Goal: Transaction & Acquisition: Purchase product/service

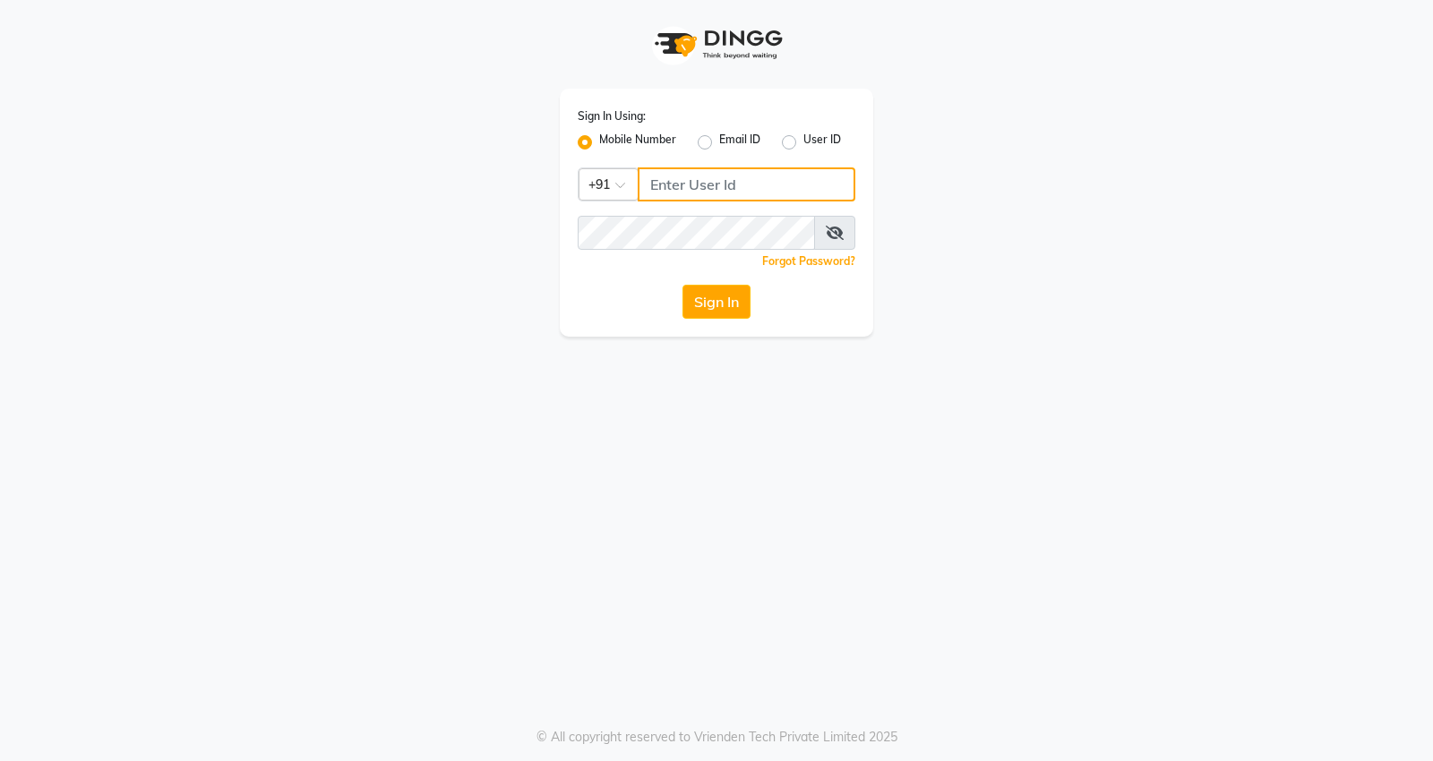
click at [693, 188] on input "Username" at bounding box center [747, 185] width 218 height 34
type input "9993888733"
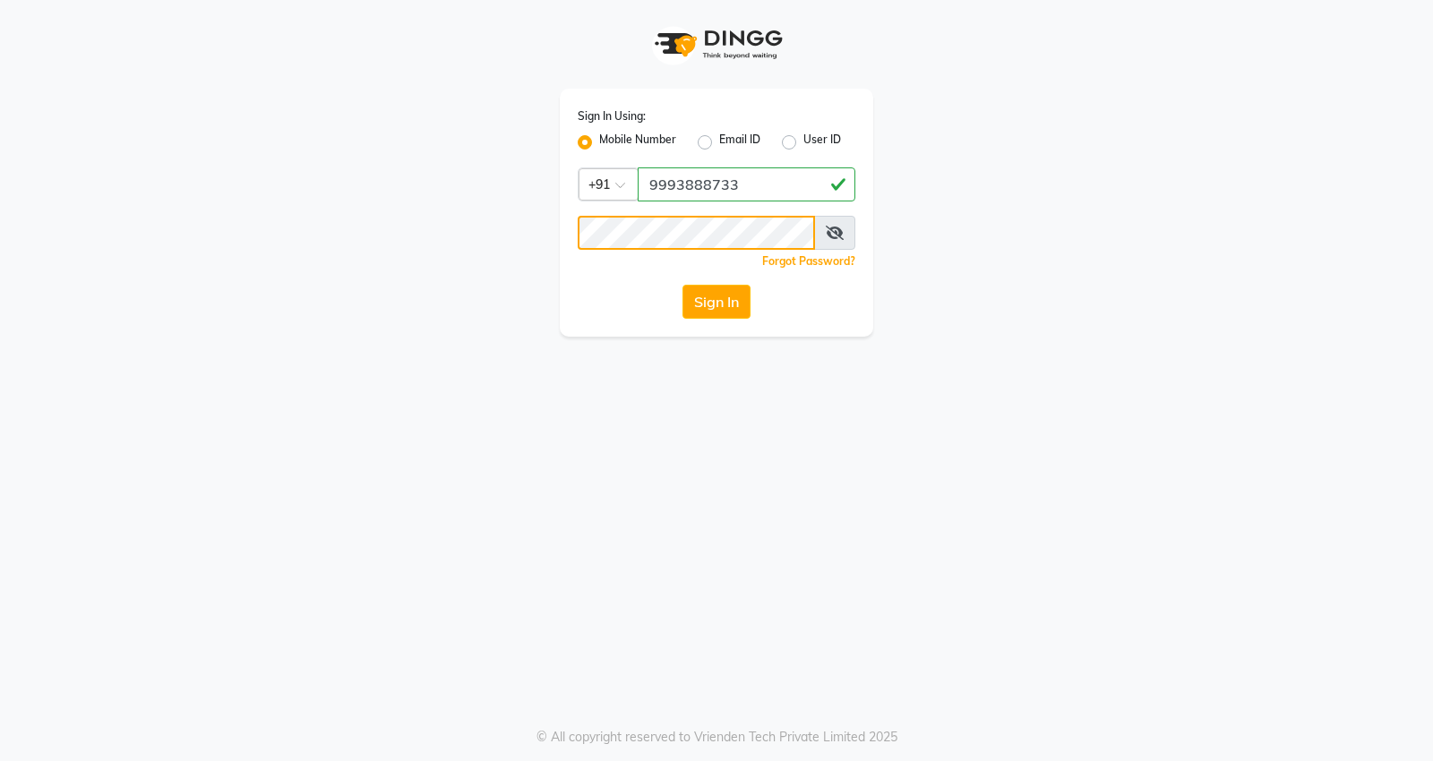
click at [683, 285] on button "Sign In" at bounding box center [717, 302] width 68 height 34
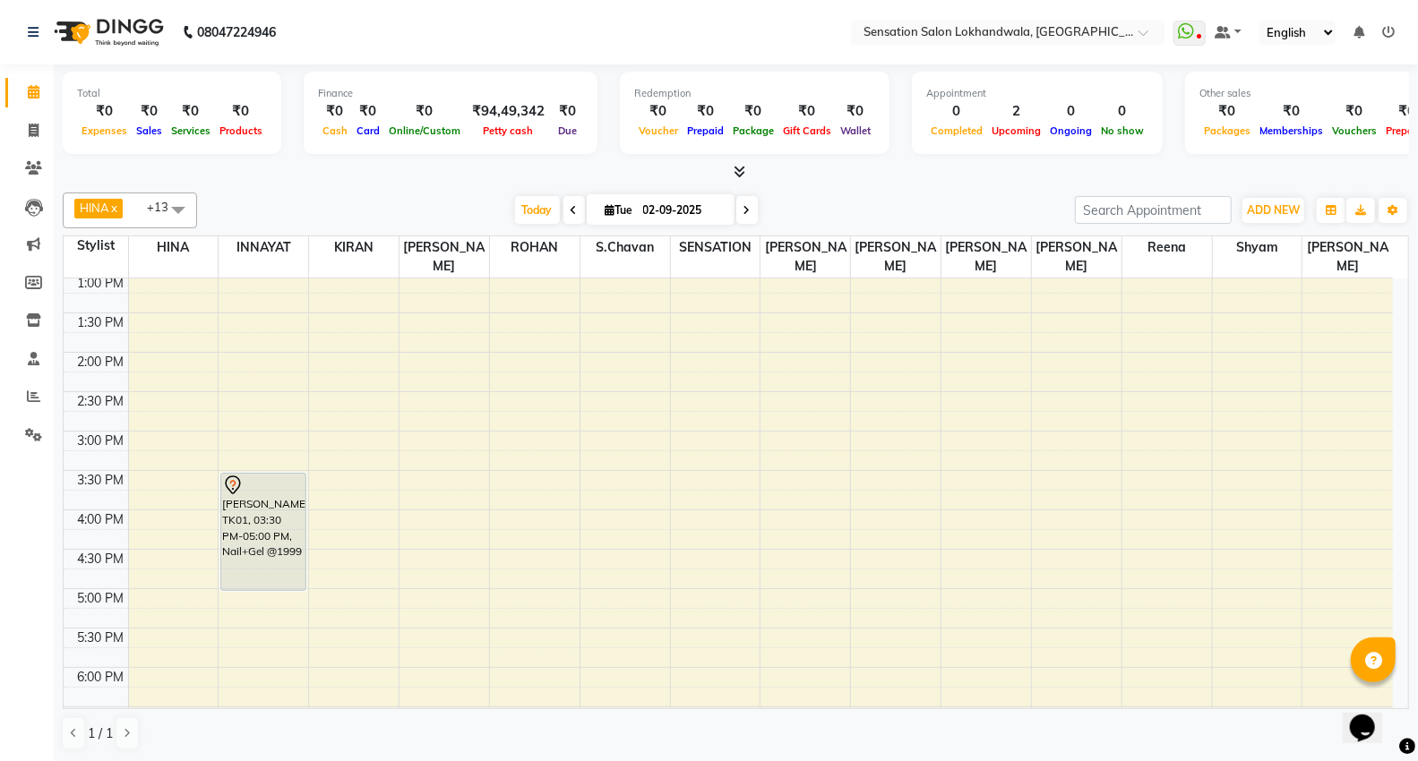
scroll to position [254, 0]
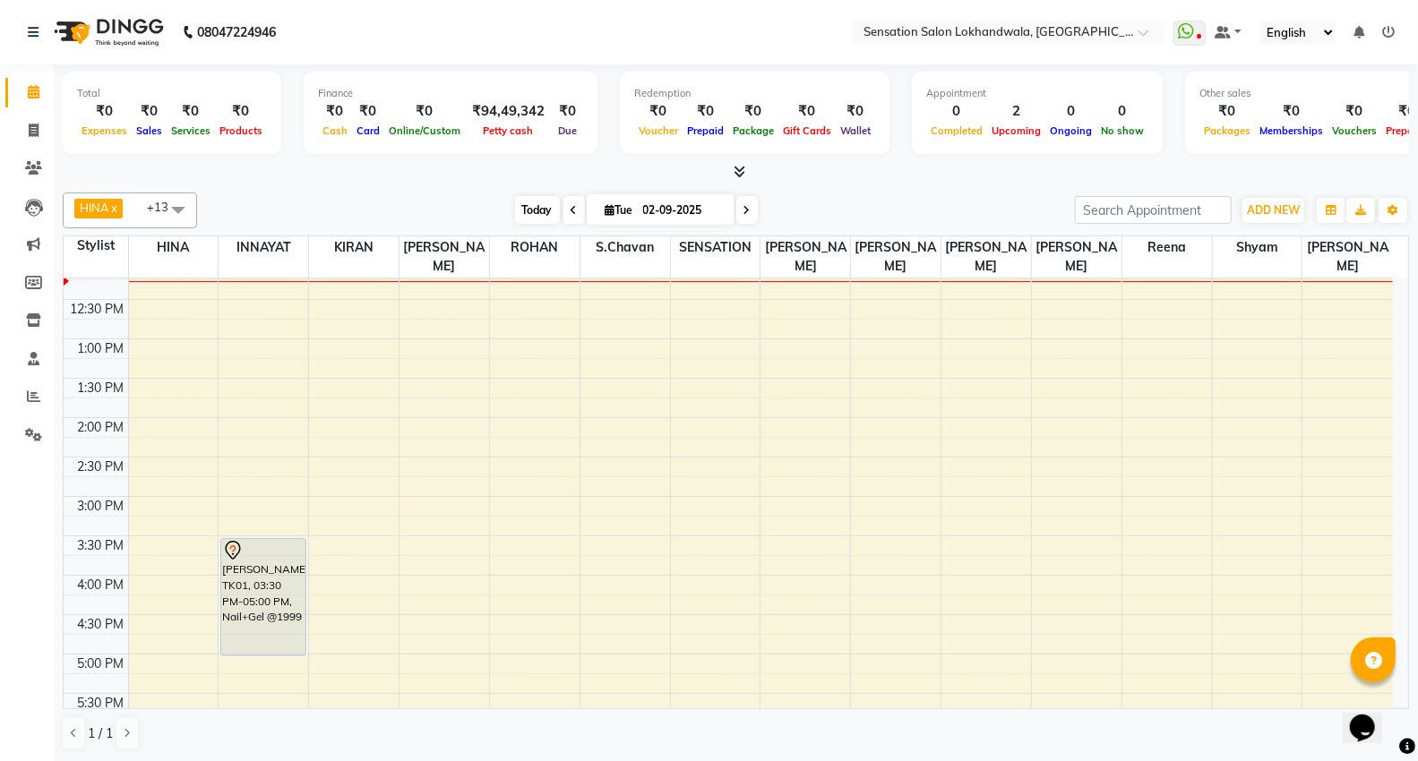
click at [515, 217] on span "Today" at bounding box center [537, 210] width 45 height 28
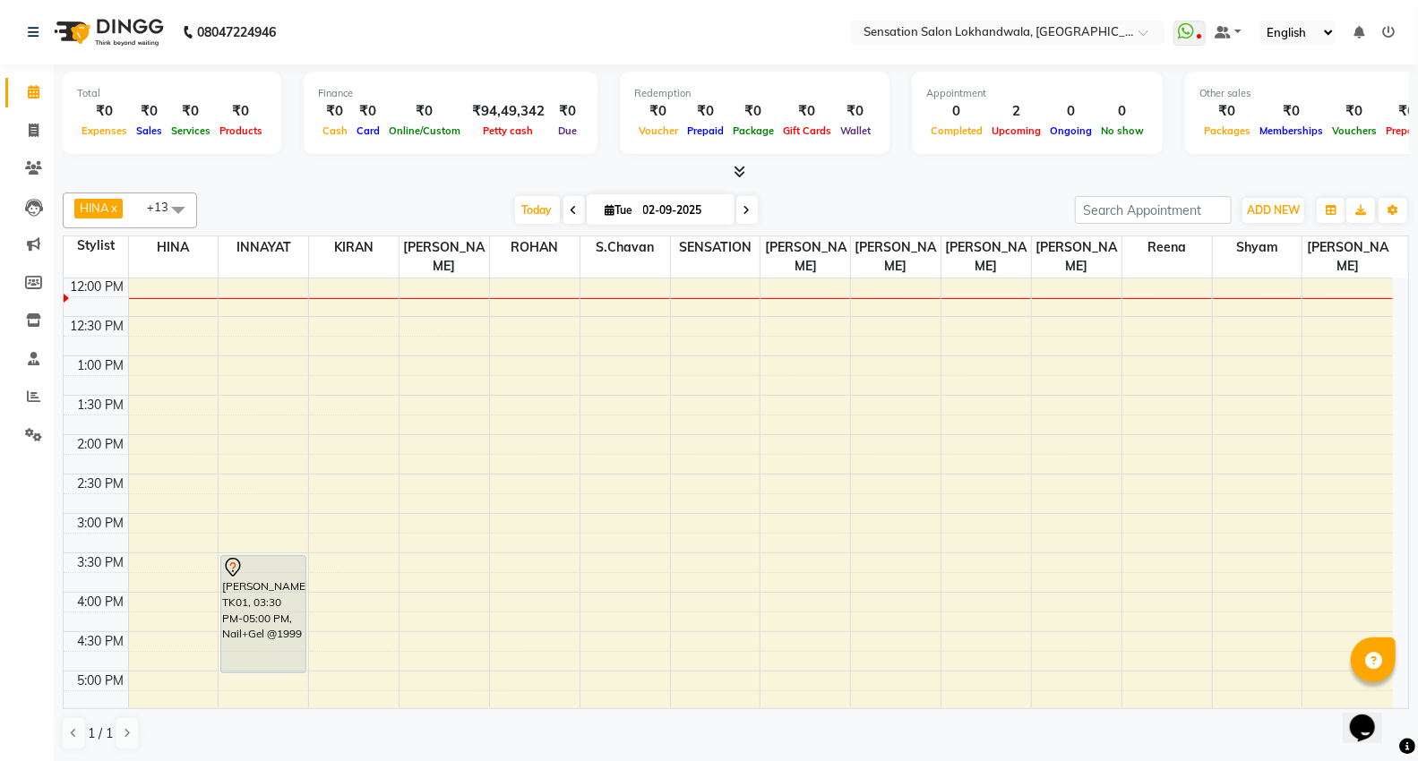
click at [744, 210] on icon at bounding box center [747, 210] width 7 height 11
type input "[DATE]"
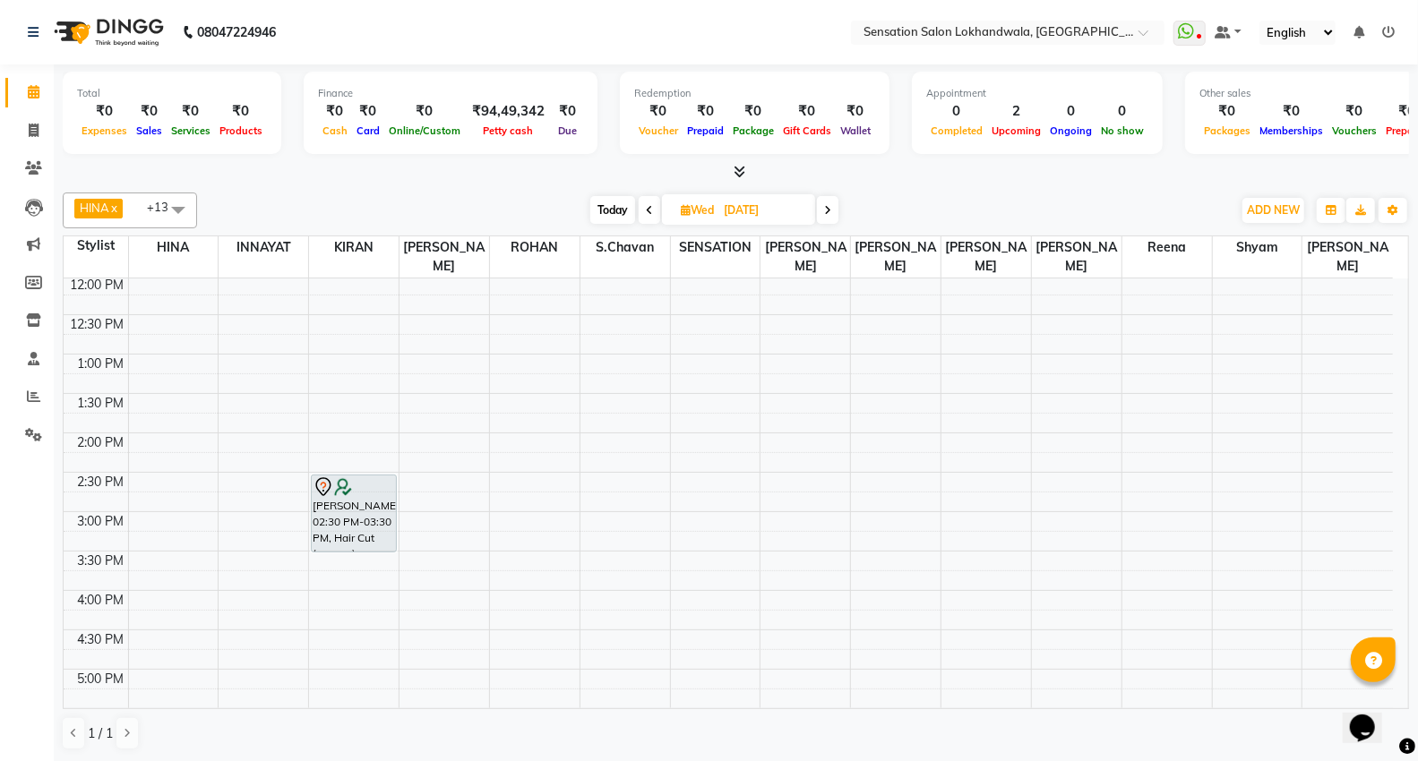
scroll to position [206, 0]
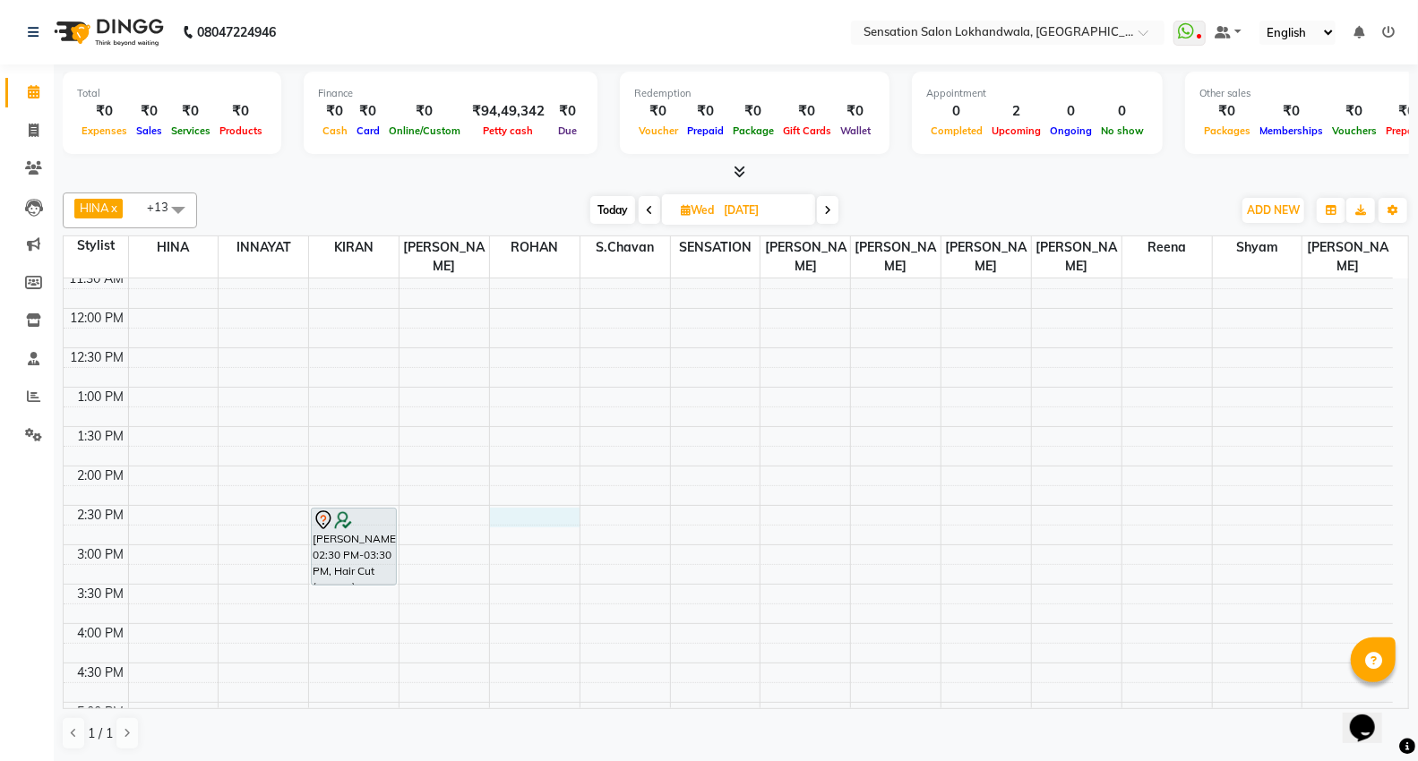
click at [512, 505] on div "9:00 AM 9:30 AM 10:00 AM 10:30 AM 11:00 AM 11:30 AM 12:00 PM 12:30 PM 1:00 PM 1…" at bounding box center [728, 664] width 1329 height 1182
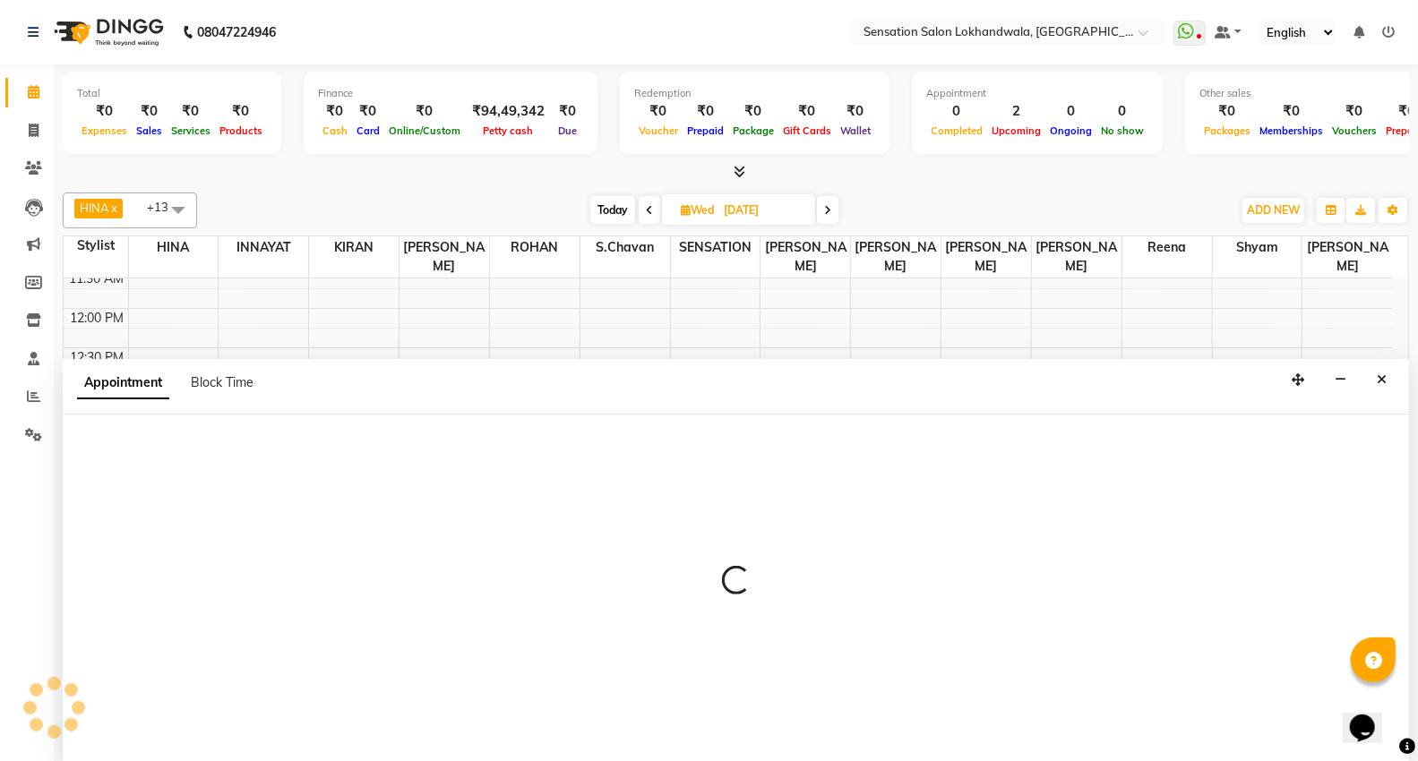
scroll to position [1, 0]
select select "7691"
select select "tentative"
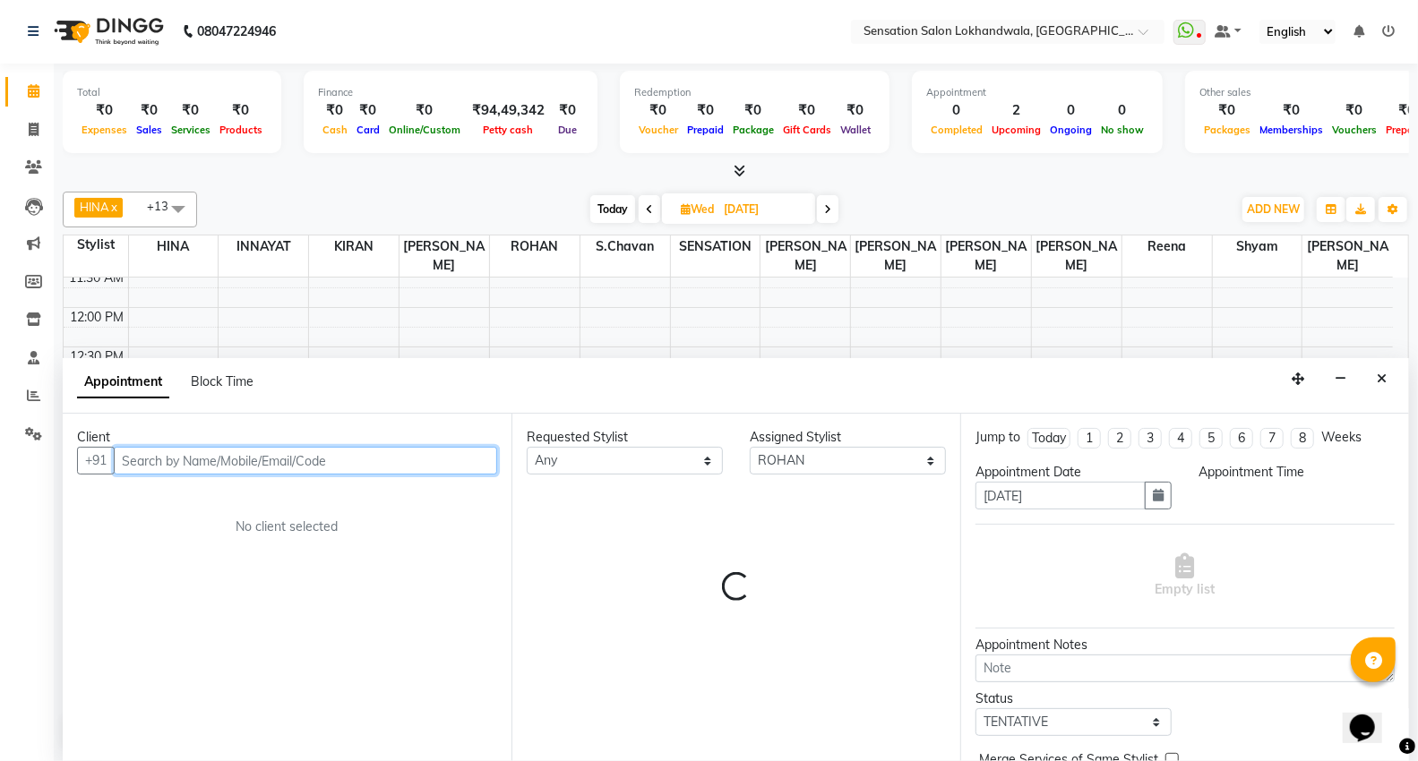
select select "870"
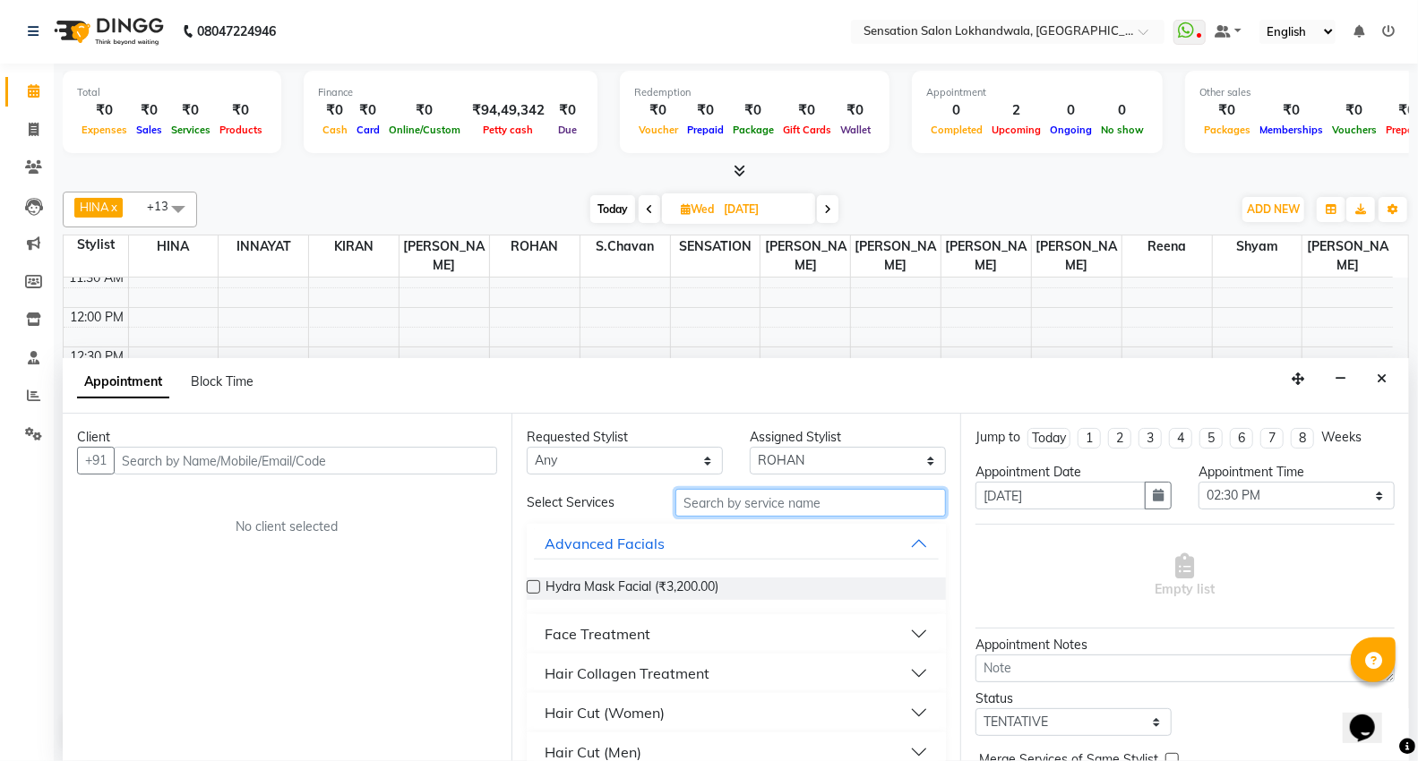
click at [717, 503] on input "text" at bounding box center [810, 503] width 271 height 28
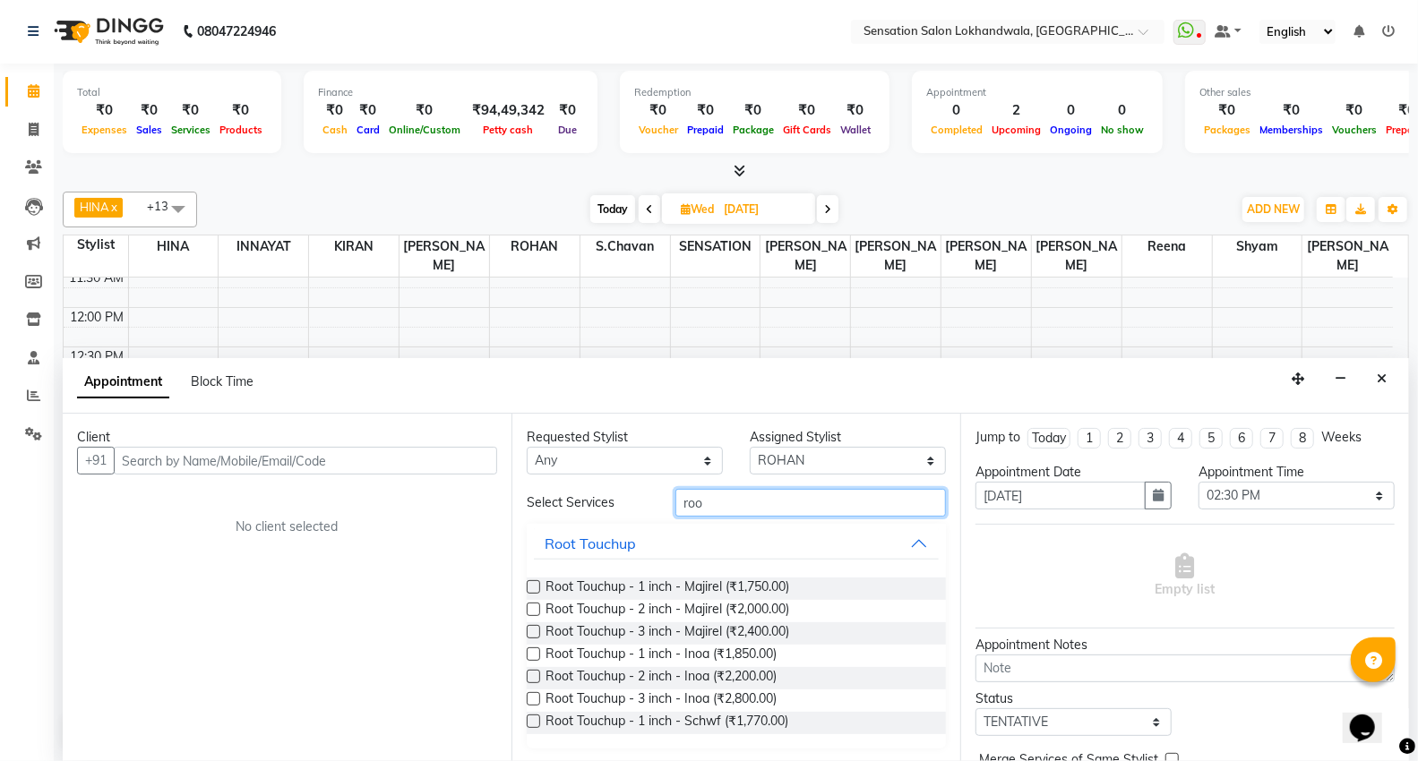
type input "roo"
click at [534, 588] on label at bounding box center [533, 587] width 13 height 13
click at [534, 588] on input "checkbox" at bounding box center [533, 589] width 12 height 12
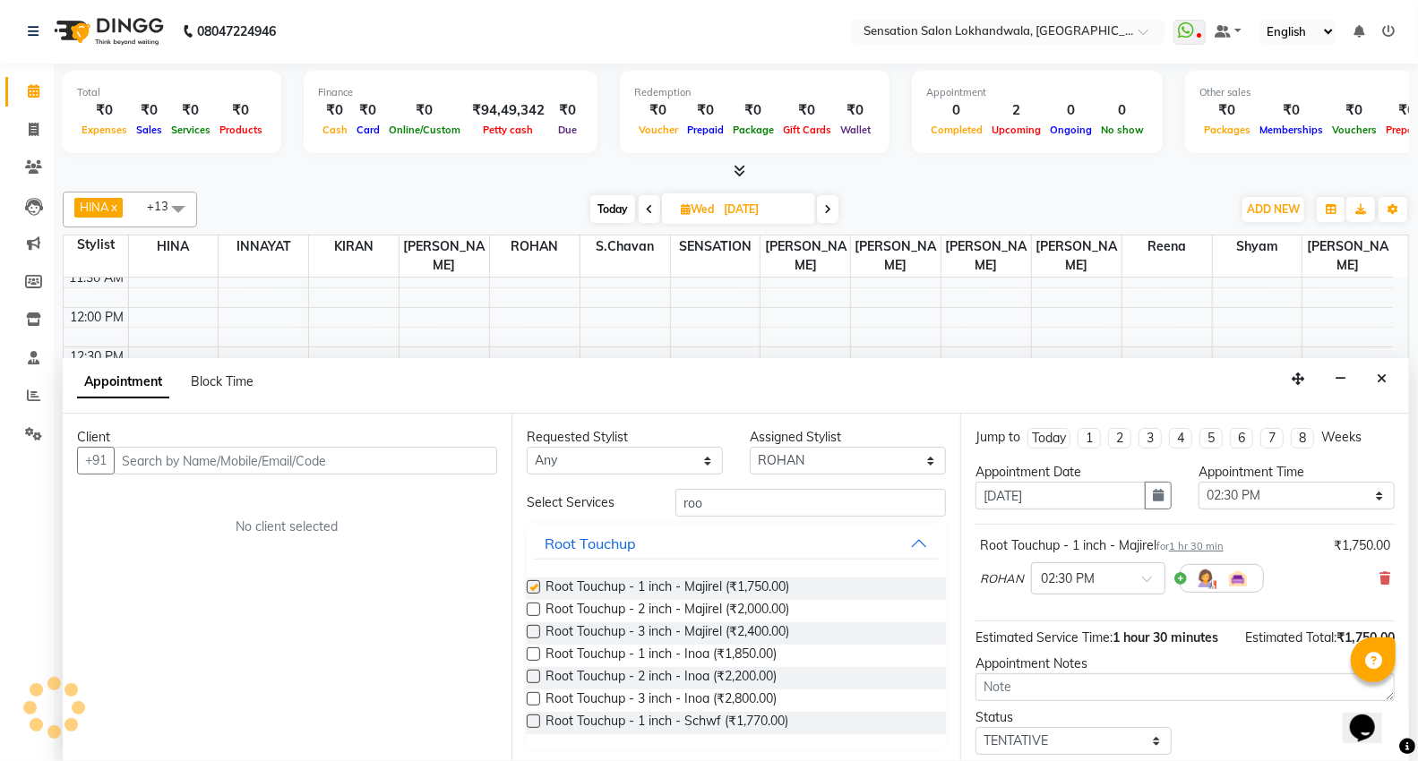
checkbox input "false"
click at [434, 467] on input "text" at bounding box center [305, 461] width 383 height 28
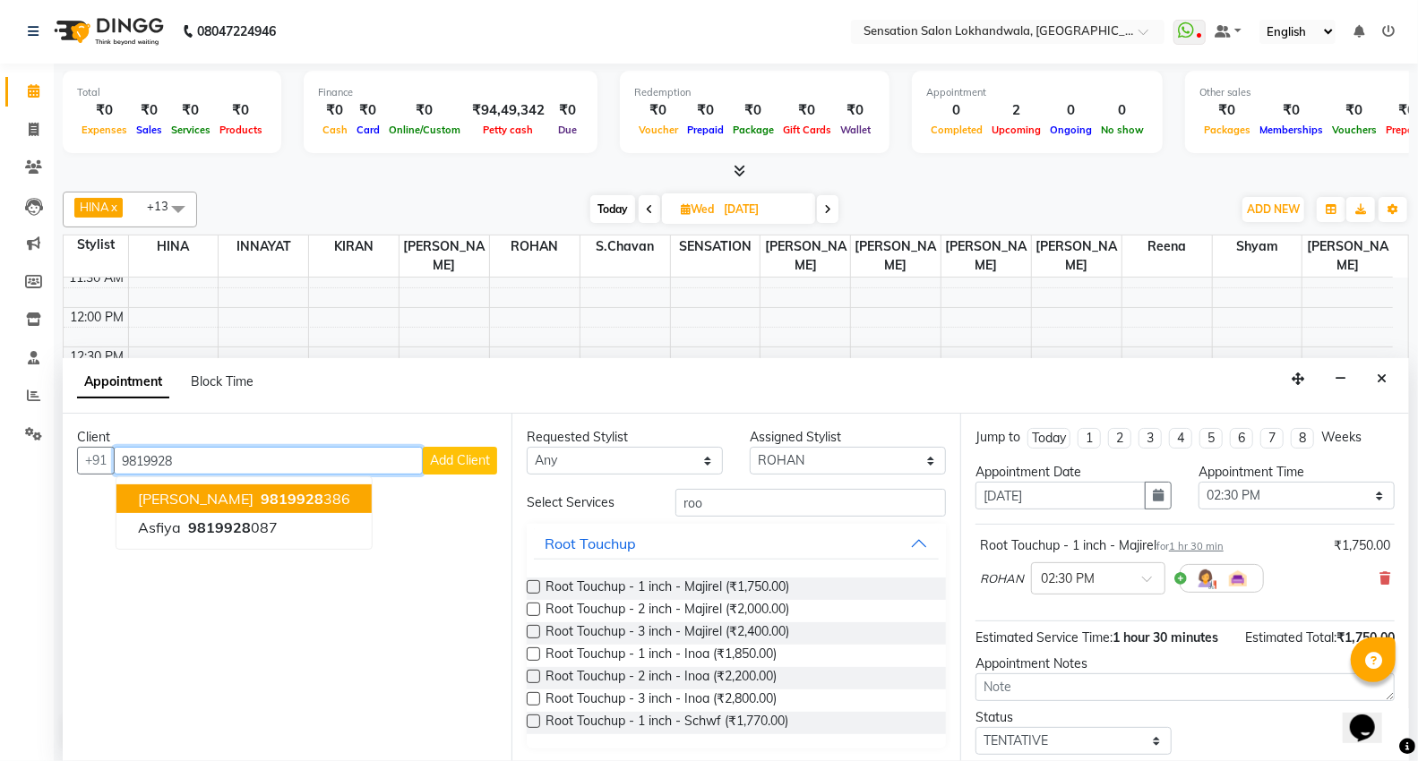
click at [297, 503] on span "9819928" at bounding box center [292, 499] width 63 height 18
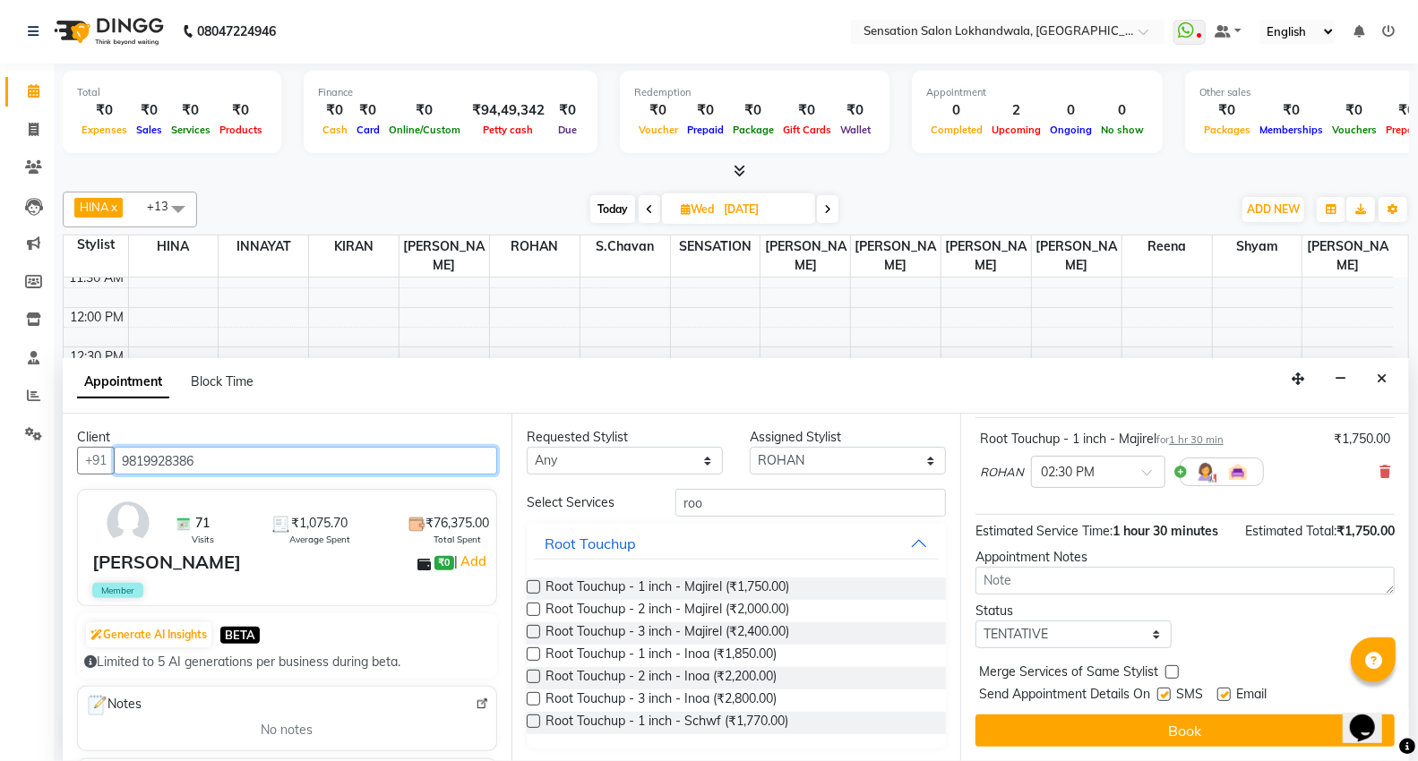
scroll to position [125, 0]
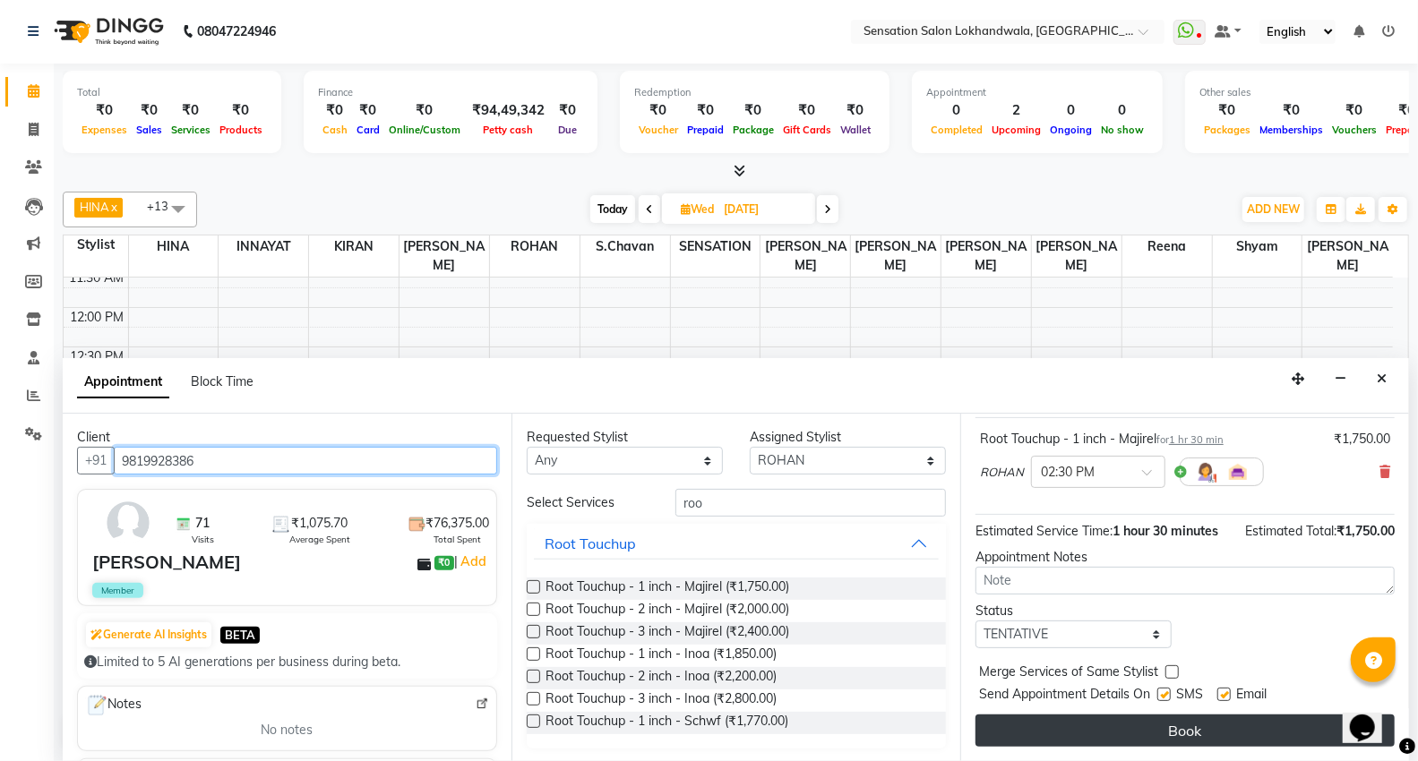
type input "9819928386"
click at [1228, 735] on button "Book" at bounding box center [1185, 731] width 419 height 32
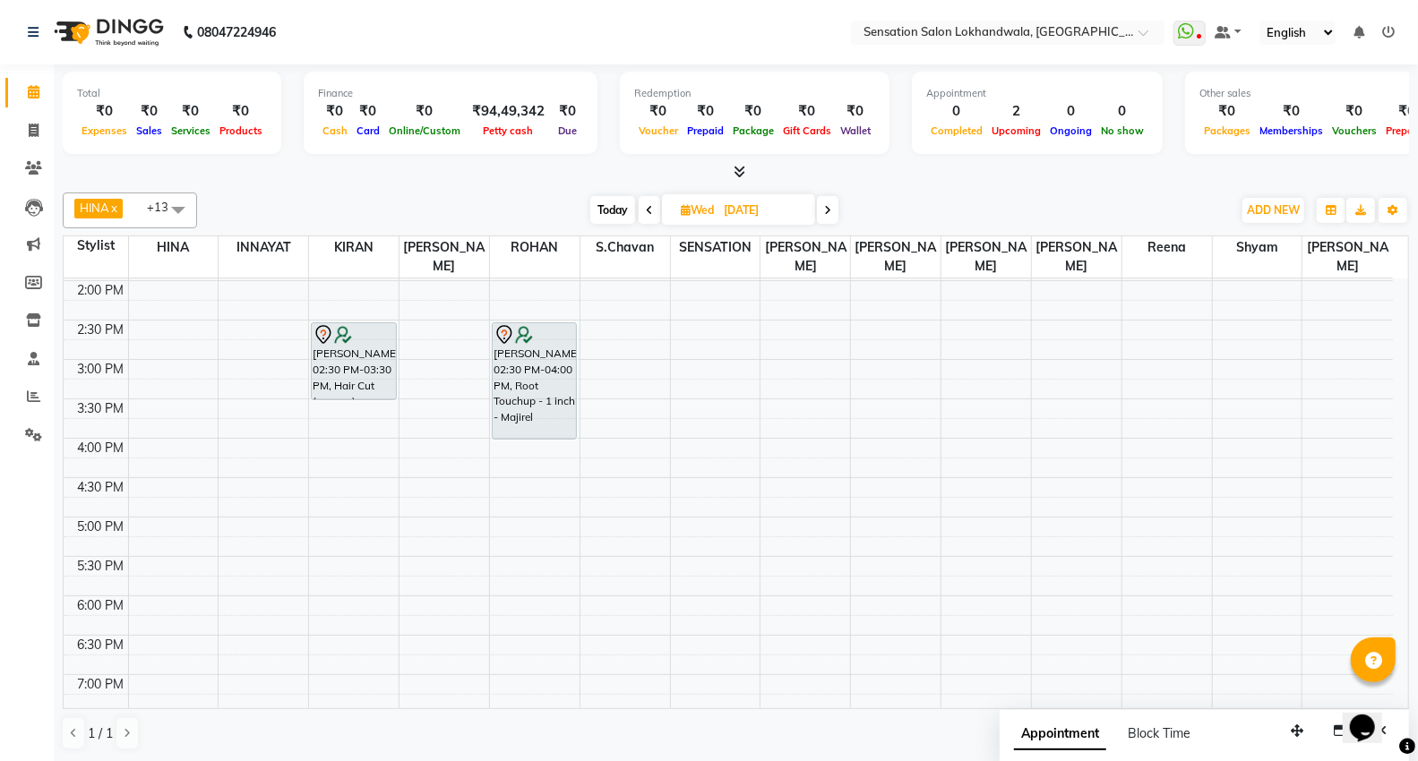
scroll to position [395, 0]
click at [614, 211] on span "Today" at bounding box center [612, 210] width 45 height 28
type input "02-09-2025"
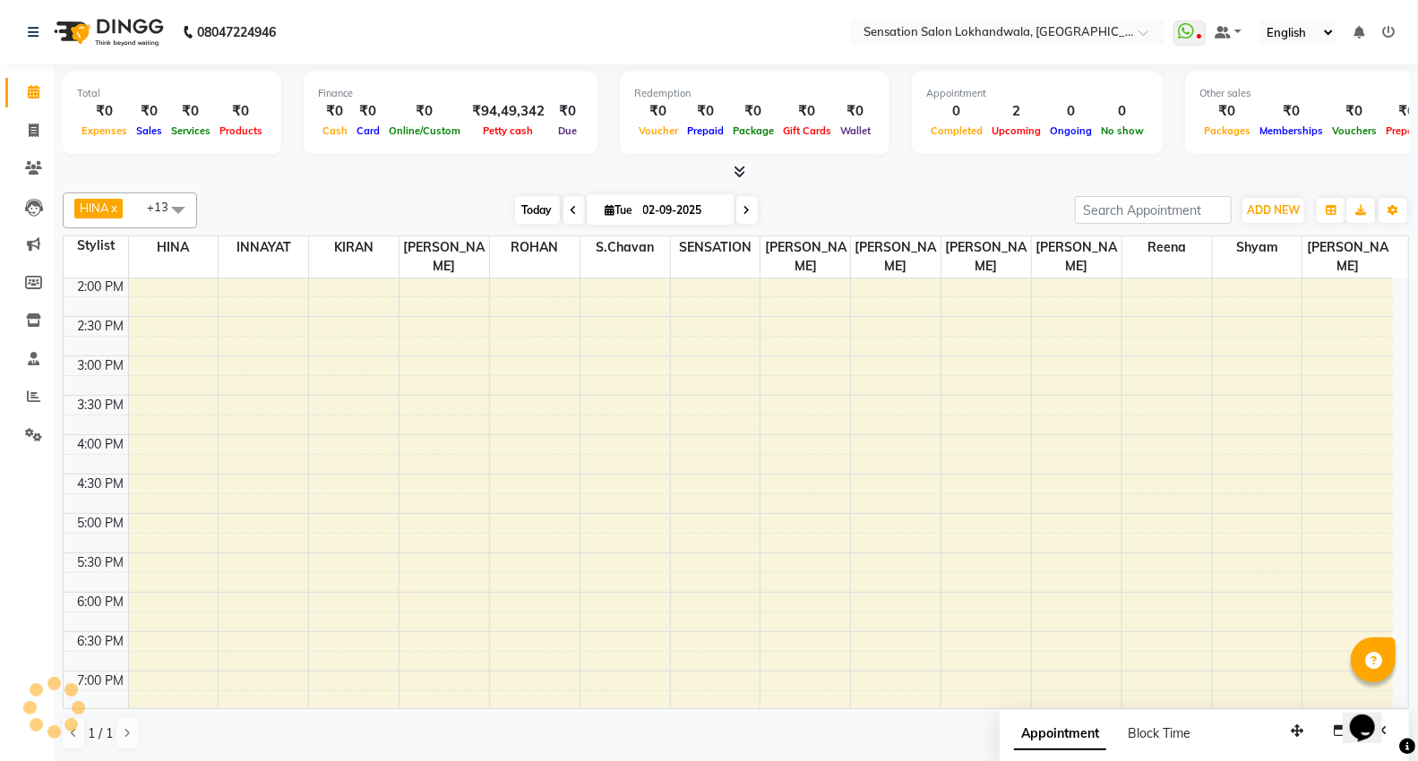
scroll to position [237, 0]
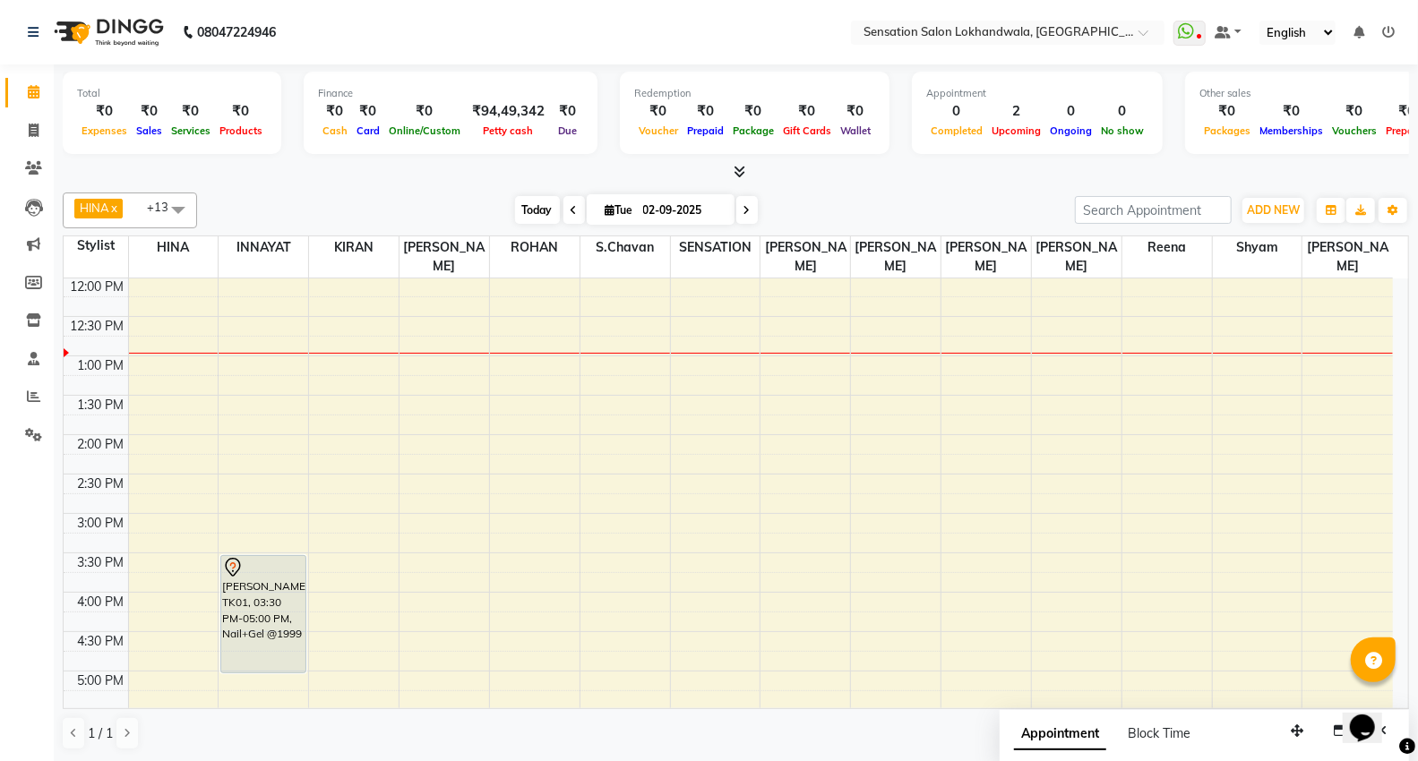
click at [527, 206] on span "Today" at bounding box center [537, 210] width 45 height 28
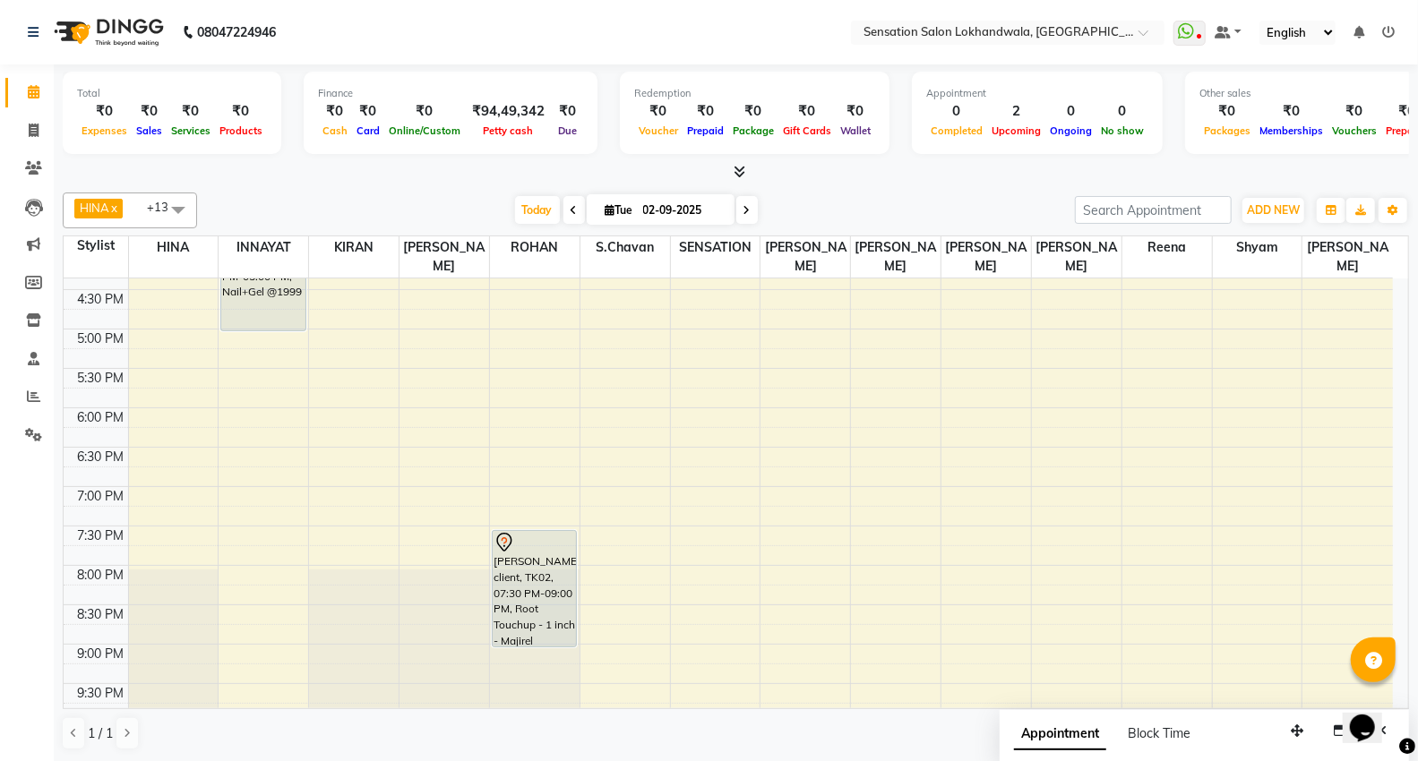
scroll to position [546, 0]
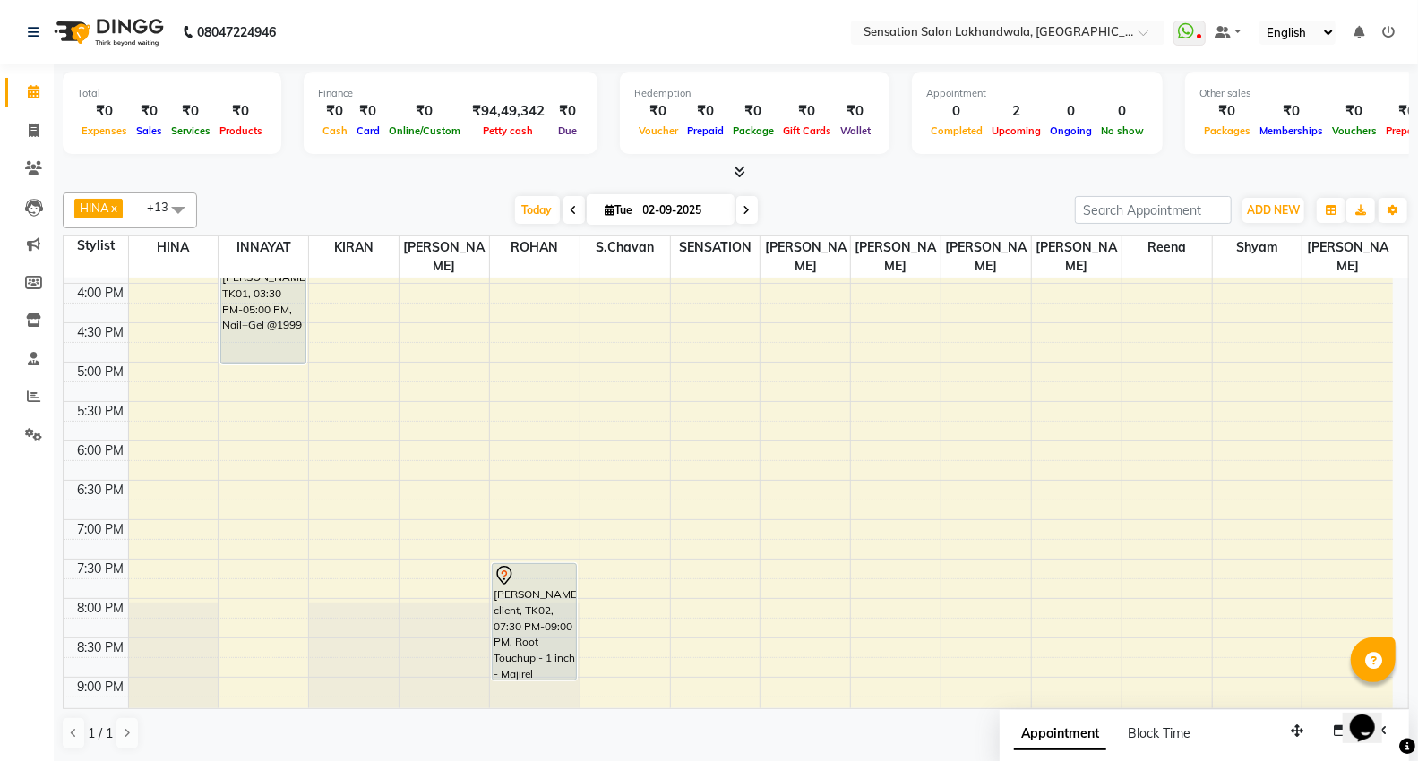
click at [518, 357] on div "9:00 AM 9:30 AM 10:00 AM 10:30 AM 11:00 AM 11:30 AM 12:00 PM 12:30 PM 1:00 PM 1…" at bounding box center [728, 323] width 1329 height 1182
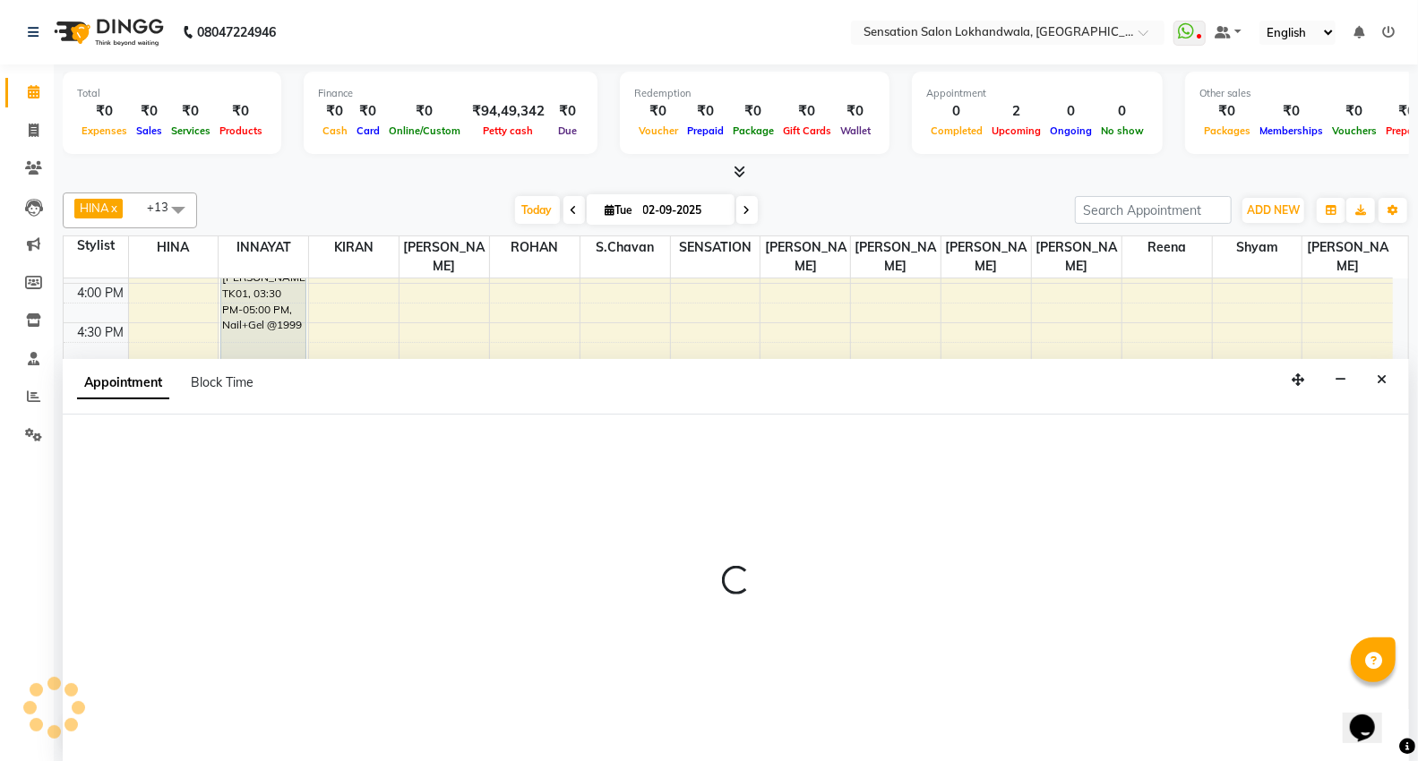
scroll to position [1, 0]
select select "7691"
select select "1020"
select select "tentative"
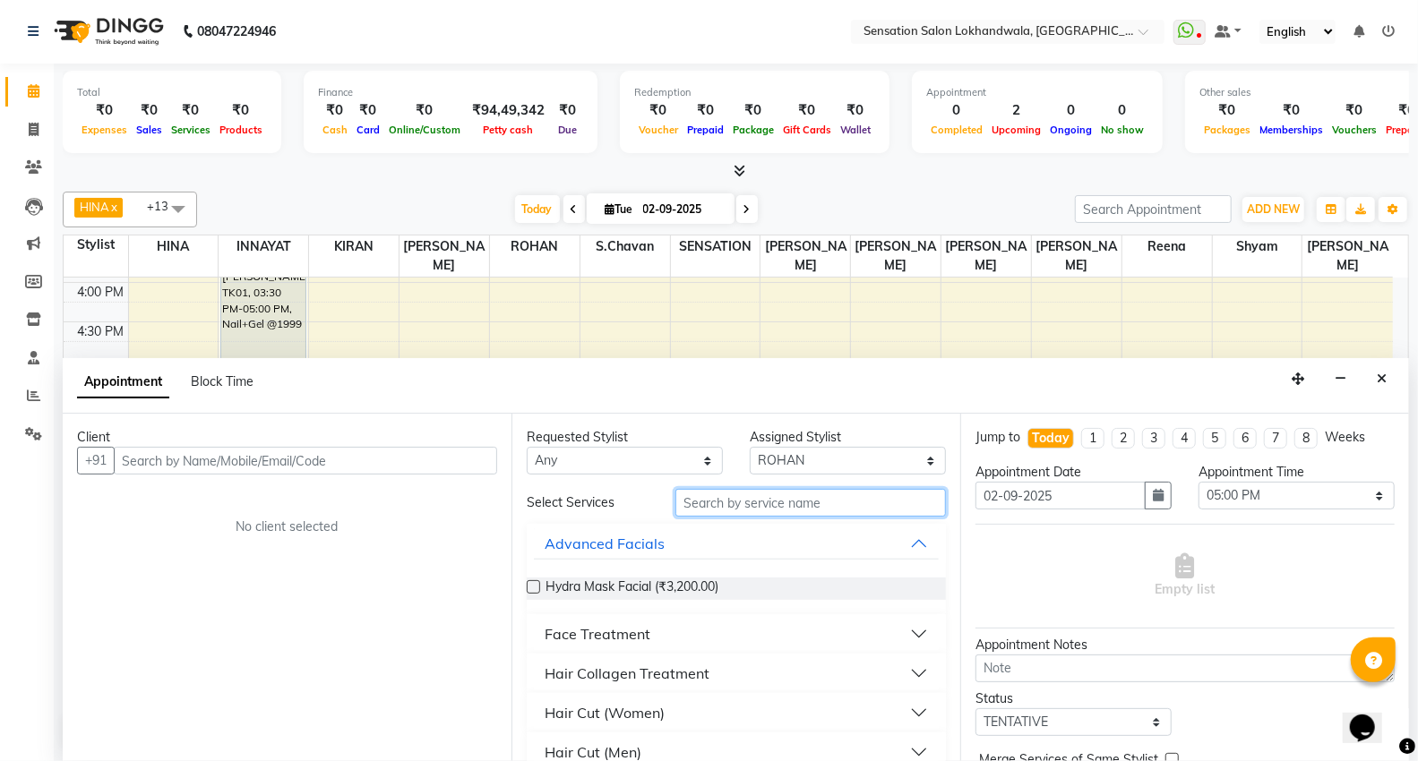
click at [700, 502] on input "text" at bounding box center [810, 503] width 271 height 28
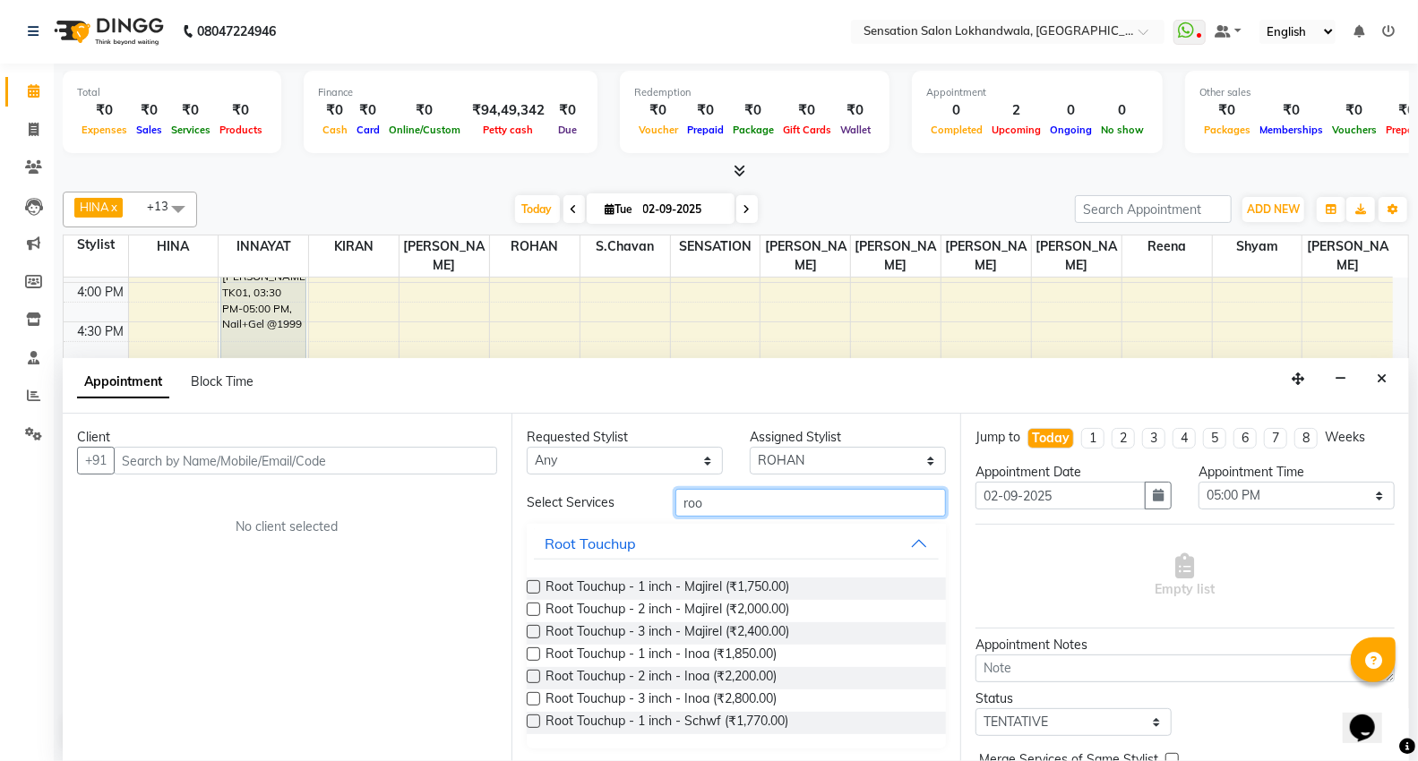
type input "roo"
click at [536, 587] on label at bounding box center [533, 587] width 13 height 13
click at [536, 587] on input "checkbox" at bounding box center [533, 589] width 12 height 12
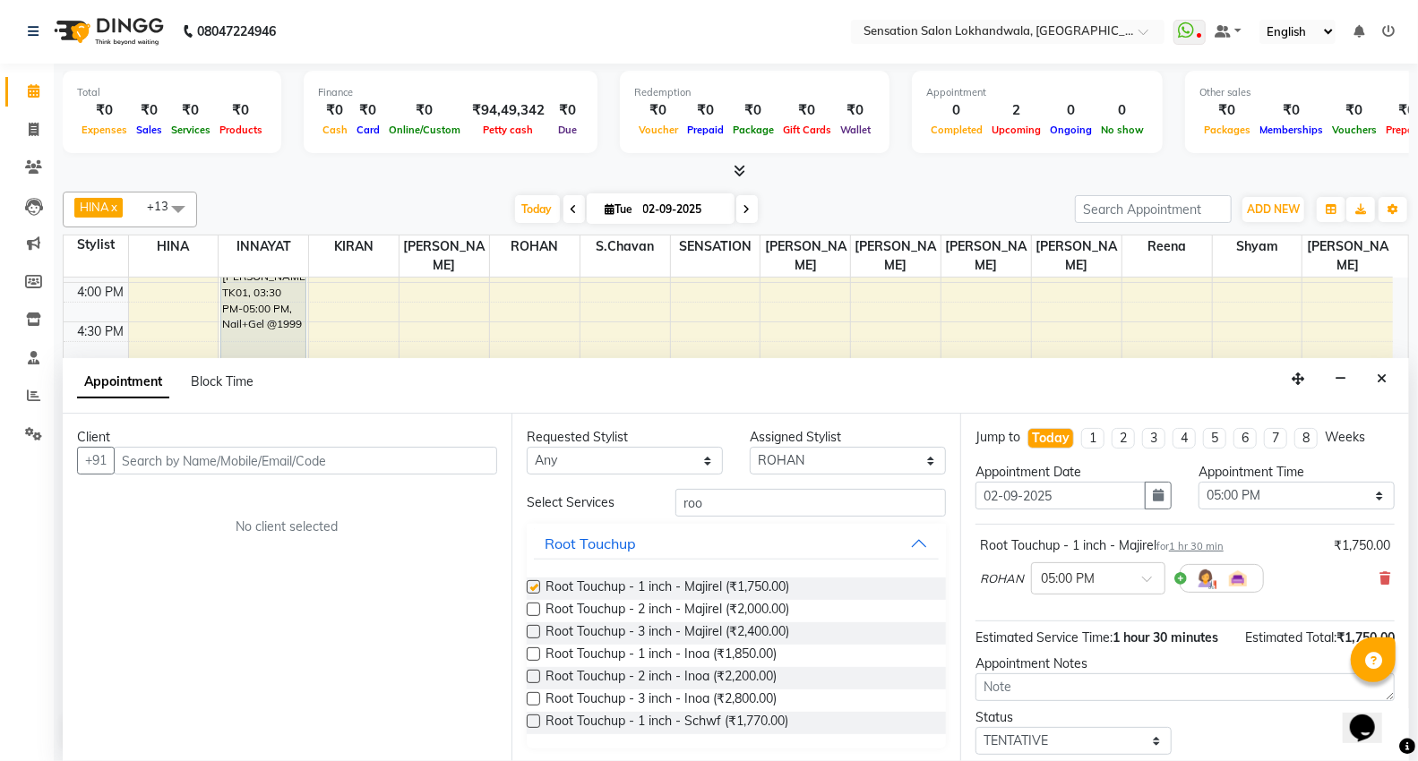
checkbox input "false"
click at [164, 462] on input "text" at bounding box center [305, 461] width 383 height 28
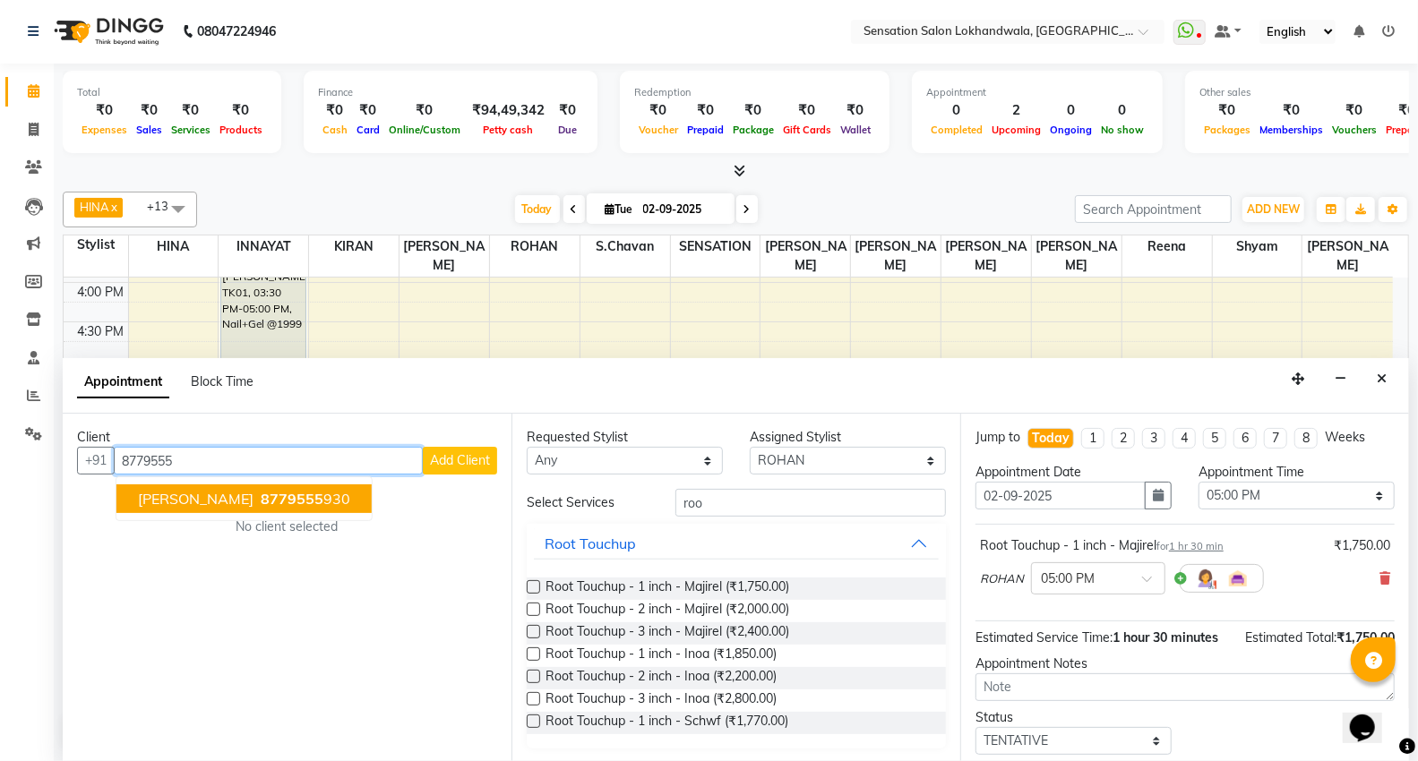
click at [153, 503] on span "[PERSON_NAME]" at bounding box center [196, 499] width 116 height 18
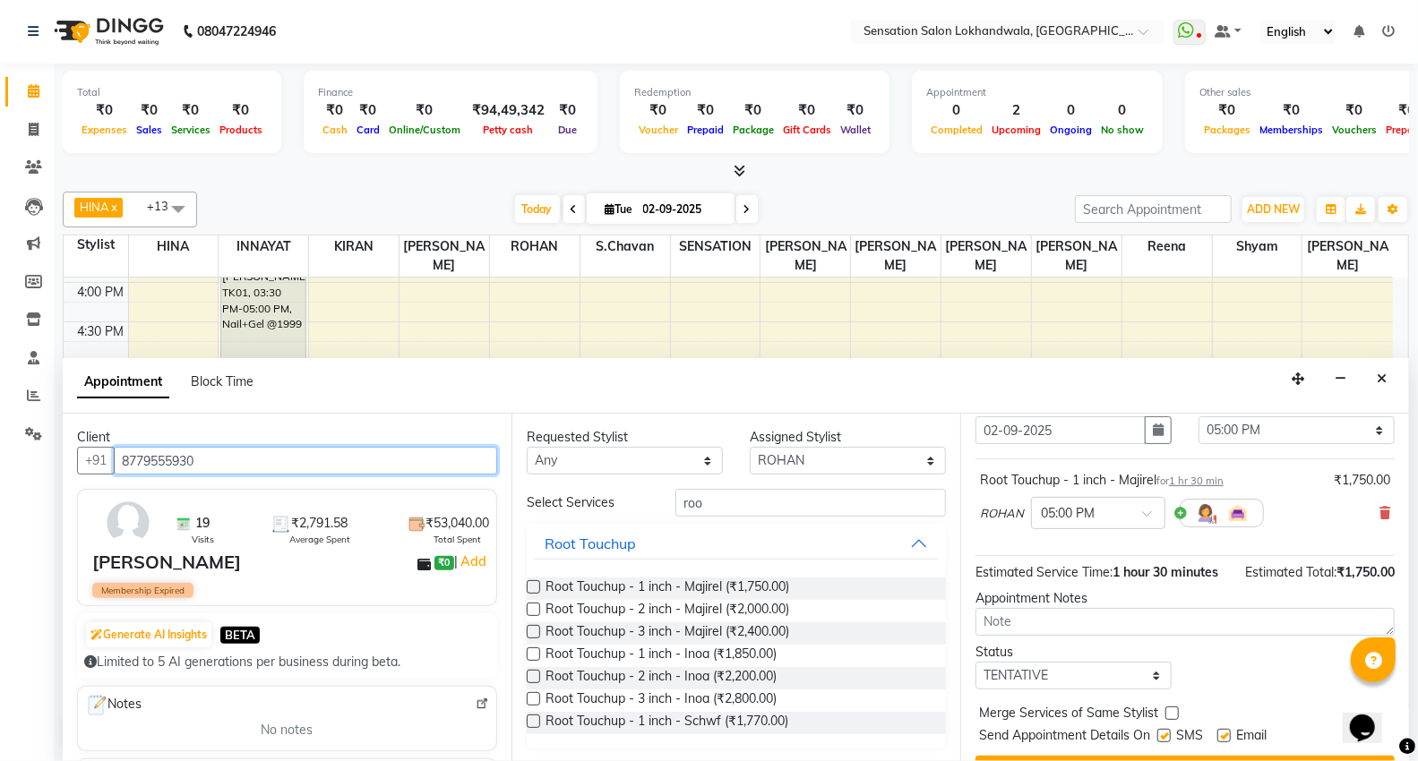
scroll to position [125, 0]
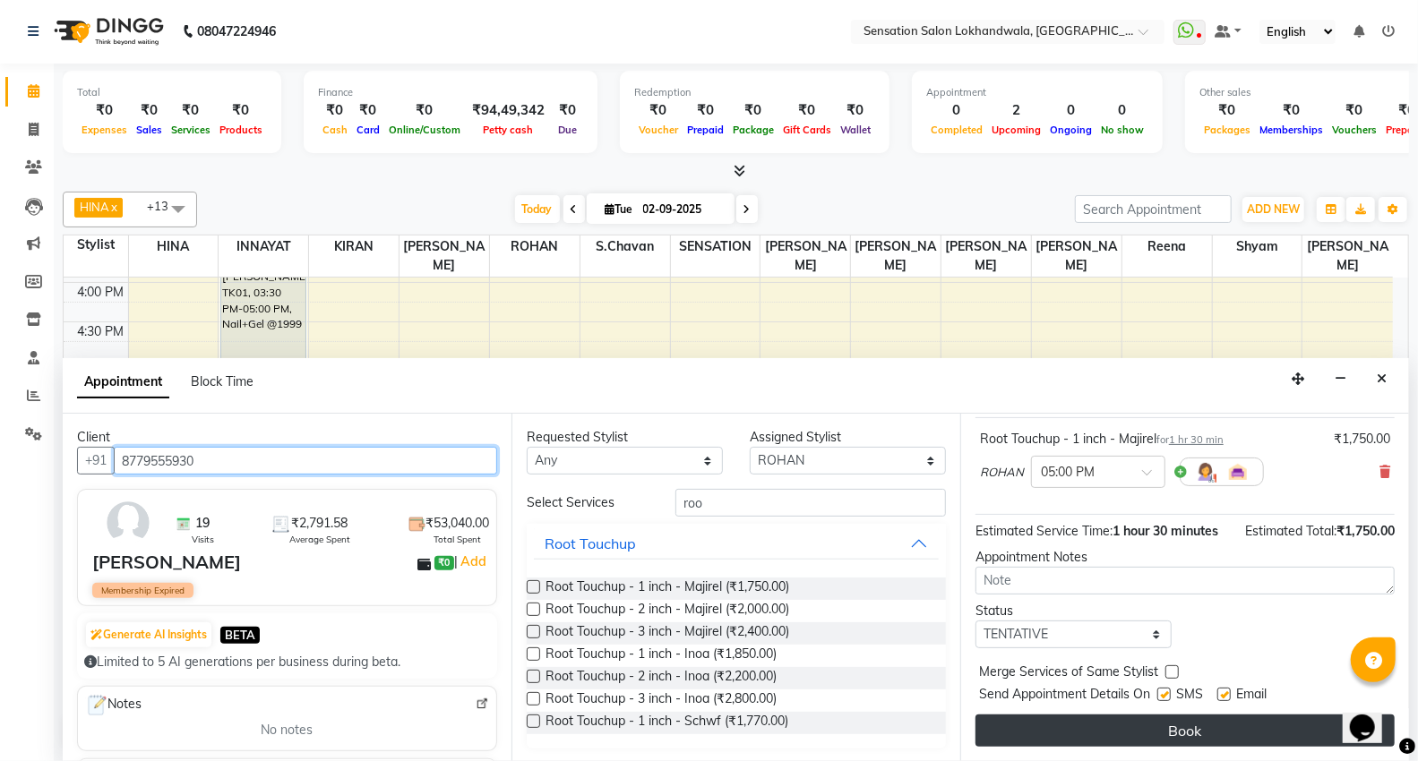
type input "8779555930"
click at [1157, 727] on button "Book" at bounding box center [1185, 731] width 419 height 32
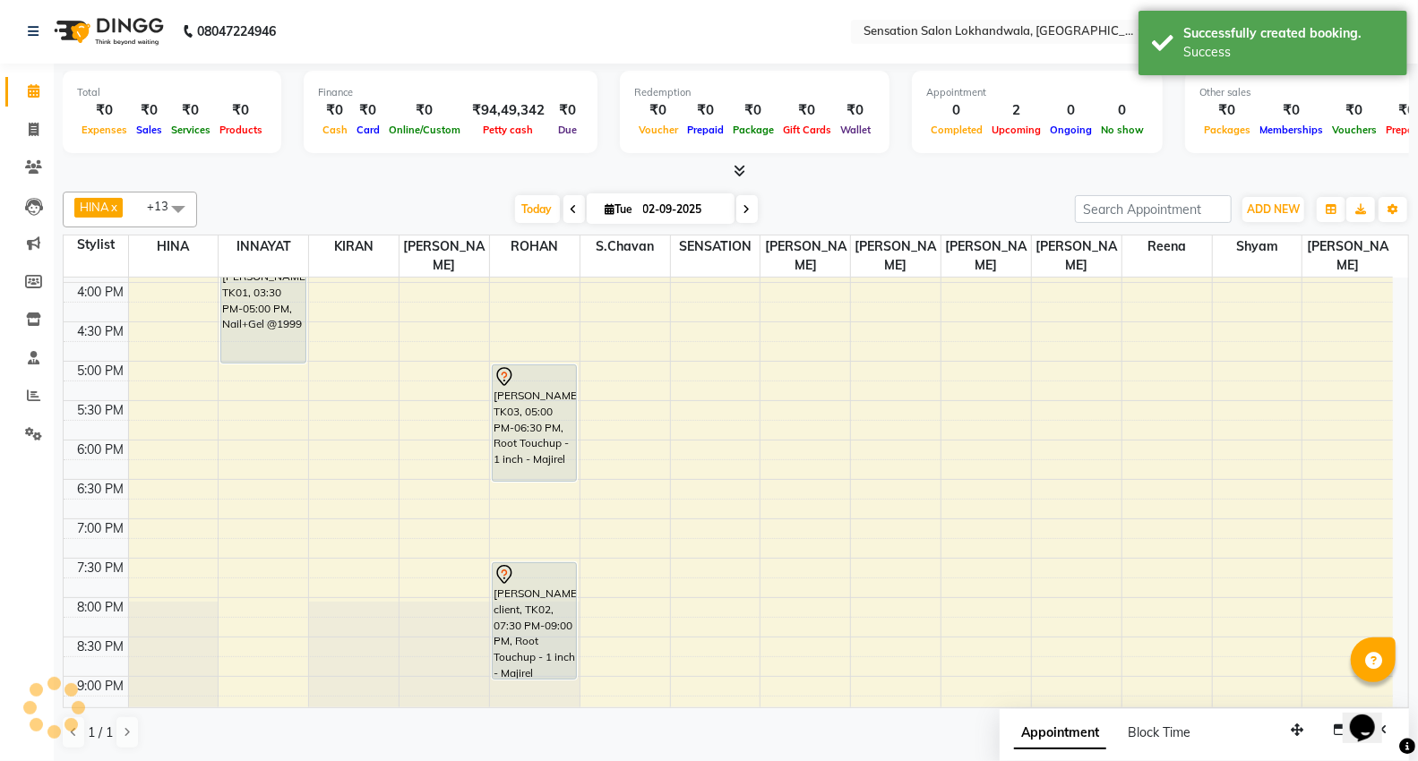
scroll to position [0, 0]
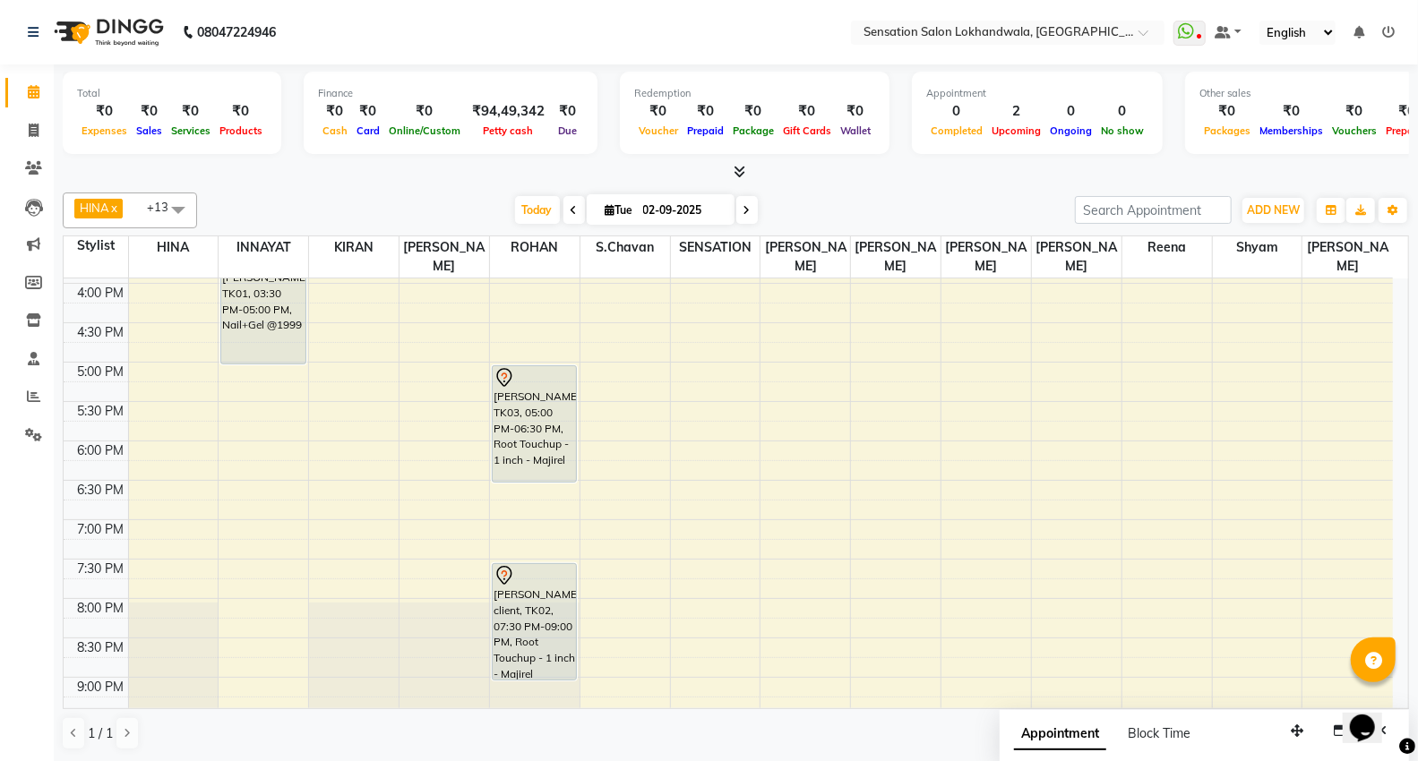
click at [574, 209] on span at bounding box center [574, 210] width 22 height 28
type input "[DATE]"
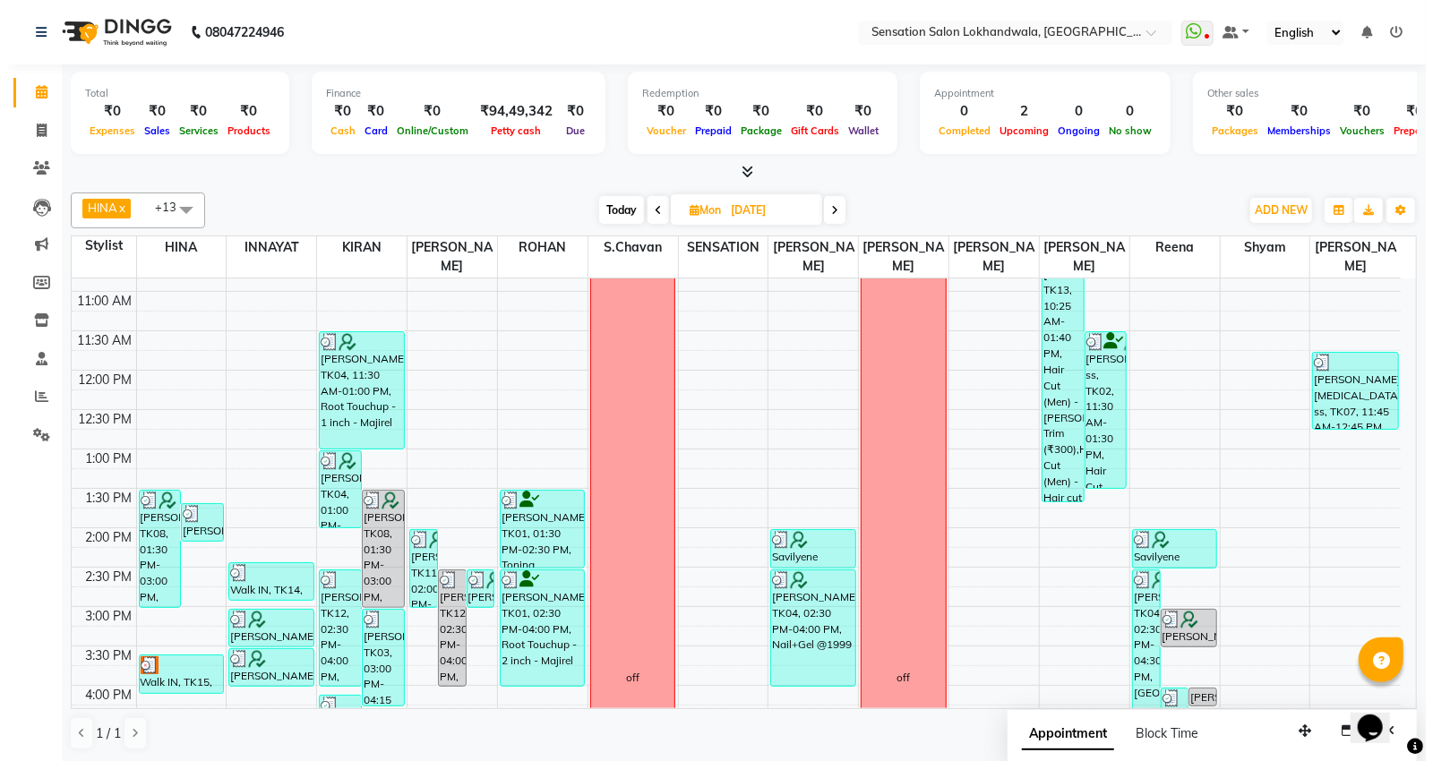
scroll to position [272, 0]
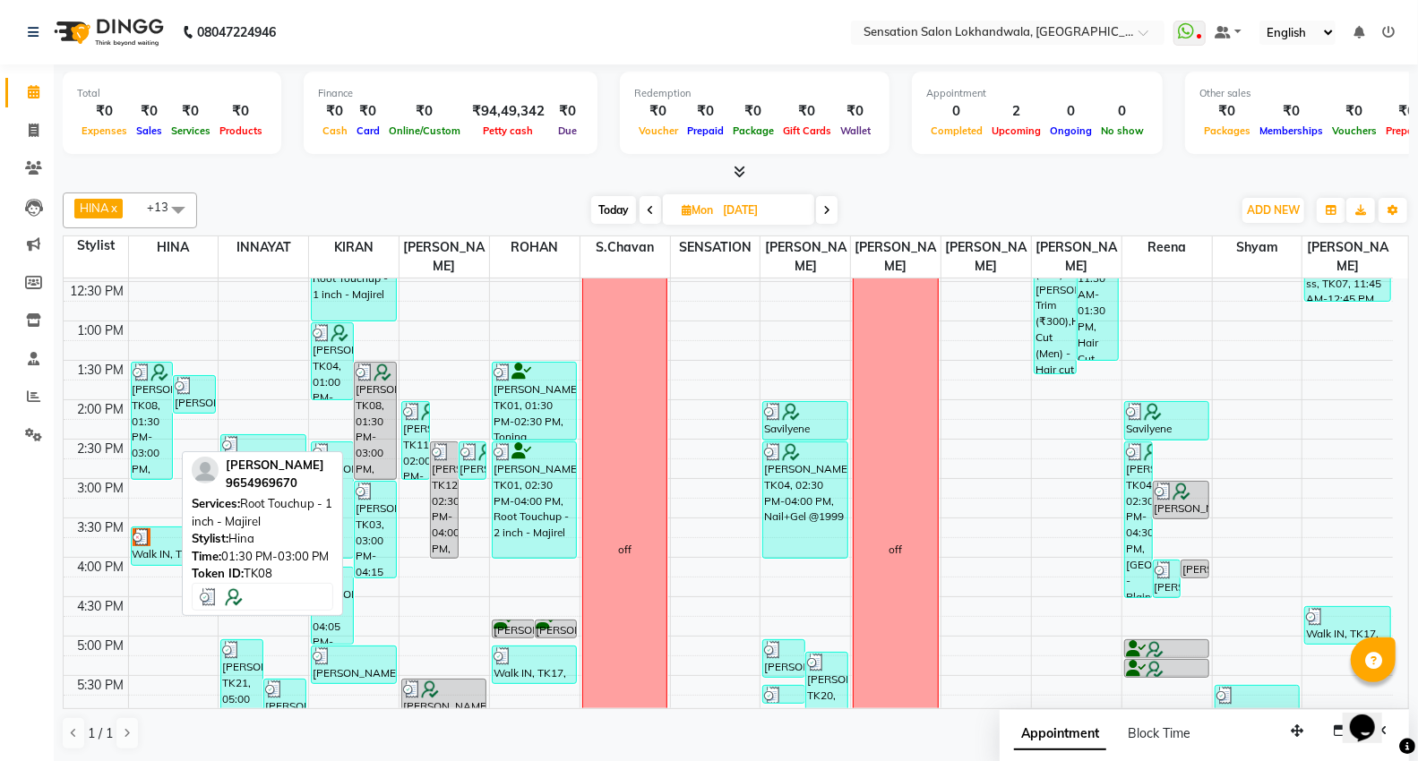
click at [154, 394] on div "[PERSON_NAME], TK08, 01:30 PM-03:00 PM, Root Touchup - 1 inch - Majirel" at bounding box center [152, 421] width 41 height 116
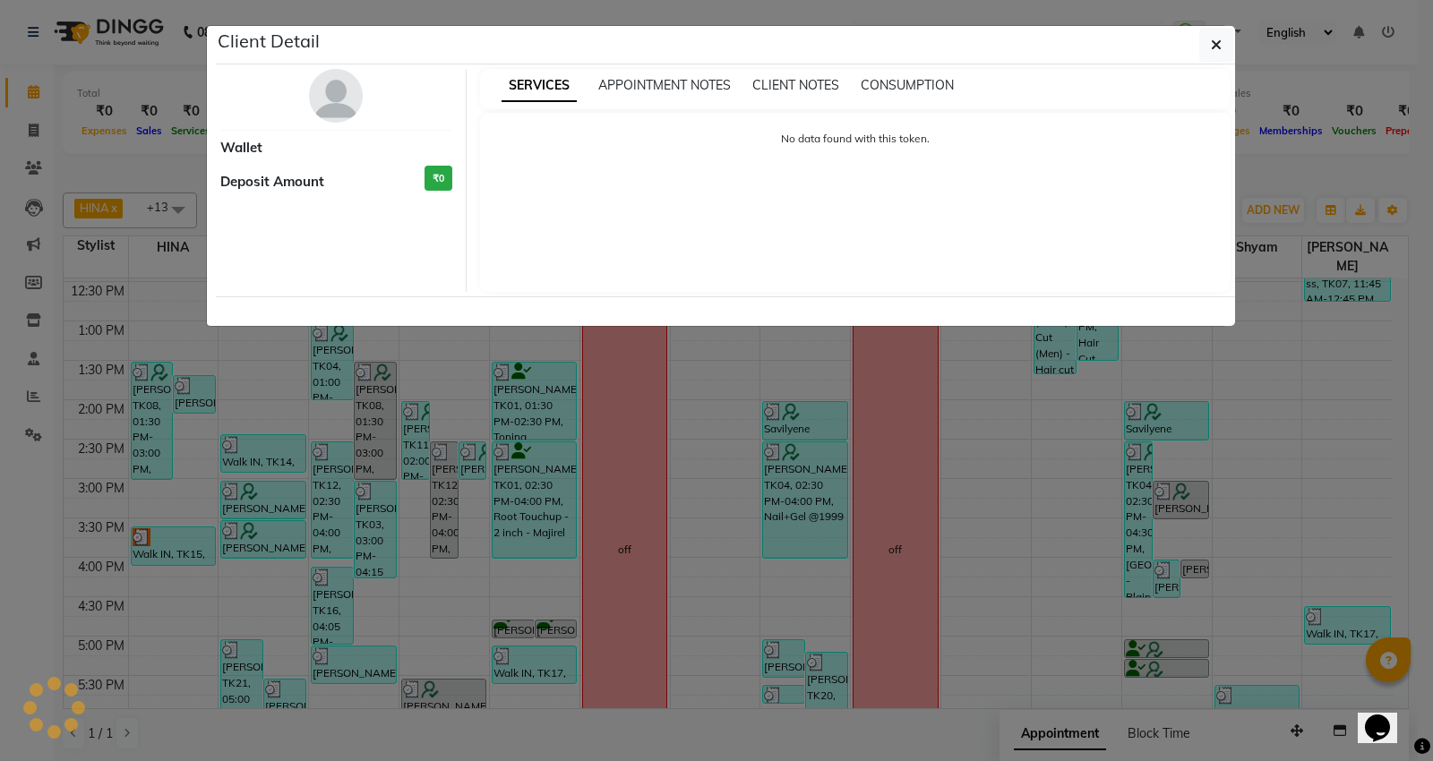
select select "3"
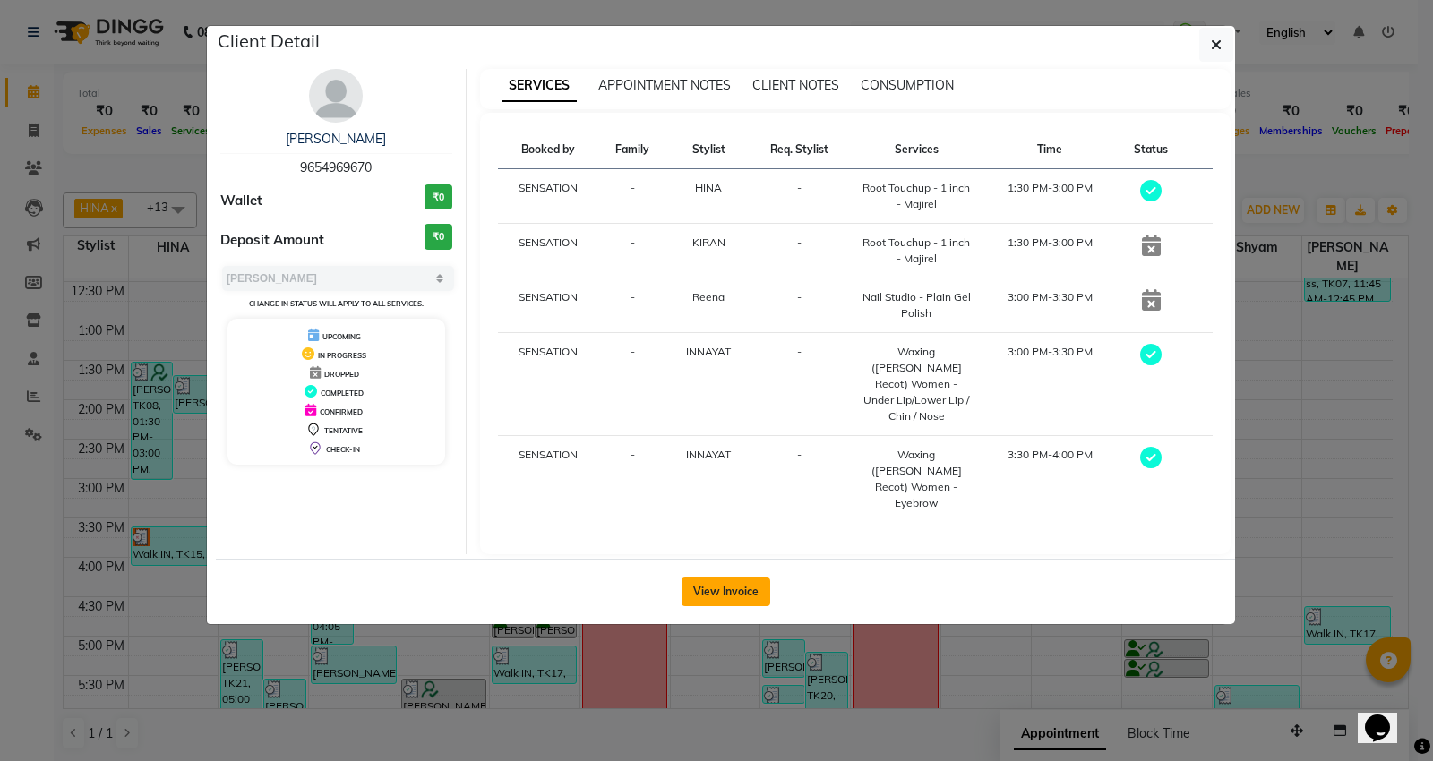
click at [723, 578] on button "View Invoice" at bounding box center [726, 592] width 89 height 29
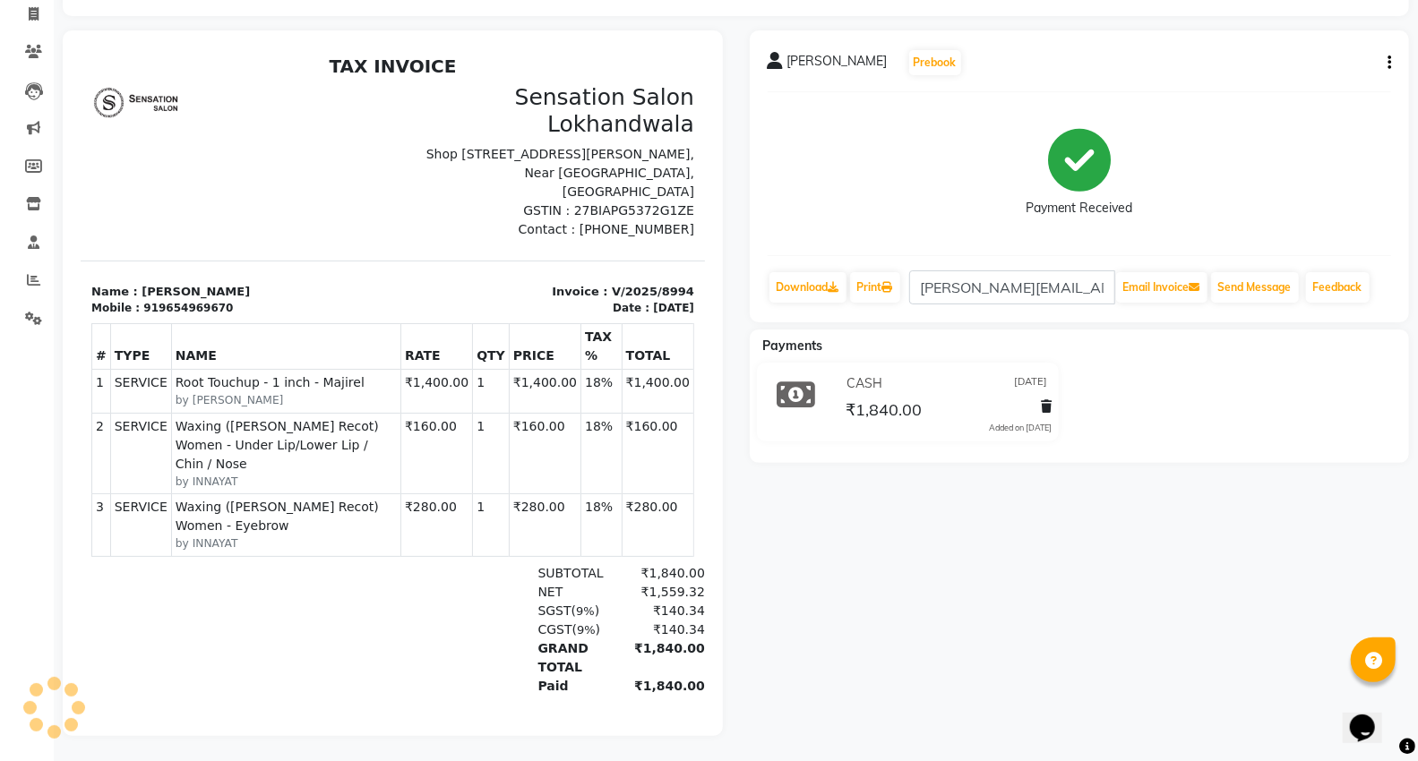
scroll to position [132, 0]
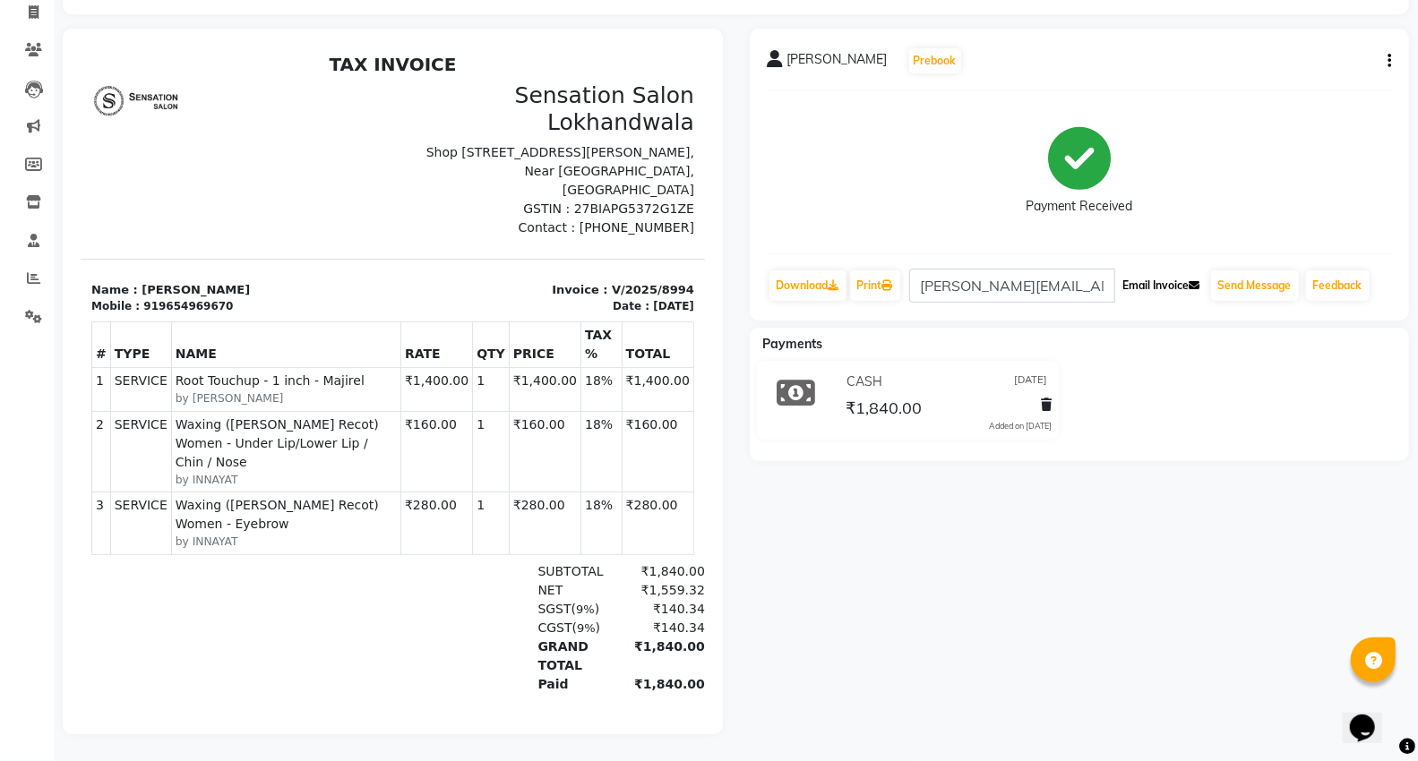
click at [1150, 273] on button "Email Invoice" at bounding box center [1161, 286] width 91 height 30
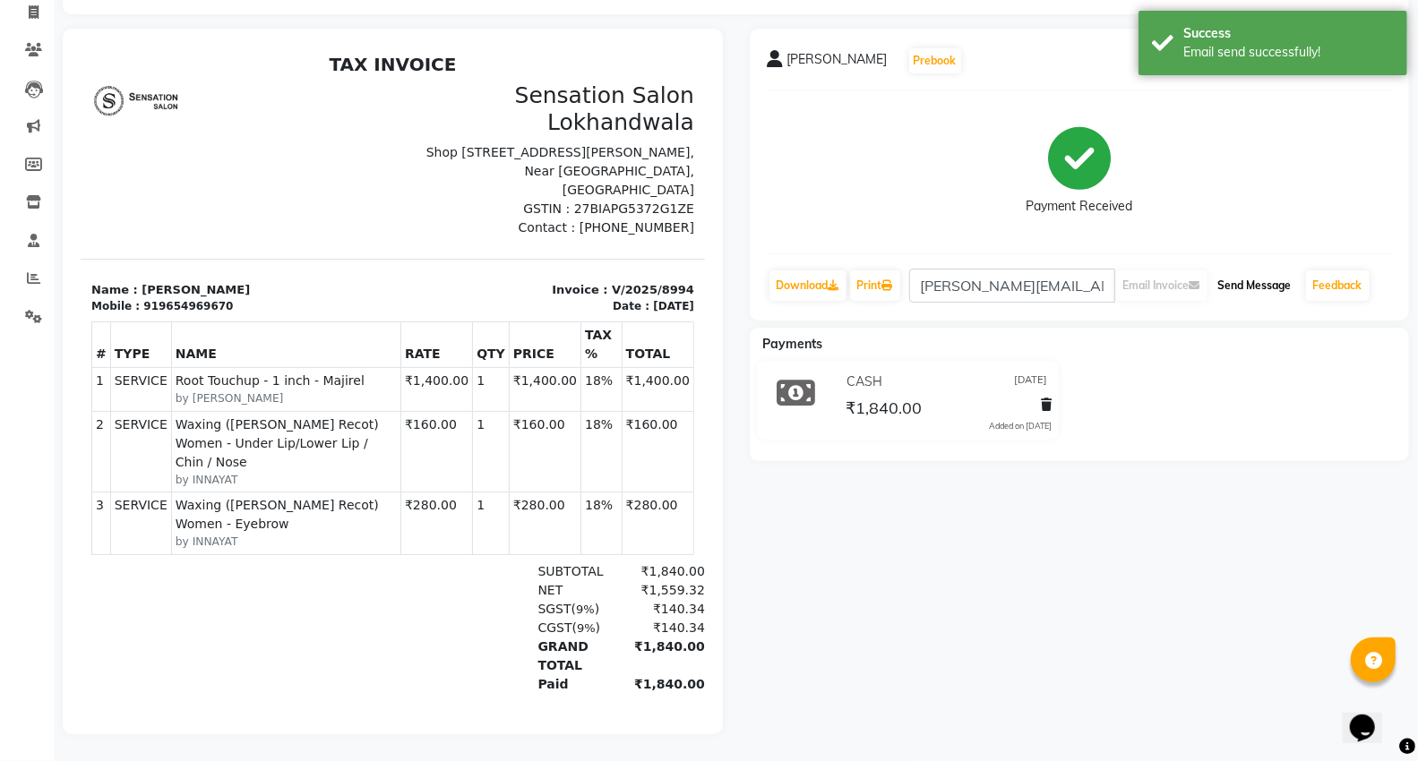
click at [1243, 271] on button "Send Message" at bounding box center [1255, 286] width 88 height 30
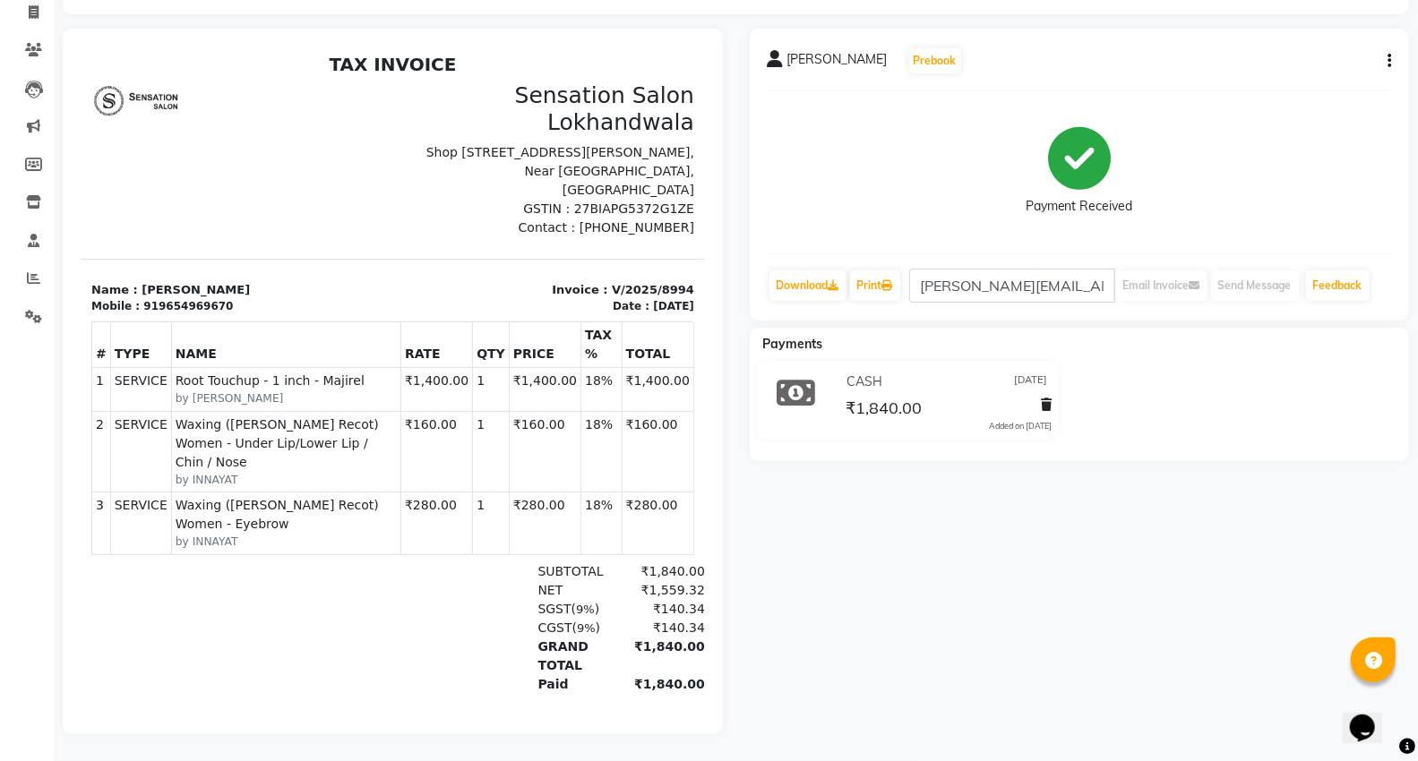
scroll to position [0, 0]
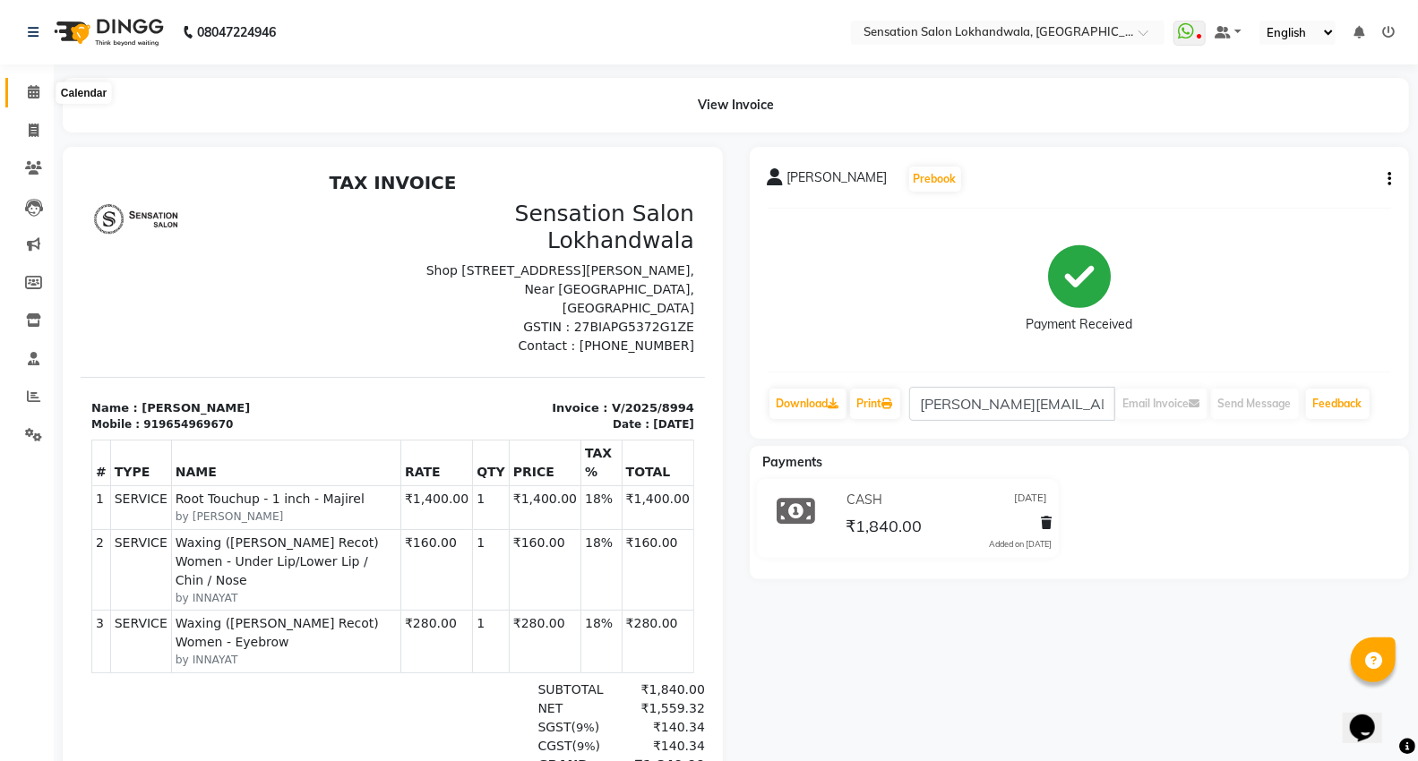
click at [24, 90] on span at bounding box center [33, 92] width 31 height 21
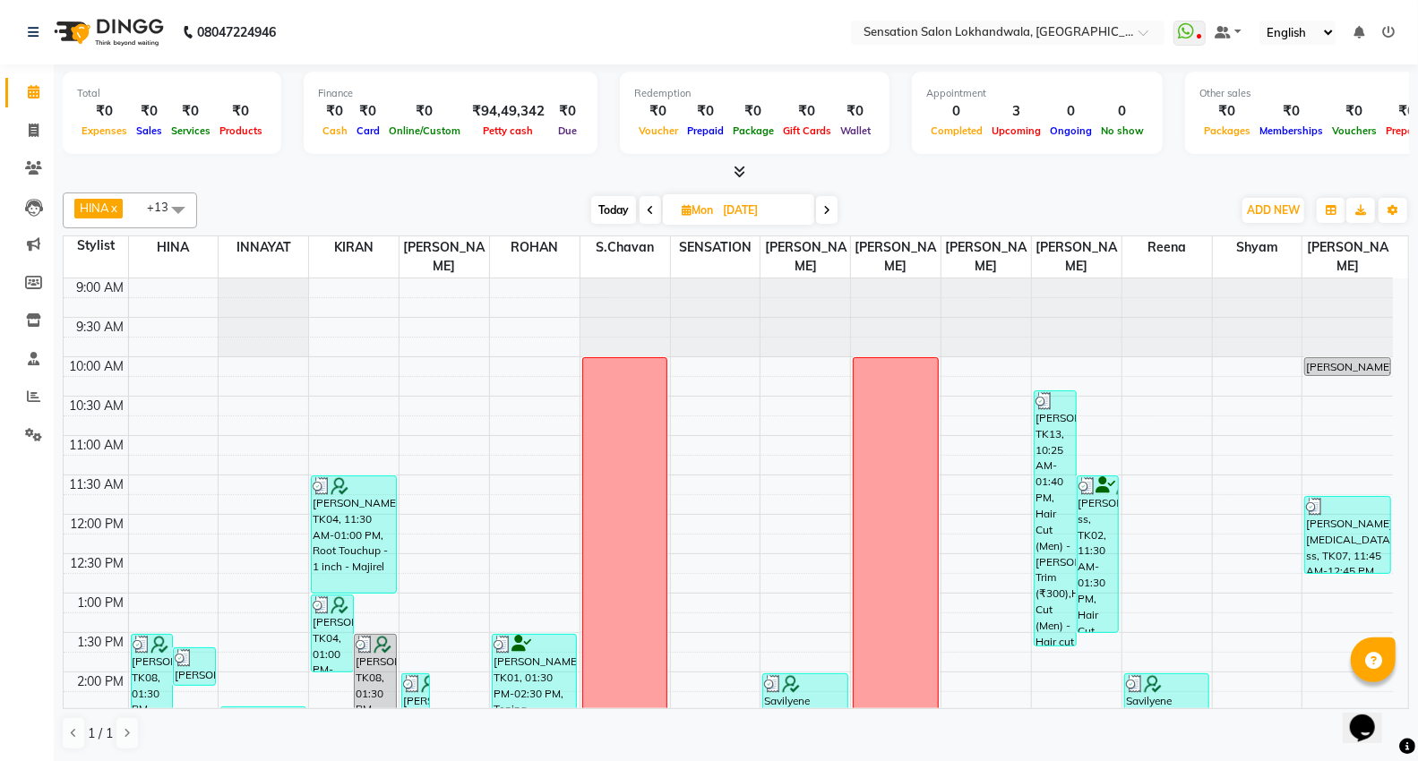
click at [700, 211] on span "Mon" at bounding box center [697, 209] width 40 height 13
select select "9"
select select "2025"
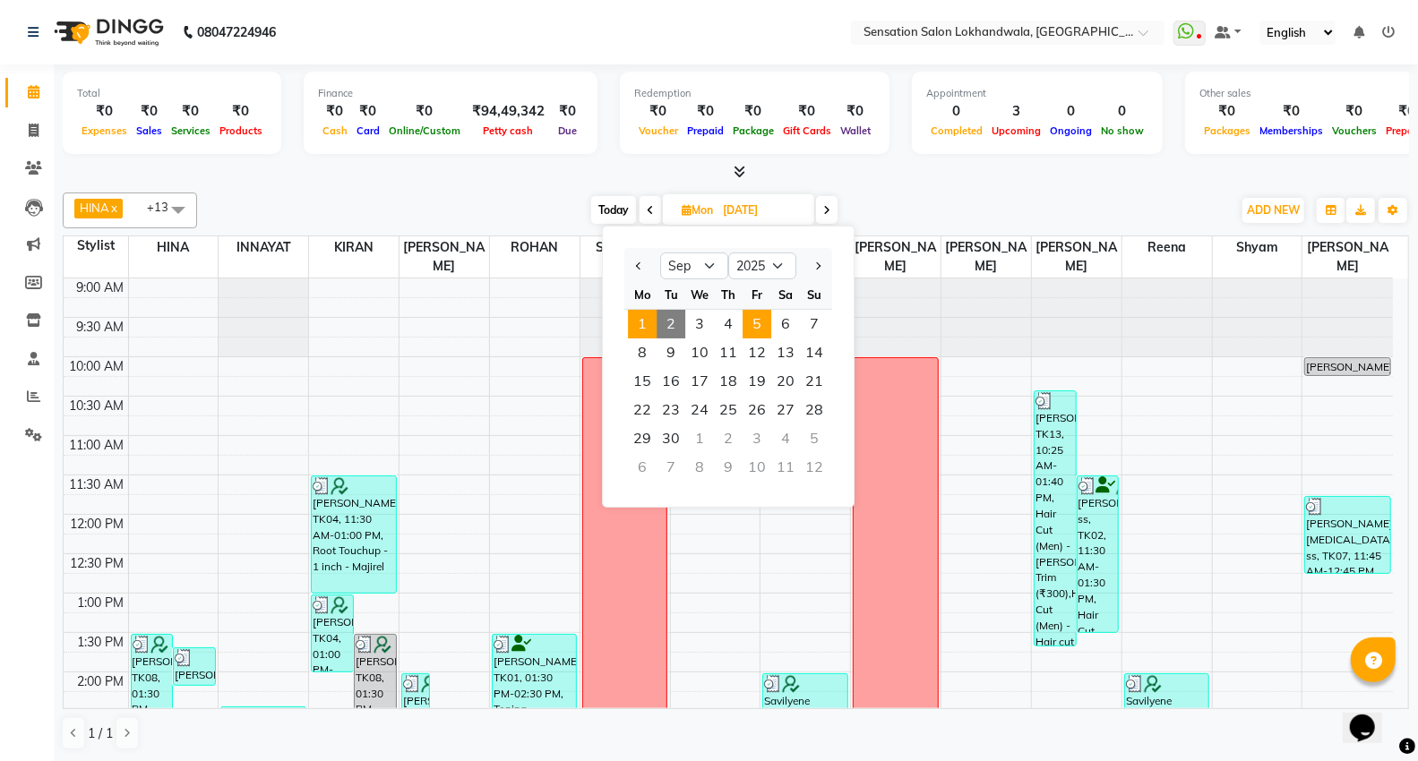
click at [757, 325] on span "5" at bounding box center [757, 324] width 29 height 29
type input "[DATE]"
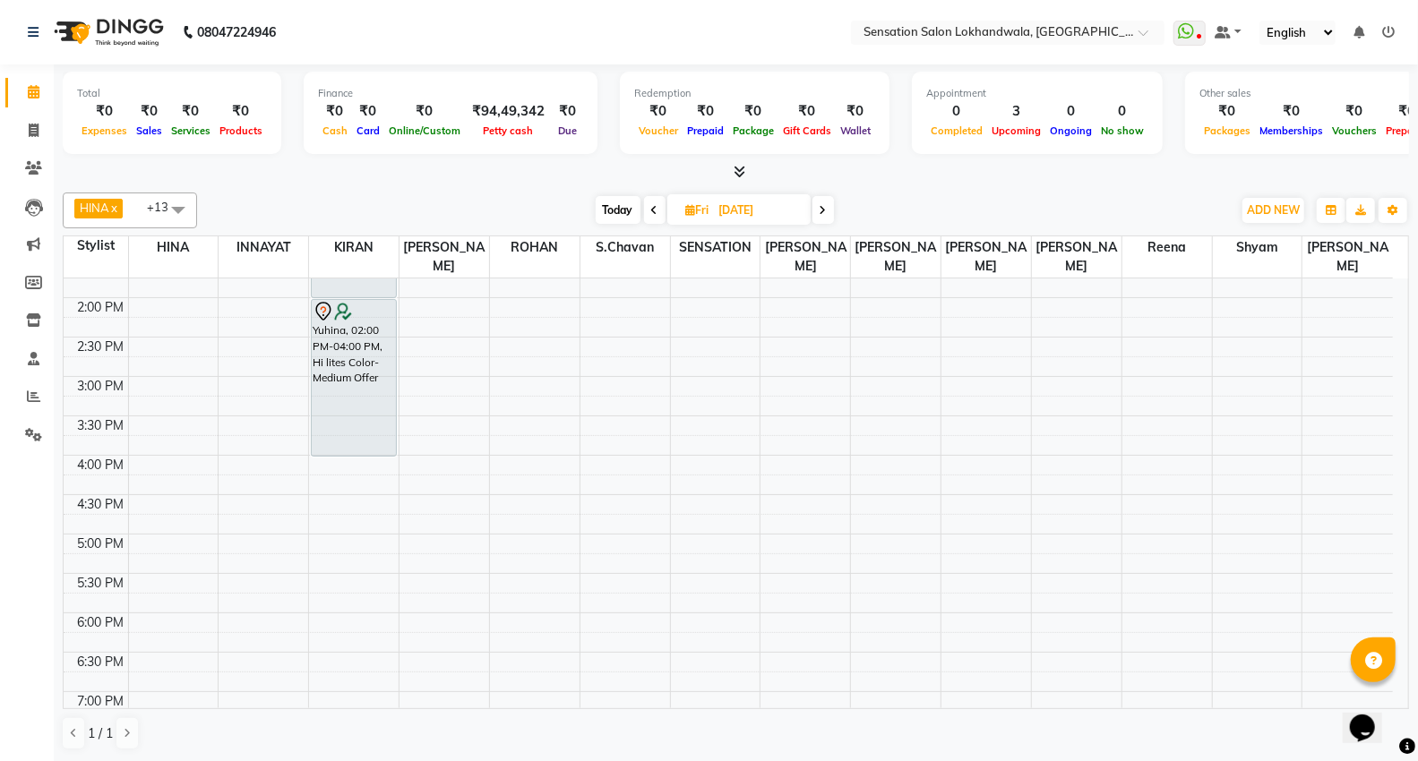
scroll to position [387, 0]
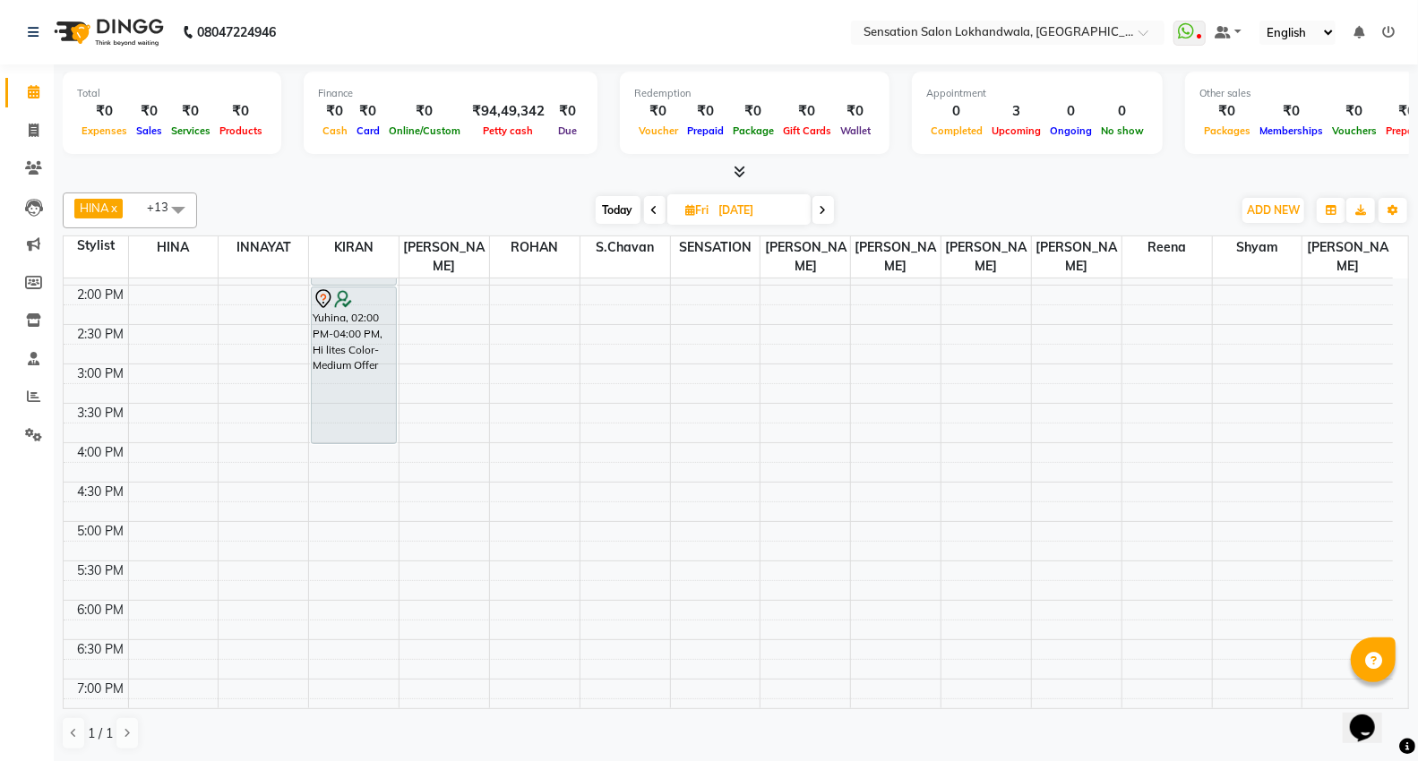
click at [347, 452] on div "9:00 AM 9:30 AM 10:00 AM 10:30 AM 11:00 AM 11:30 AM 12:00 PM 12:30 PM 1:00 PM 1…" at bounding box center [728, 483] width 1329 height 1182
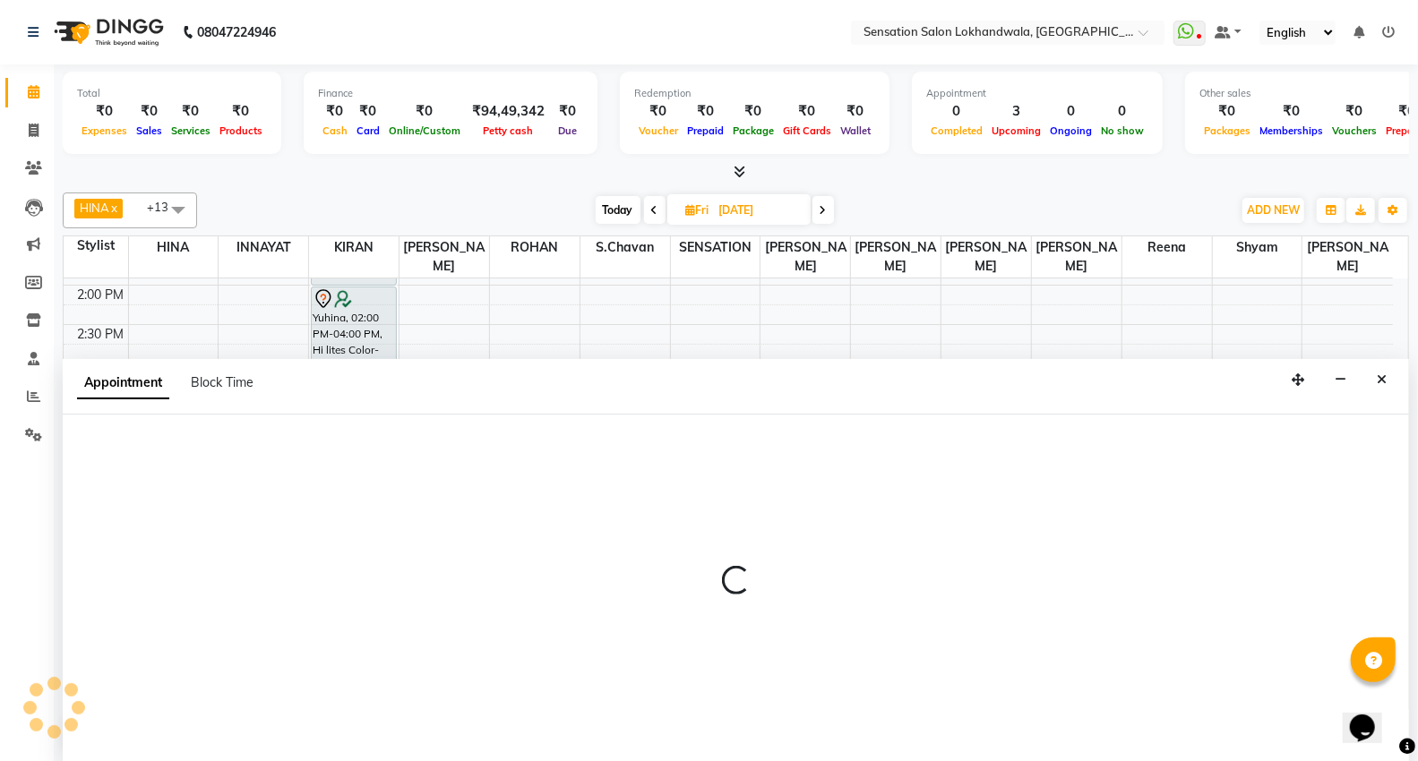
scroll to position [1, 0]
select select "7686"
select select "975"
select select "tentative"
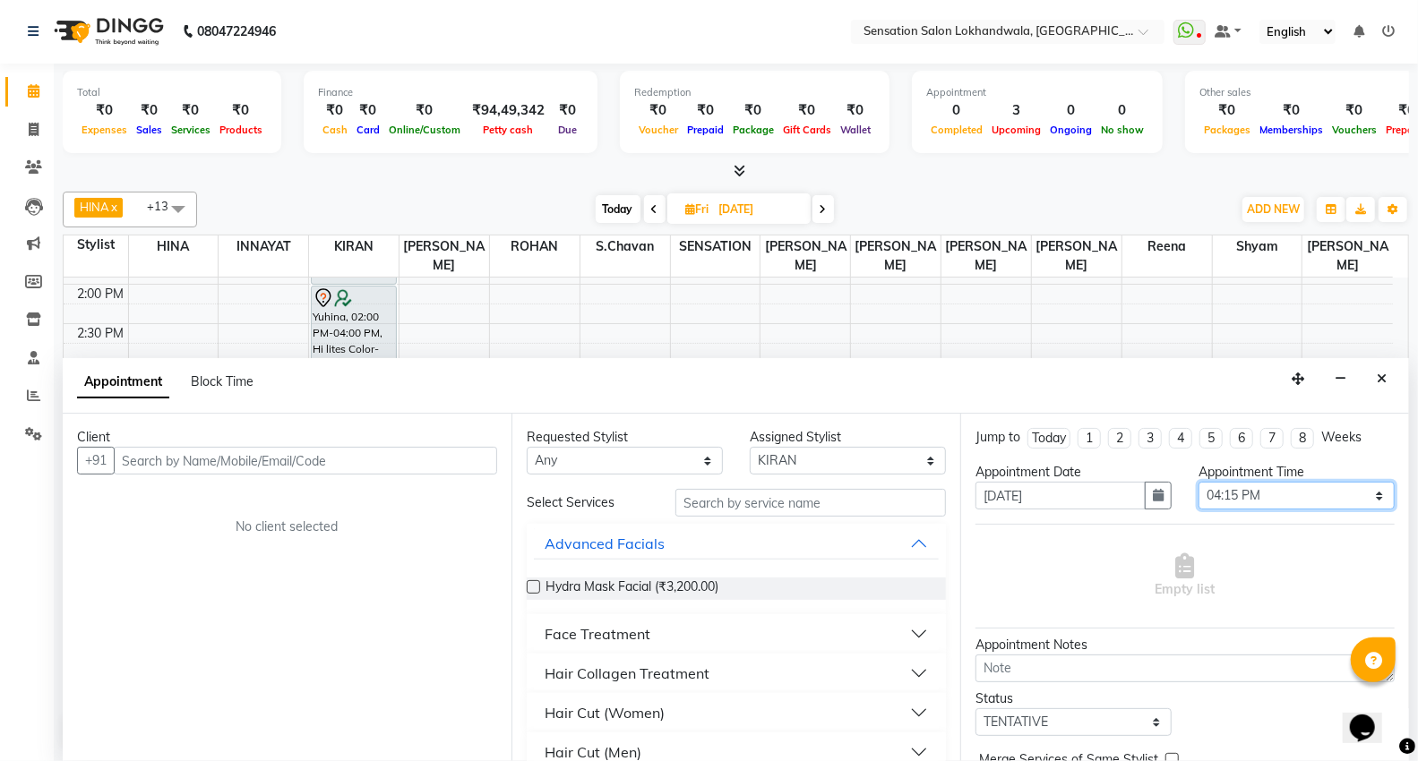
click at [1333, 499] on select "Select 10:00 AM 10:15 AM 10:30 AM 10:45 AM 11:00 AM 11:15 AM 11:30 AM 11:45 AM …" at bounding box center [1297, 496] width 196 height 28
select select "990"
click at [1199, 482] on select "Select 10:00 AM 10:15 AM 10:30 AM 10:45 AM 11:00 AM 11:15 AM 11:30 AM 11:45 AM …" at bounding box center [1297, 496] width 196 height 28
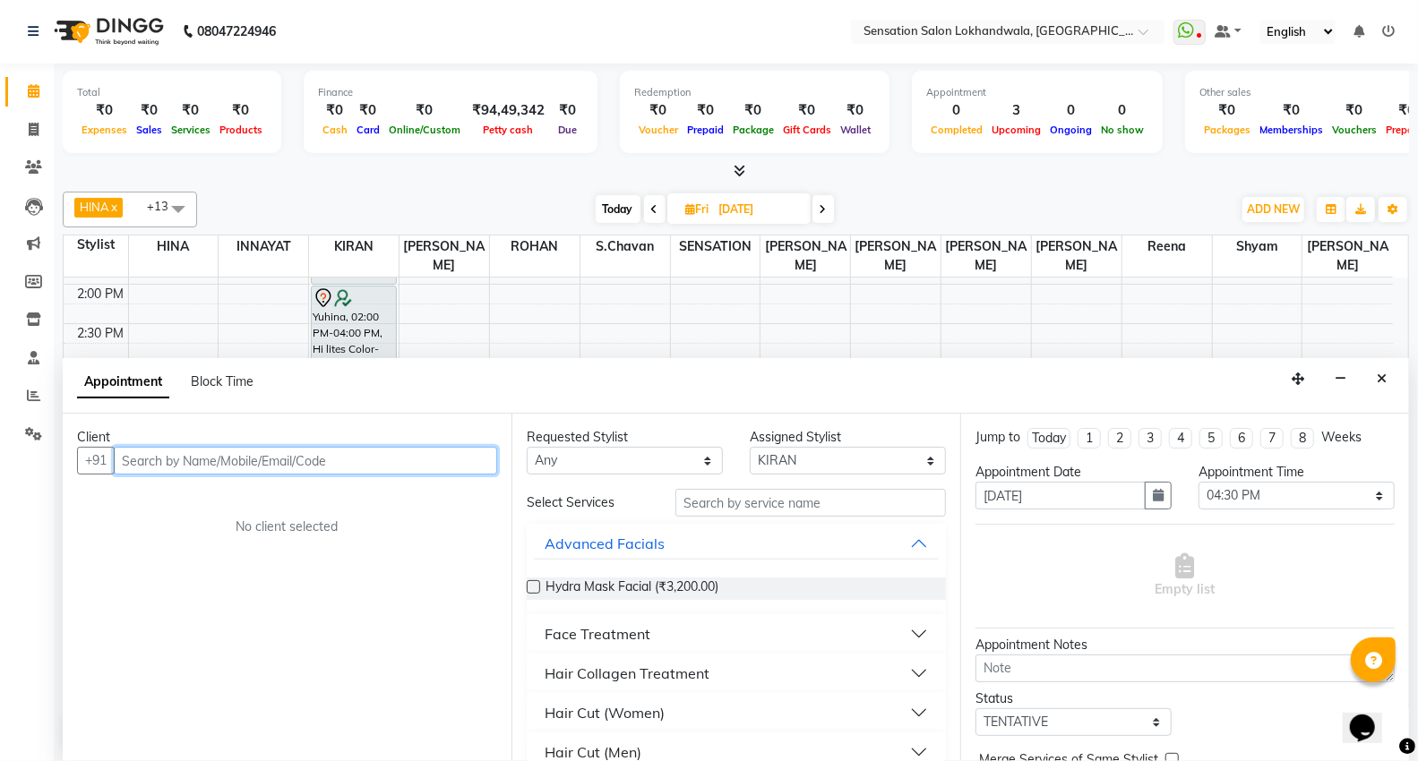
click at [391, 451] on input "text" at bounding box center [305, 461] width 383 height 28
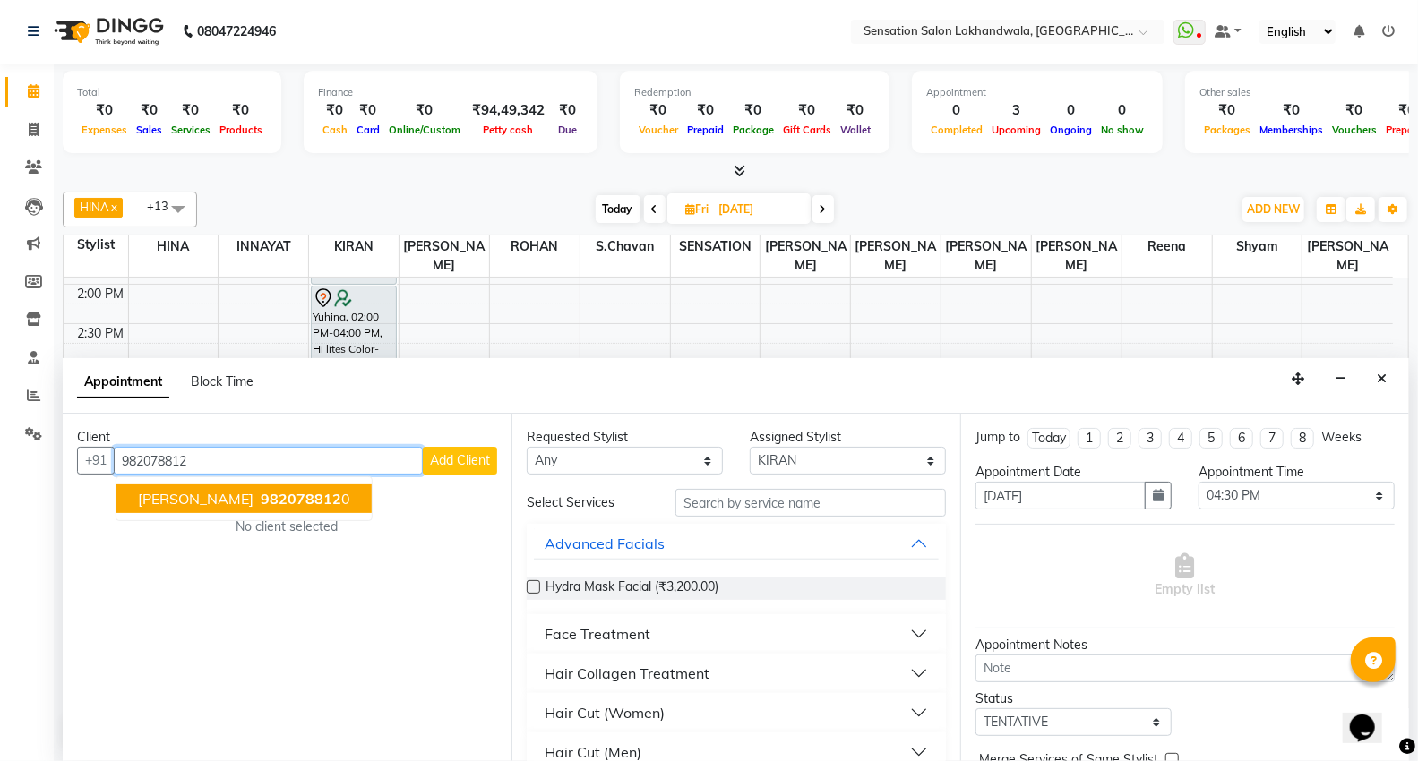
click at [261, 503] on span "982078812" at bounding box center [301, 499] width 81 height 18
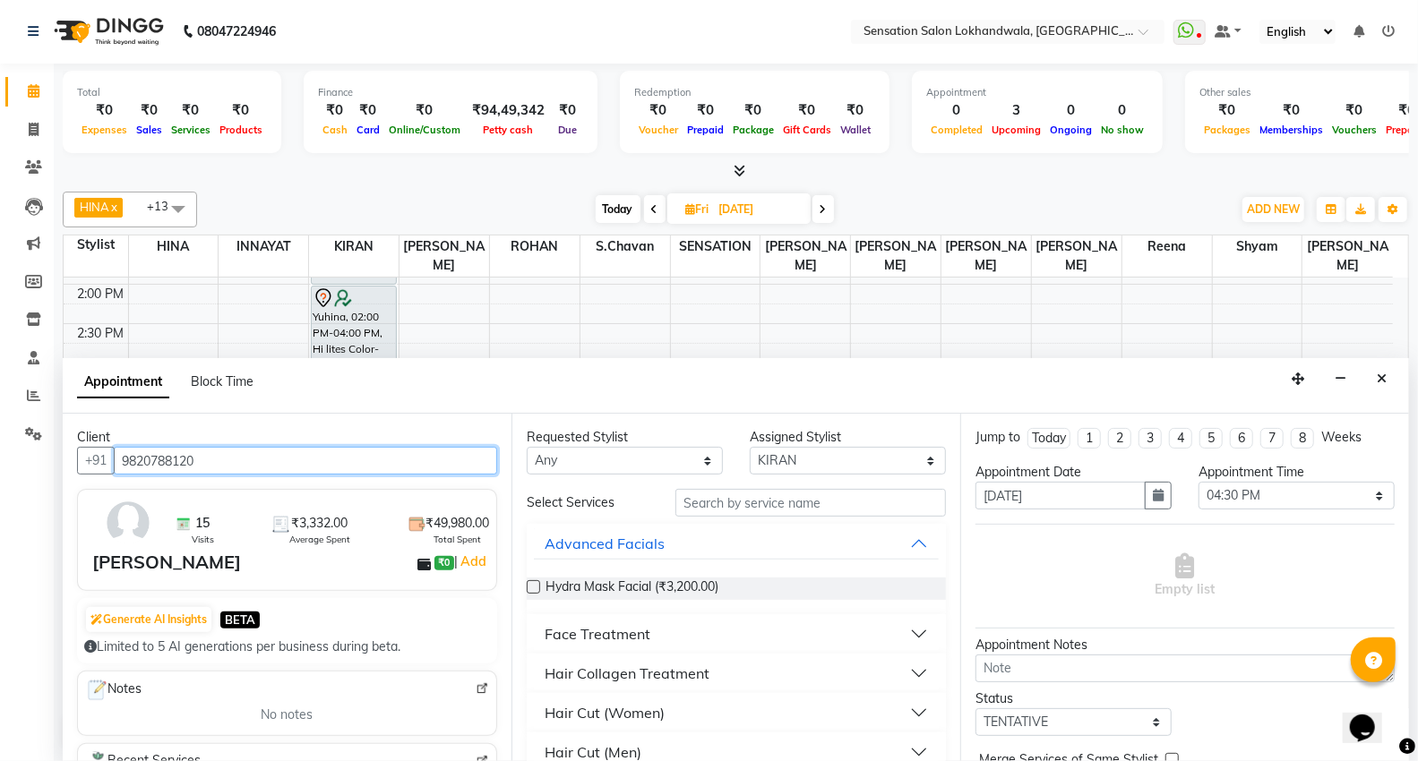
type input "9820788120"
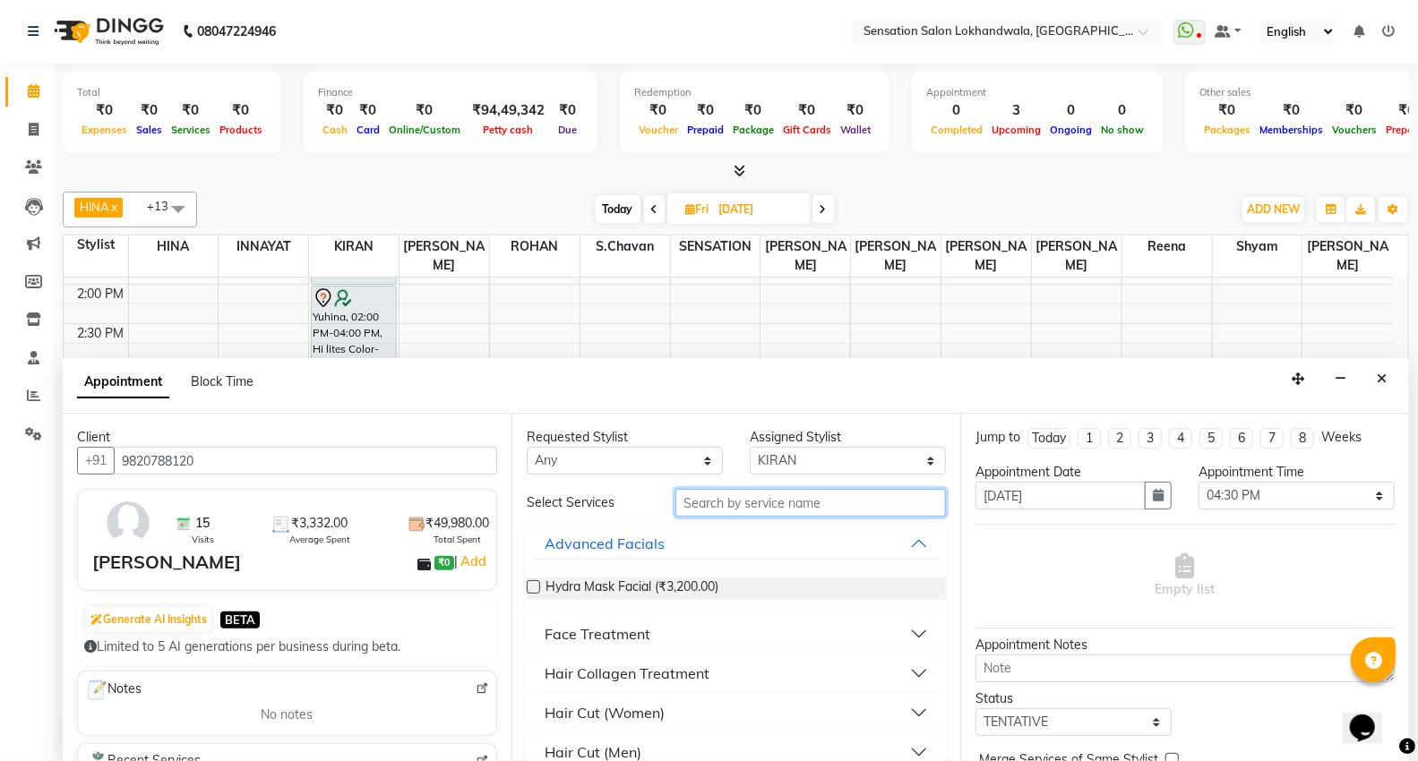
click at [771, 507] on input "text" at bounding box center [810, 503] width 271 height 28
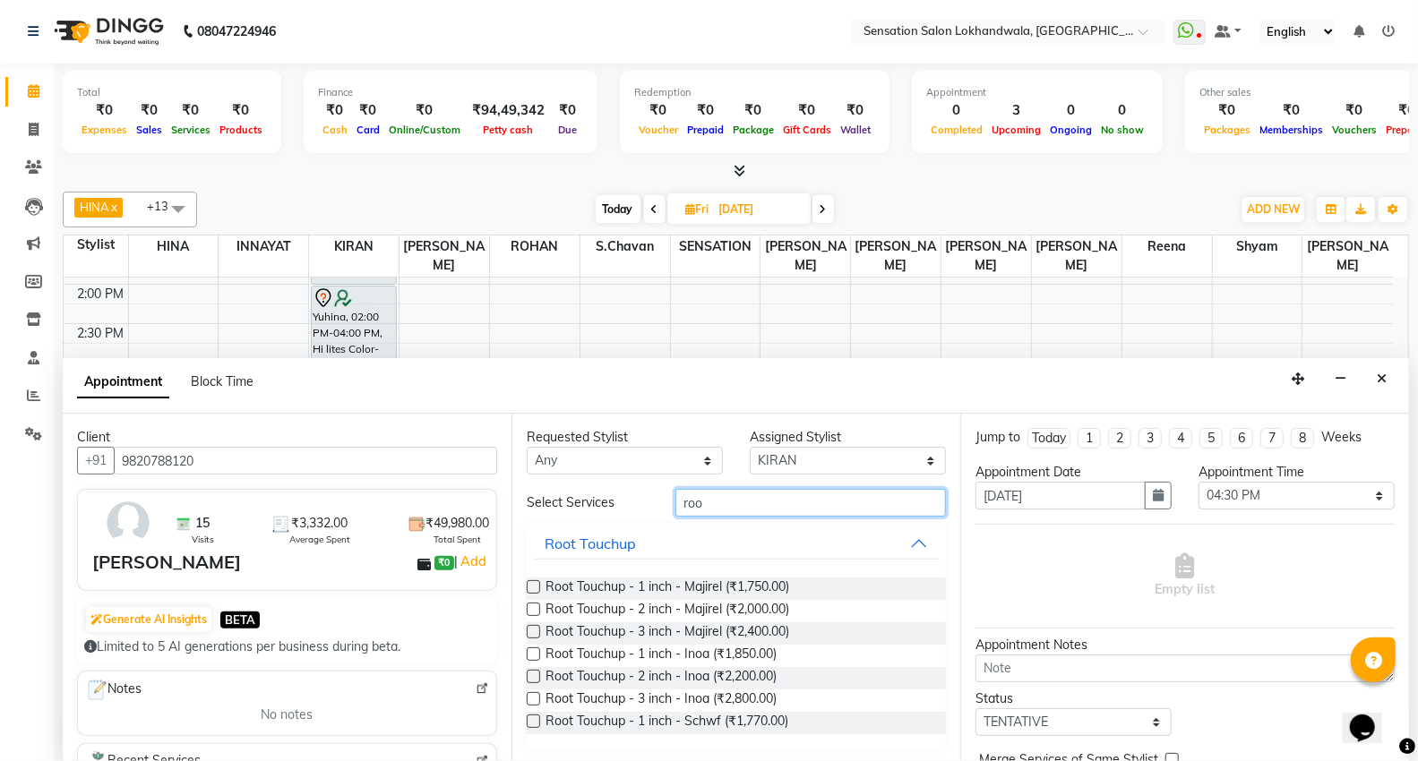
type input "roo"
click at [534, 606] on label at bounding box center [533, 609] width 13 height 13
click at [534, 606] on input "checkbox" at bounding box center [533, 612] width 12 height 12
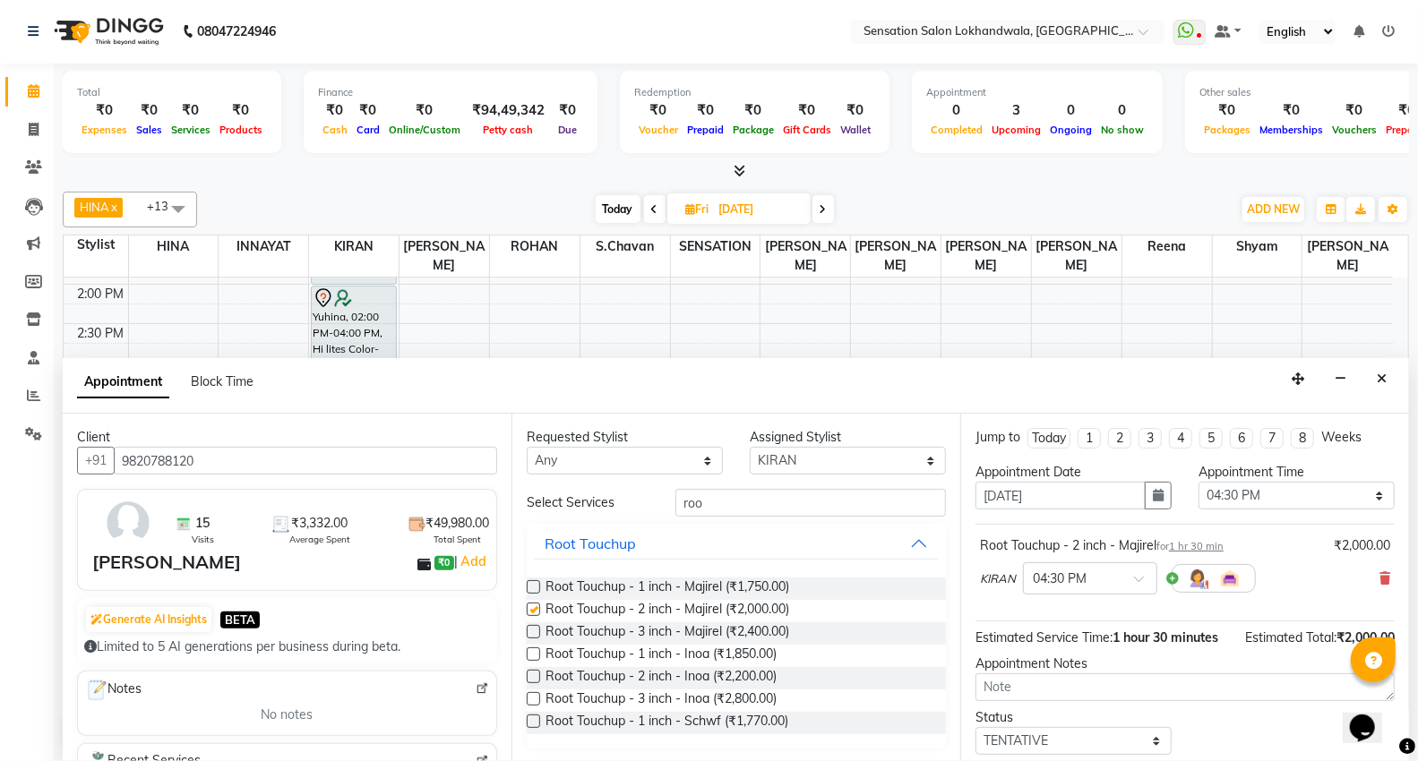
checkbox input "false"
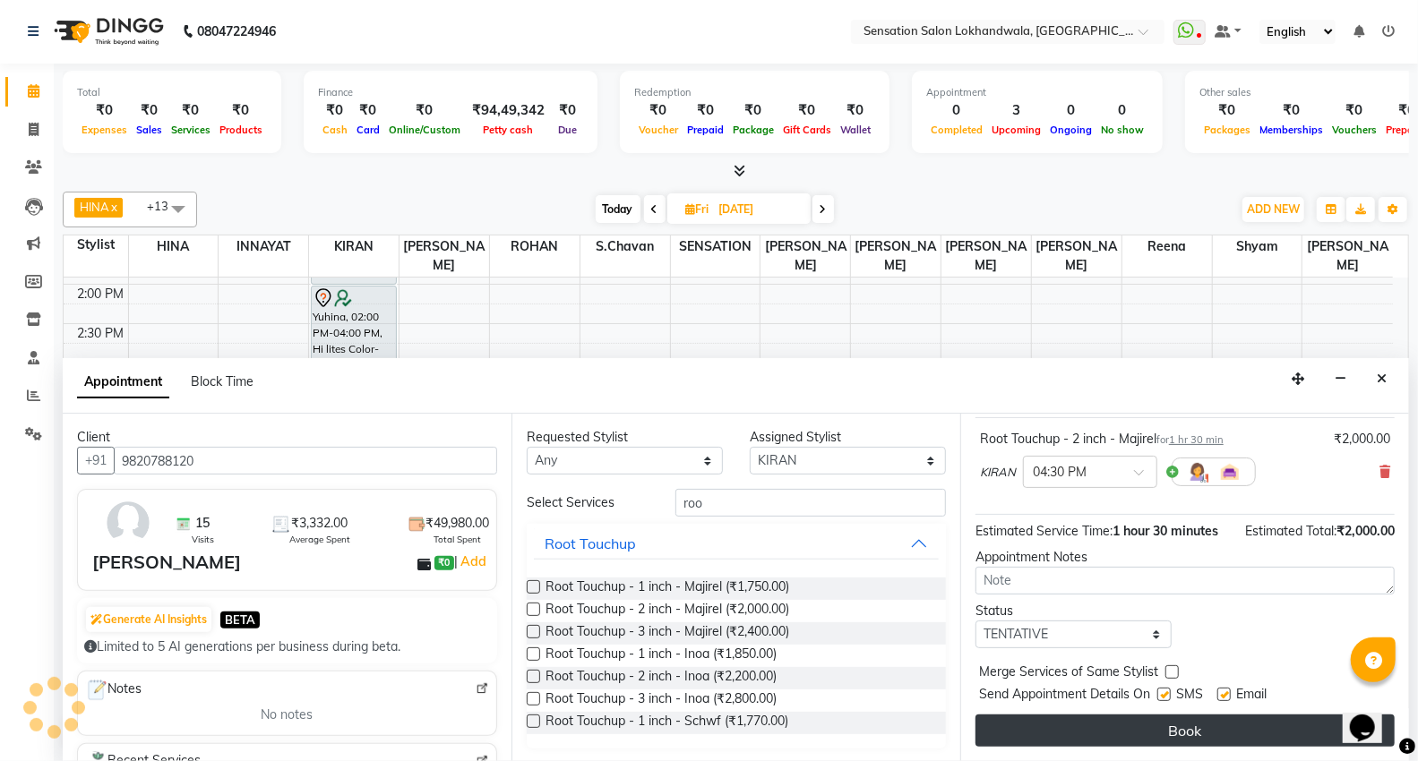
click at [1223, 719] on button "Book" at bounding box center [1185, 731] width 419 height 32
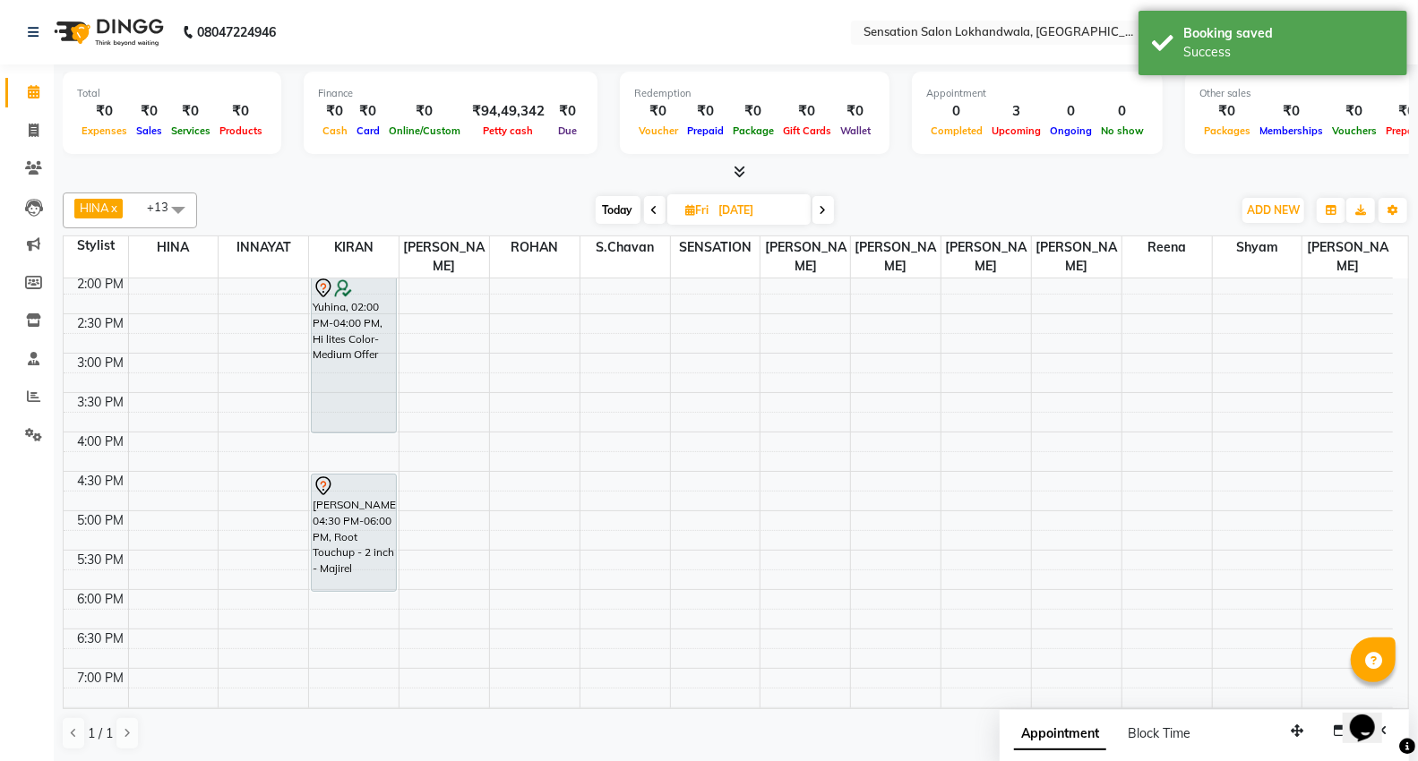
scroll to position [404, 0]
click at [615, 208] on span "Today" at bounding box center [618, 210] width 45 height 28
type input "02-09-2025"
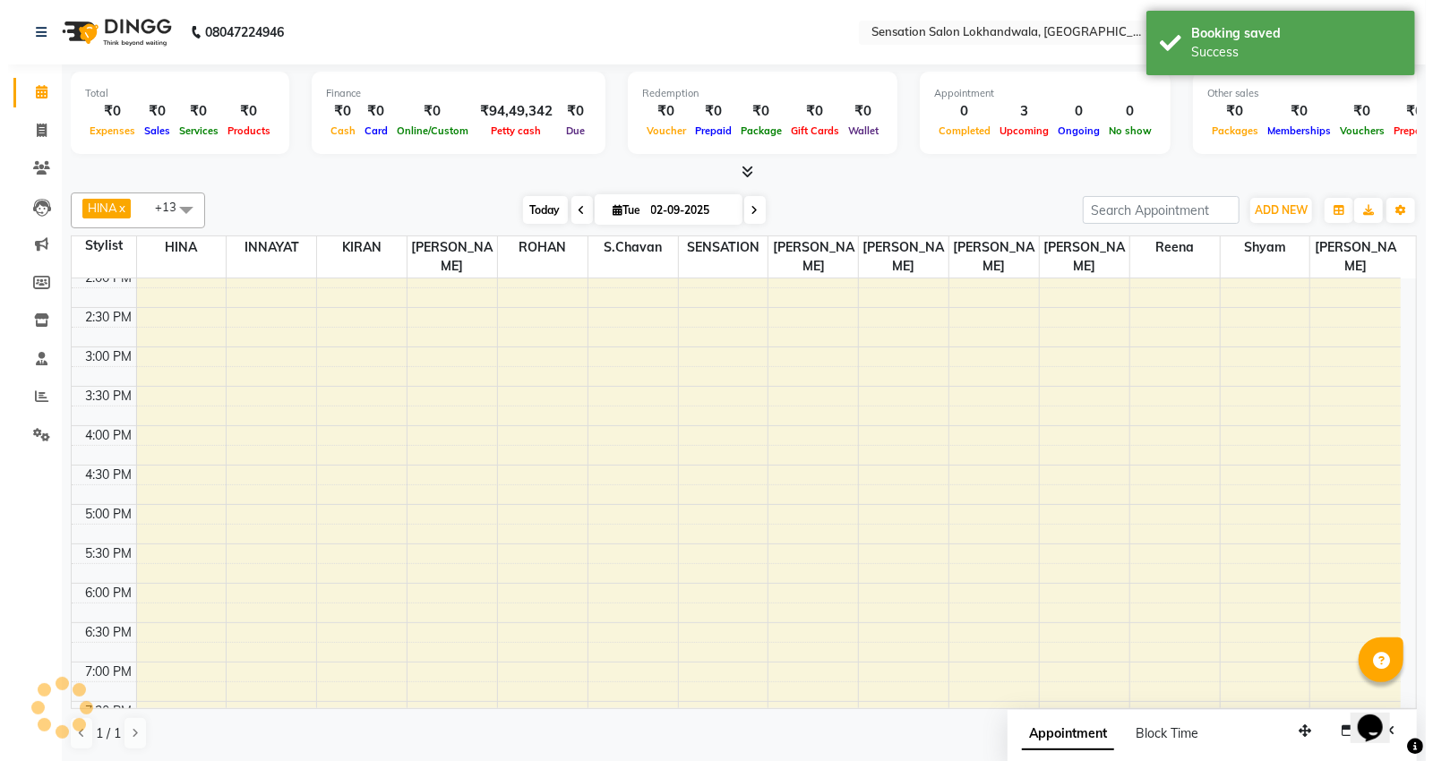
scroll to position [318, 0]
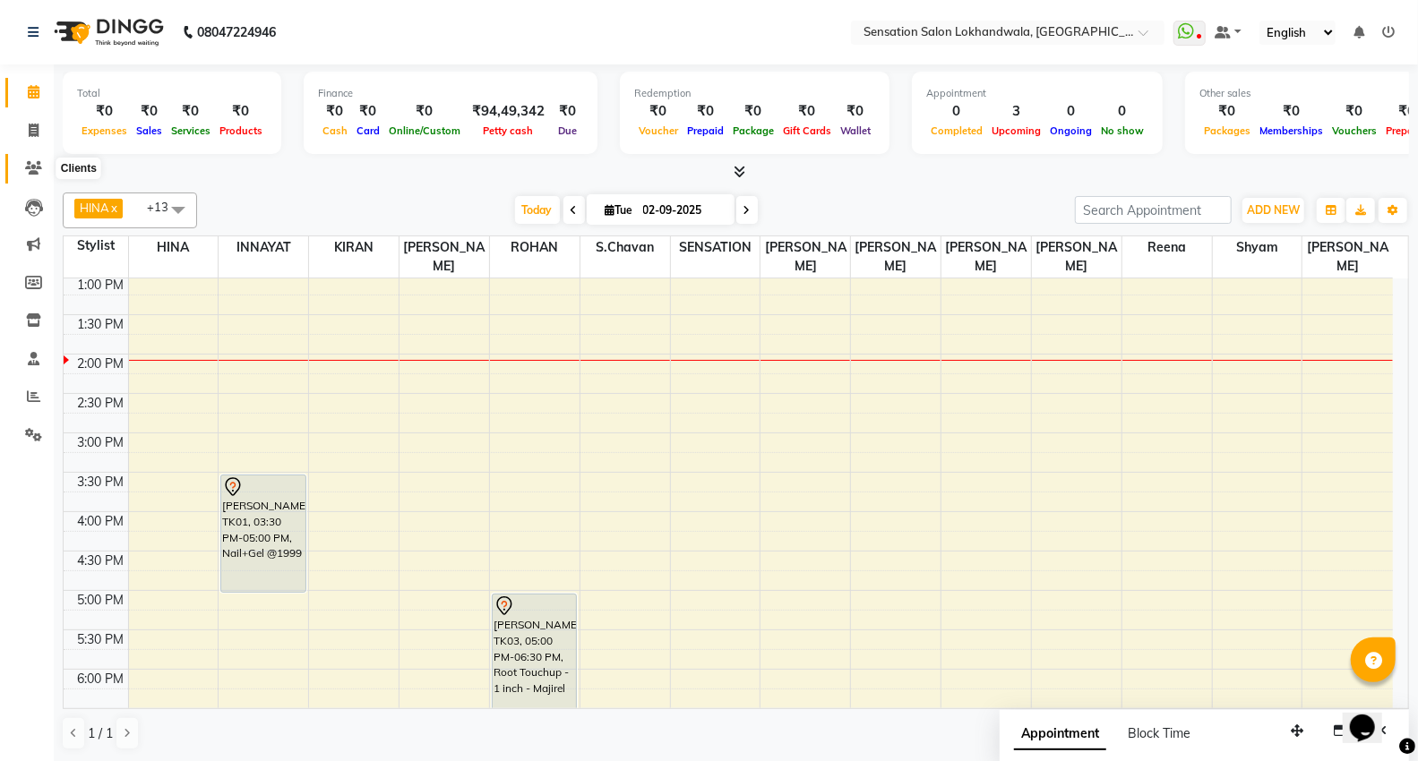
click at [38, 174] on icon at bounding box center [33, 167] width 17 height 13
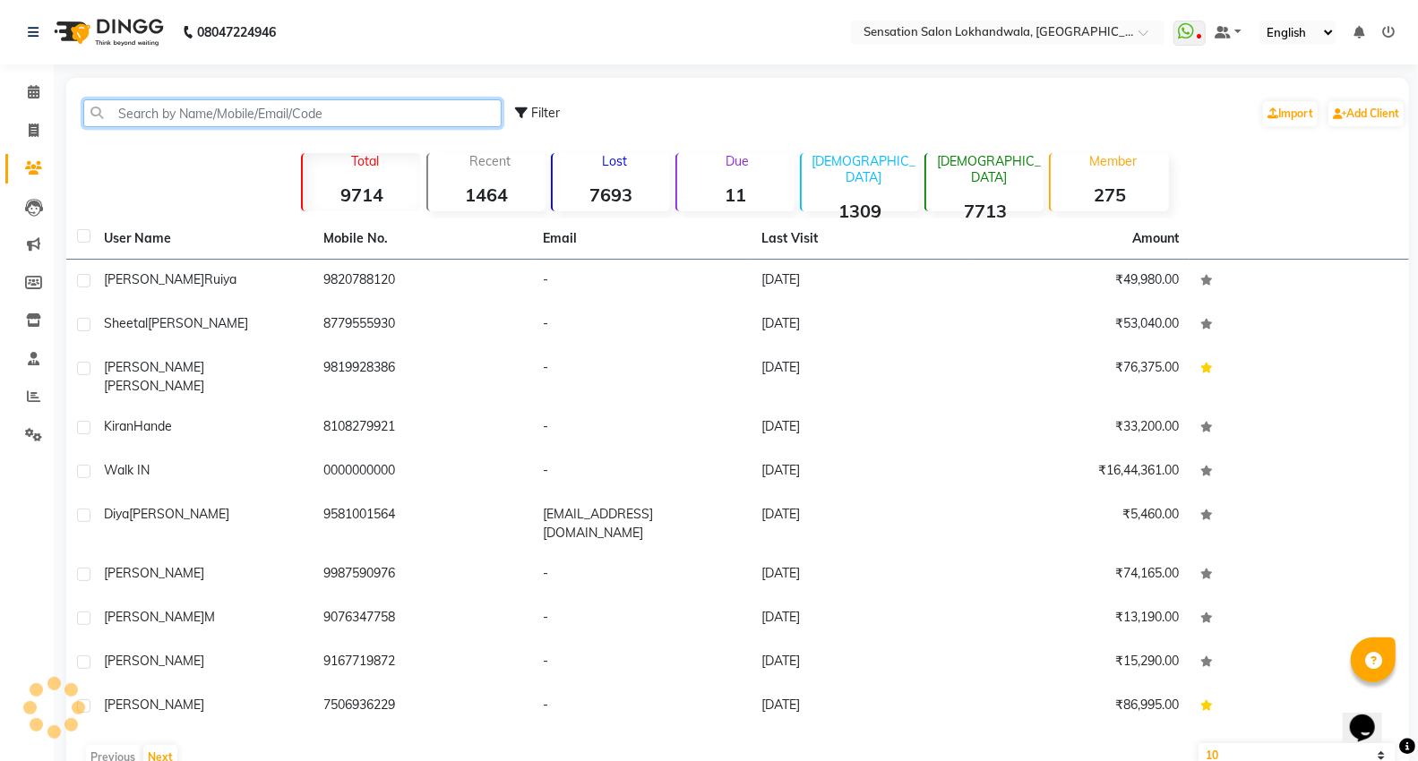
click at [122, 109] on input "text" at bounding box center [292, 113] width 418 height 28
type input "9"
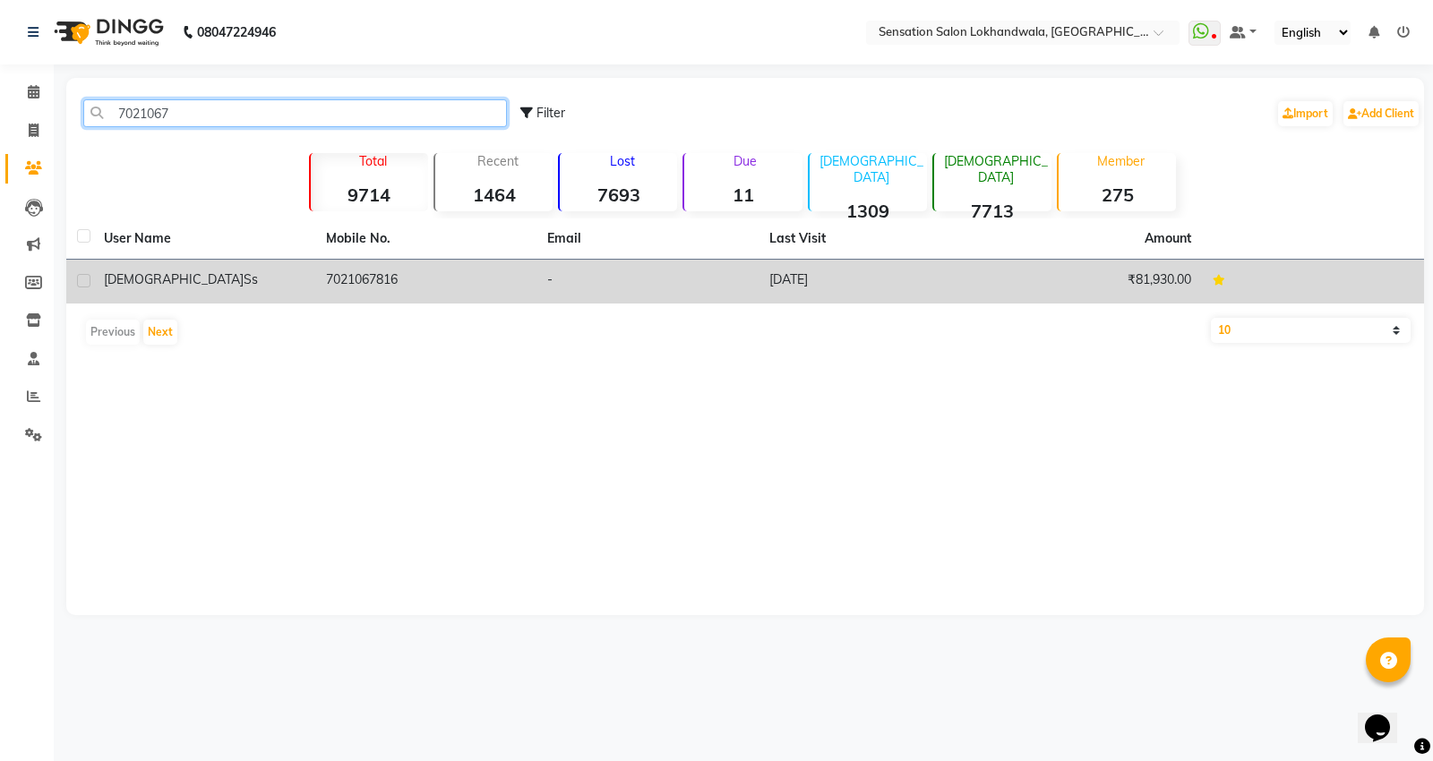
type input "7021067"
click at [182, 279] on div "[DEMOGRAPHIC_DATA] ss" at bounding box center [204, 280] width 201 height 19
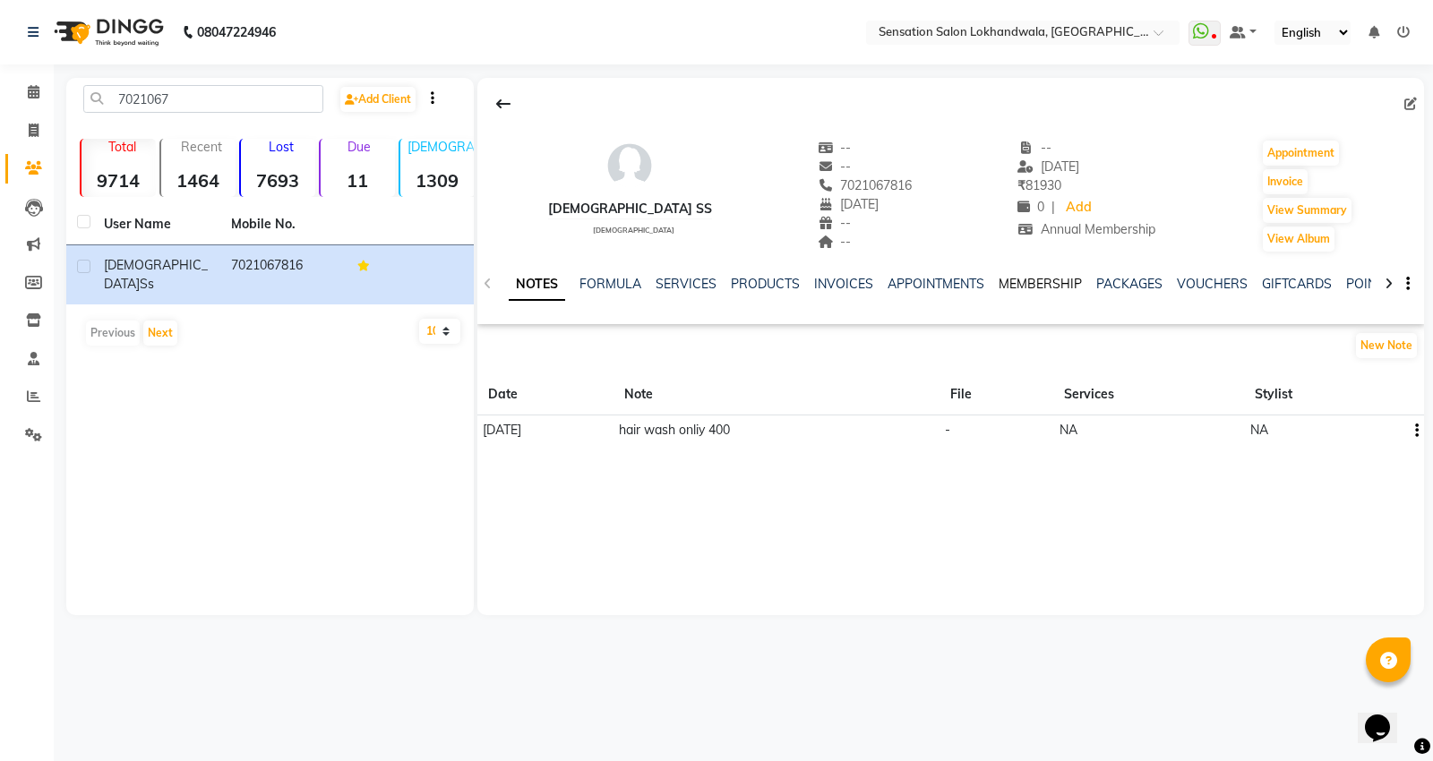
drag, startPoint x: 1031, startPoint y: 287, endPoint x: 1062, endPoint y: 283, distance: 31.6
click at [1033, 285] on link "MEMBERSHIP" at bounding box center [1040, 284] width 83 height 16
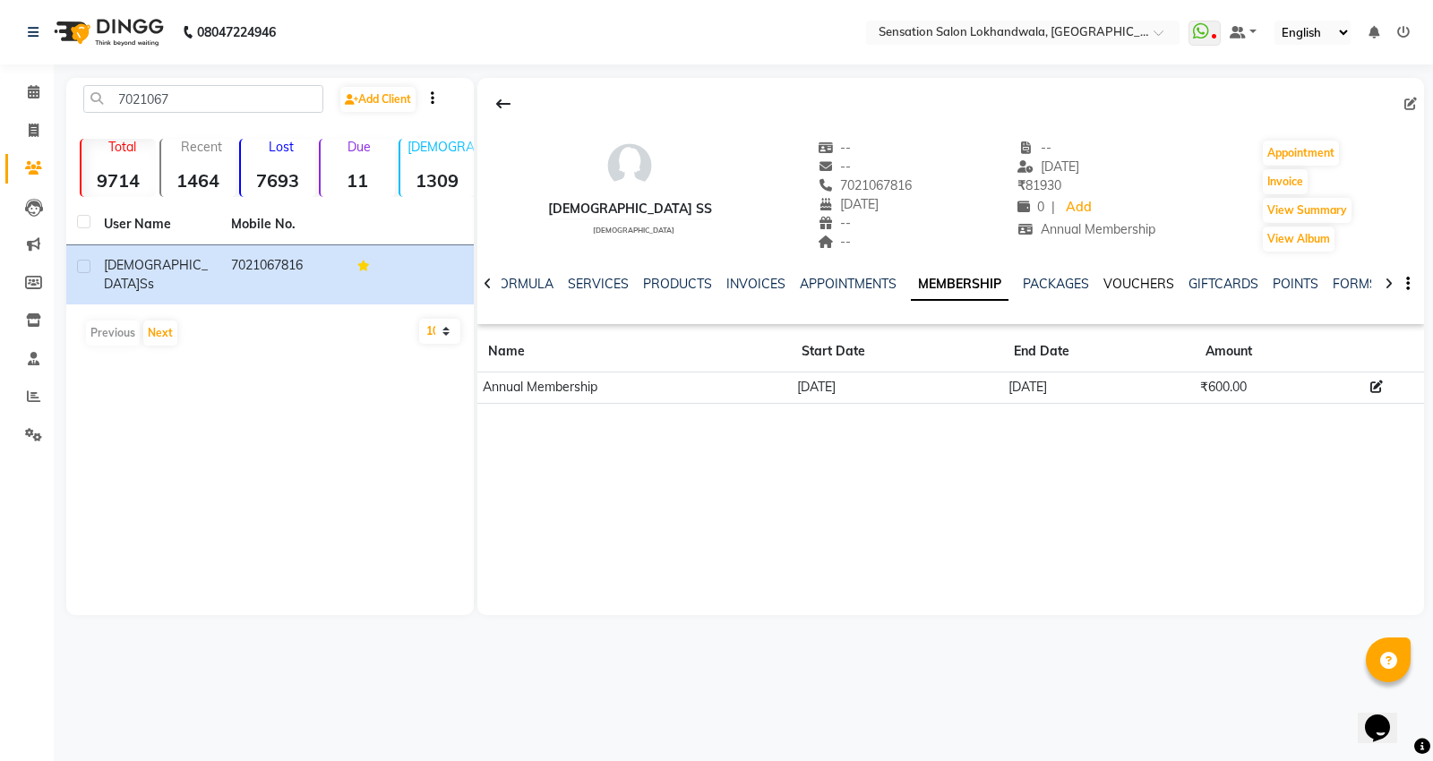
click at [1104, 282] on link "VOUCHERS" at bounding box center [1139, 284] width 71 height 16
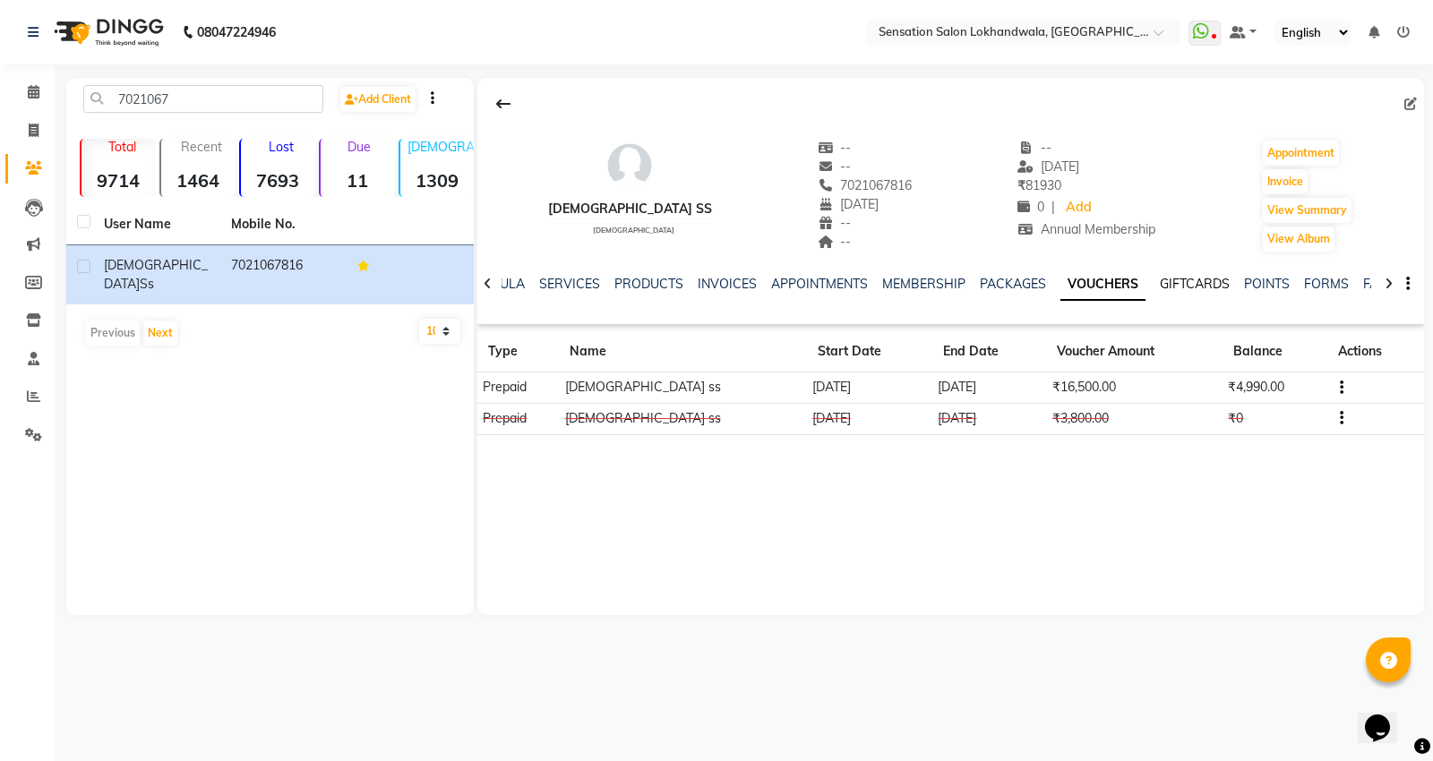
click at [1165, 291] on link "GIFTCARDS" at bounding box center [1195, 284] width 70 height 16
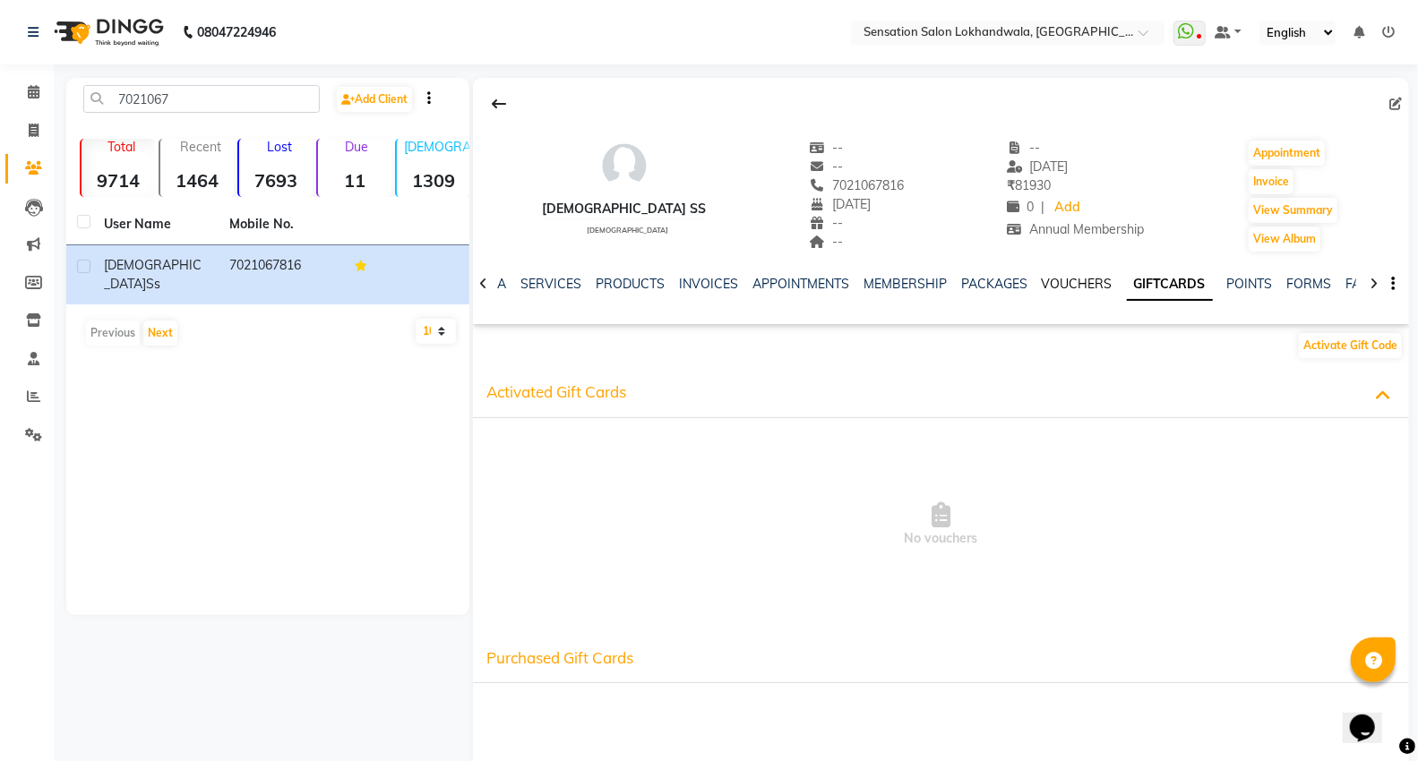
click at [1042, 290] on link "VOUCHERS" at bounding box center [1077, 284] width 71 height 16
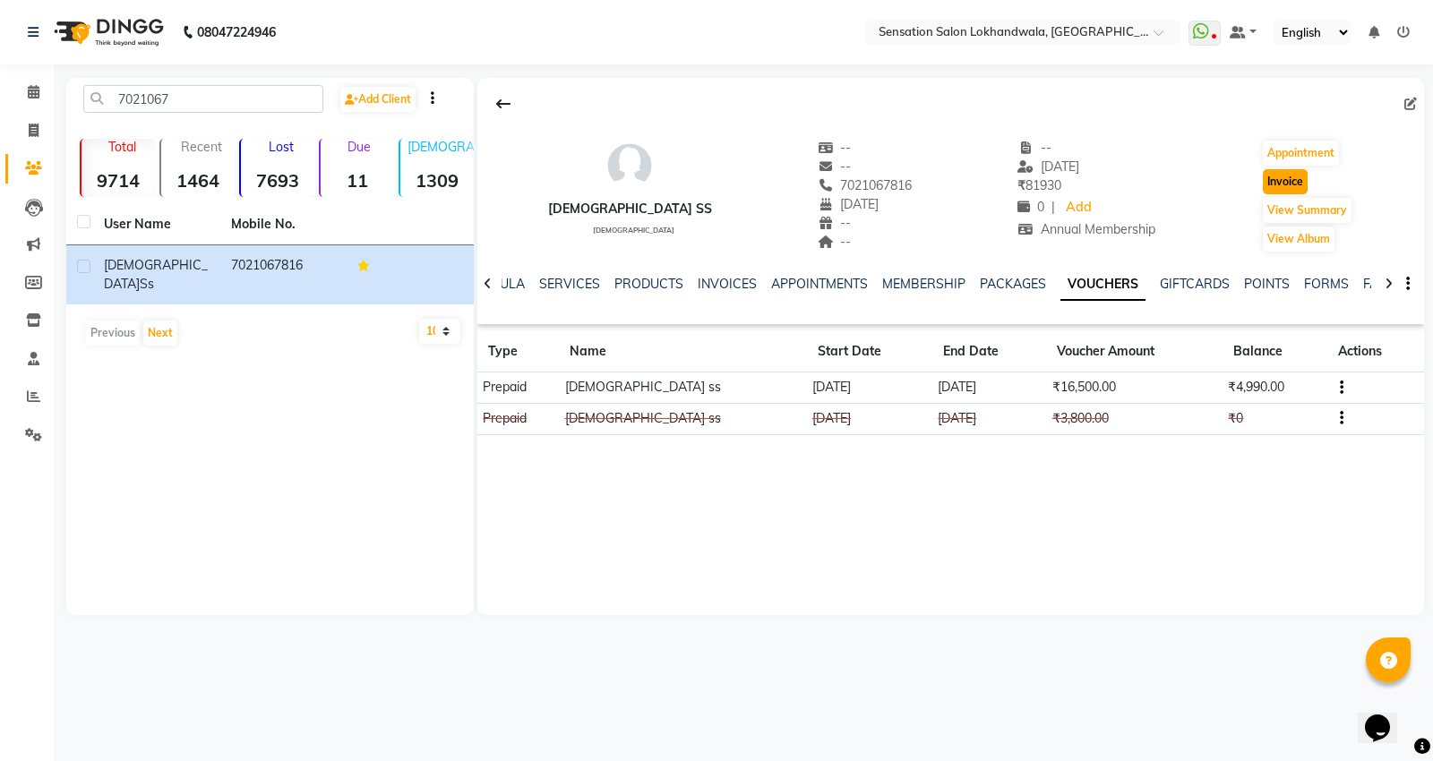
click at [1283, 186] on button "Invoice" at bounding box center [1285, 181] width 45 height 25
select select "1499"
select select "service"
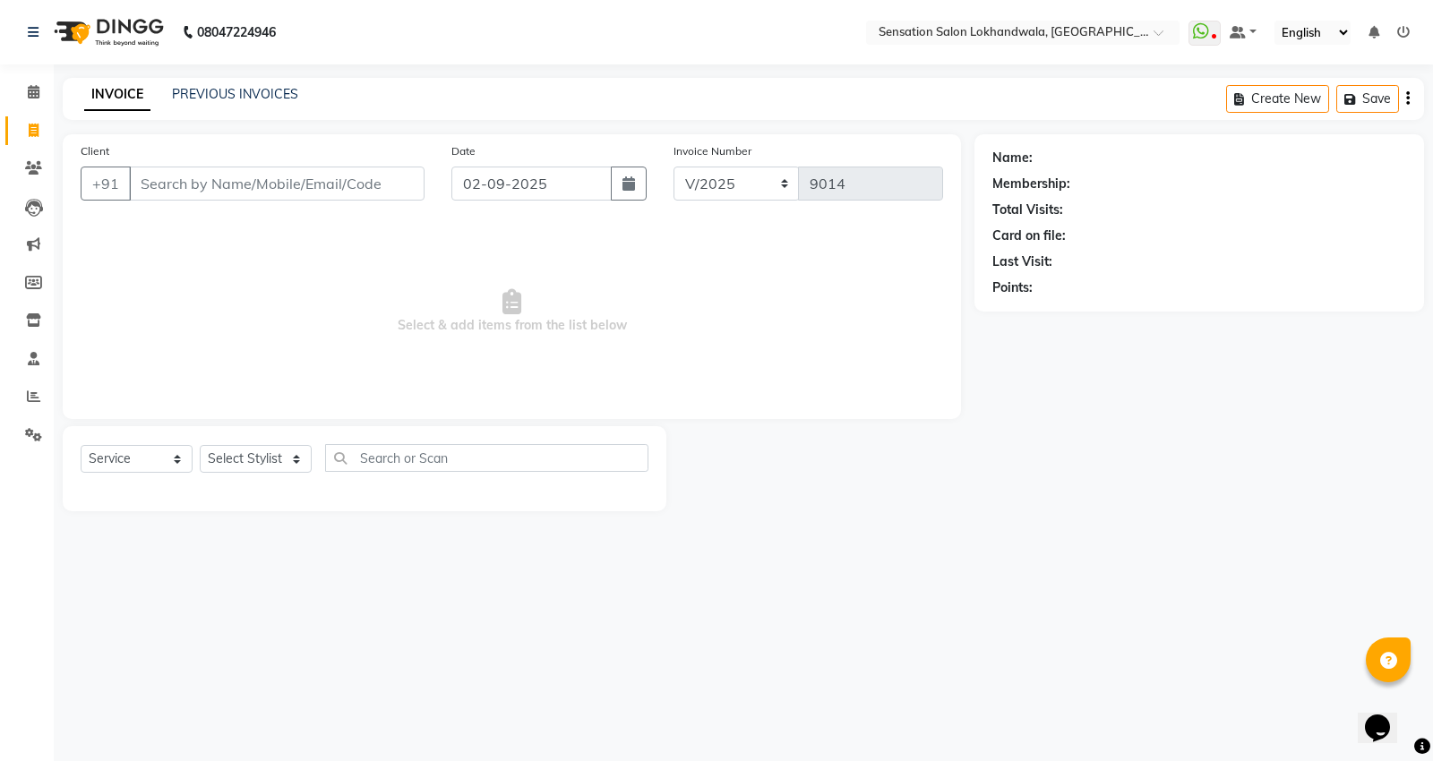
type input "7021067816"
select select "1: Object"
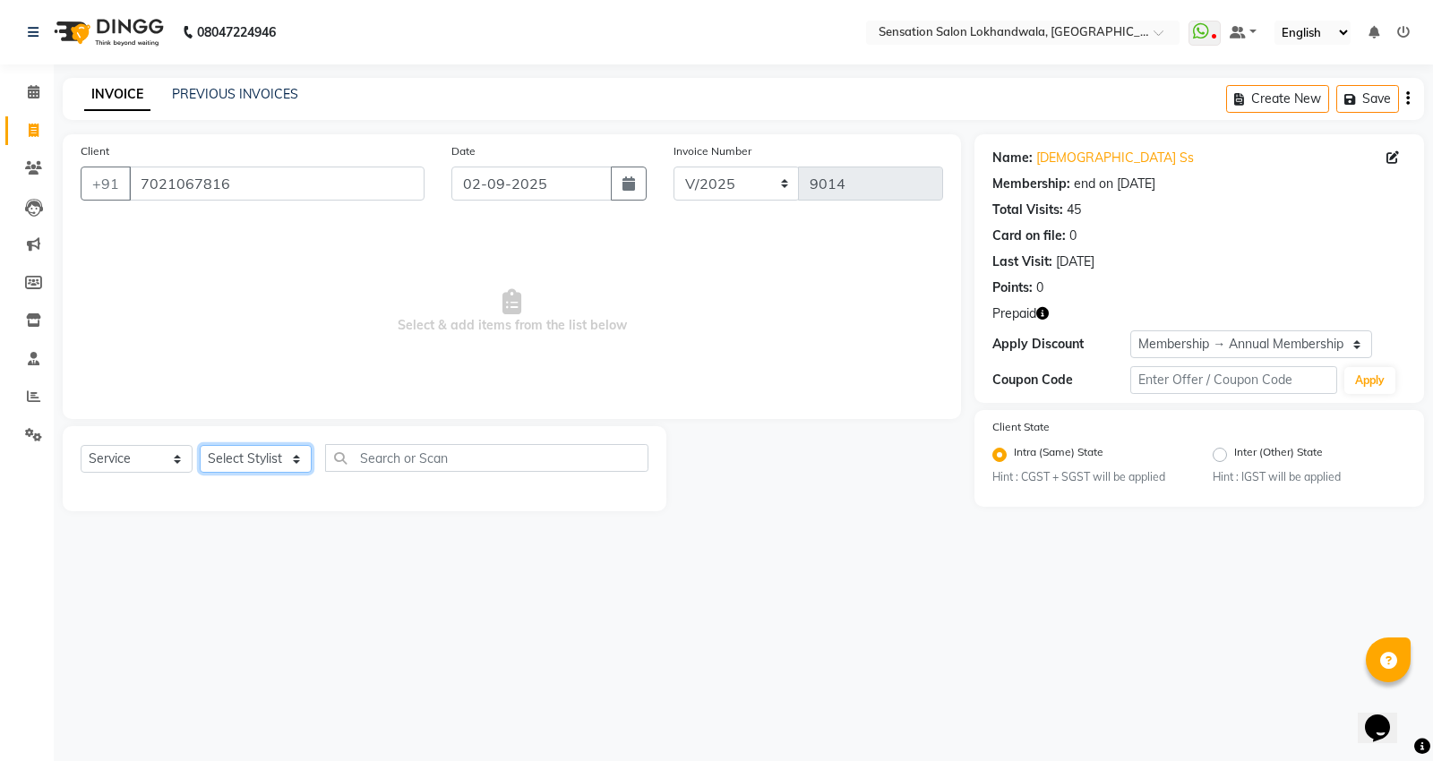
click at [265, 454] on select "Select Stylist [PERSON_NAME] HINA INNAYAT KIRAN LAVESH Piyu Pramool Rai PRIYANK…" at bounding box center [256, 459] width 112 height 28
select select "83651"
click at [200, 446] on select "Select Stylist [PERSON_NAME] HINA INNAYAT KIRAN LAVESH Piyu Pramool Rai PRIYANK…" at bounding box center [256, 459] width 112 height 28
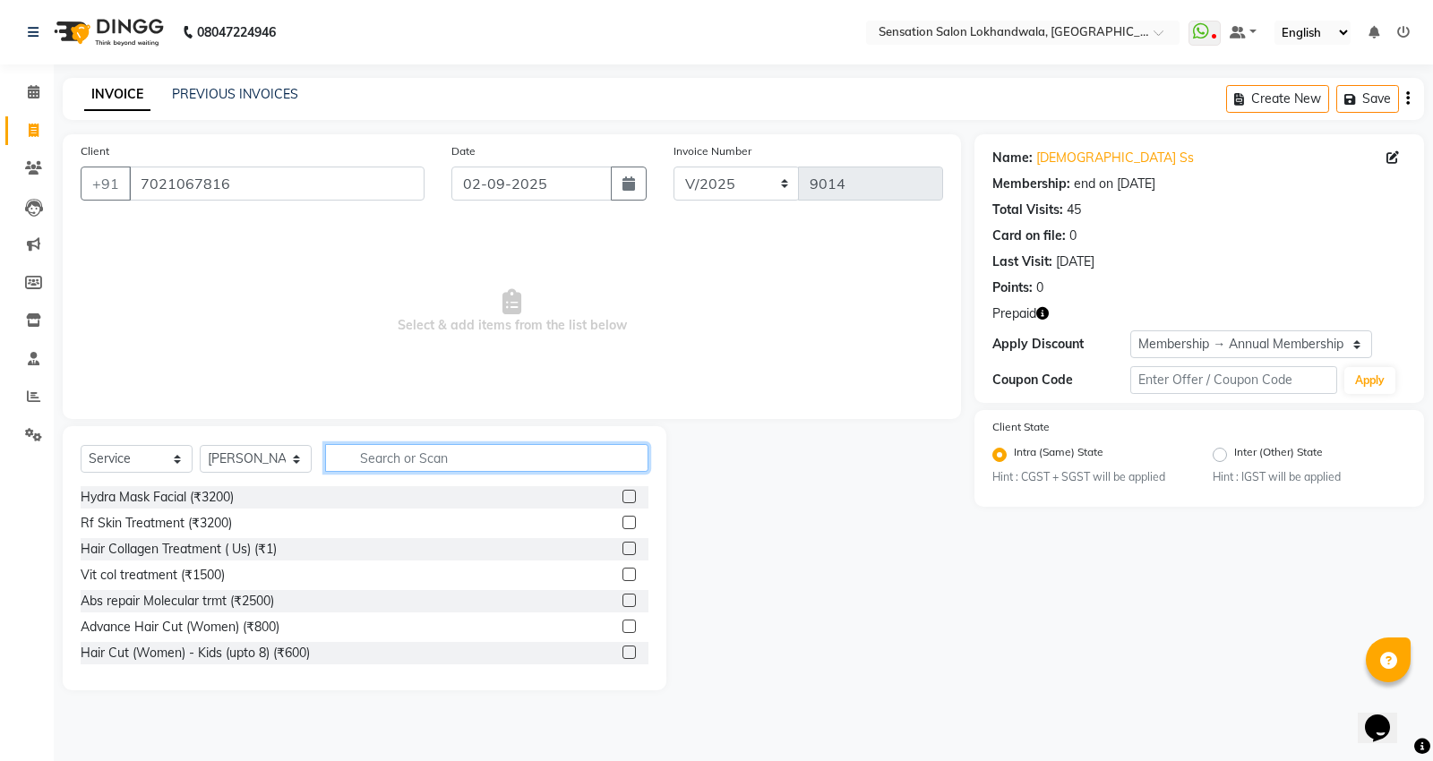
click at [422, 463] on input "text" at bounding box center [486, 458] width 323 height 28
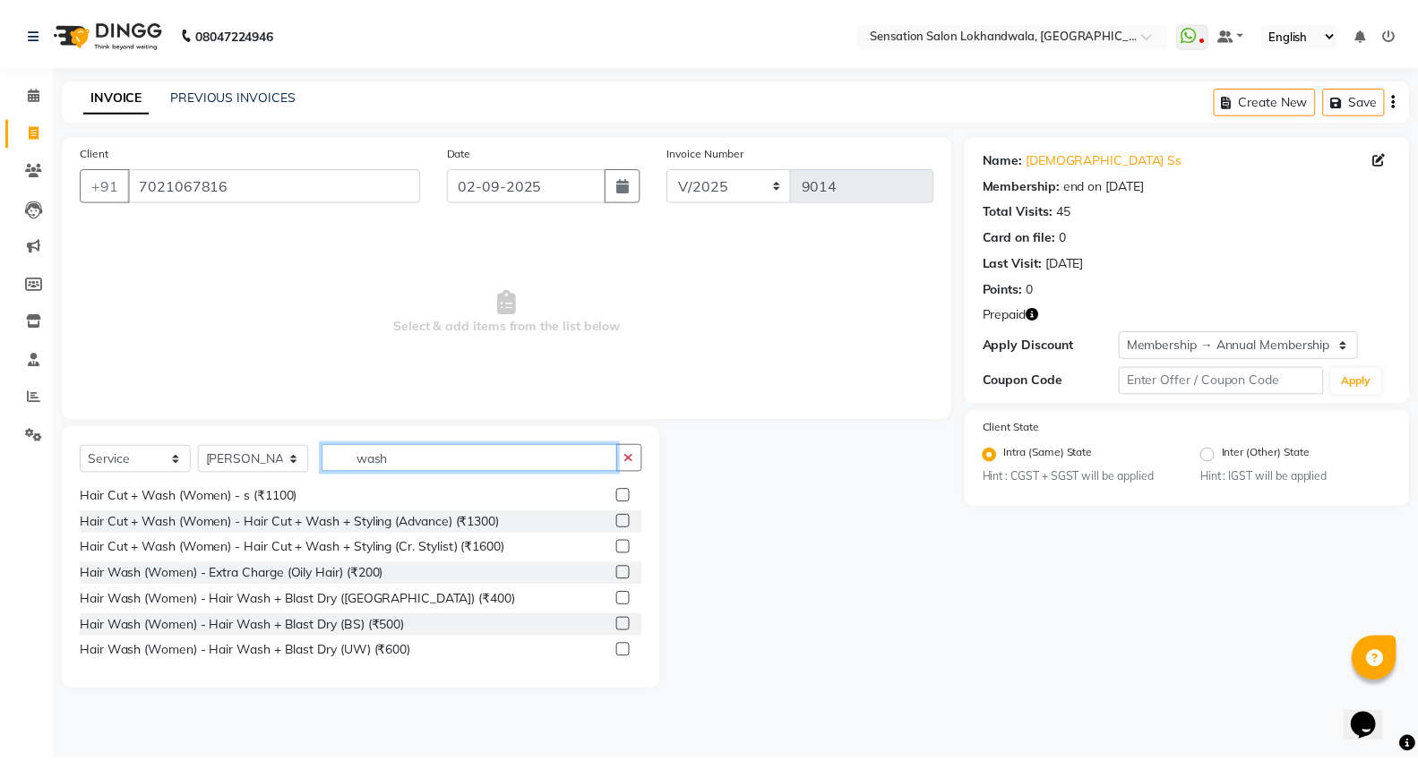
scroll to position [119, 0]
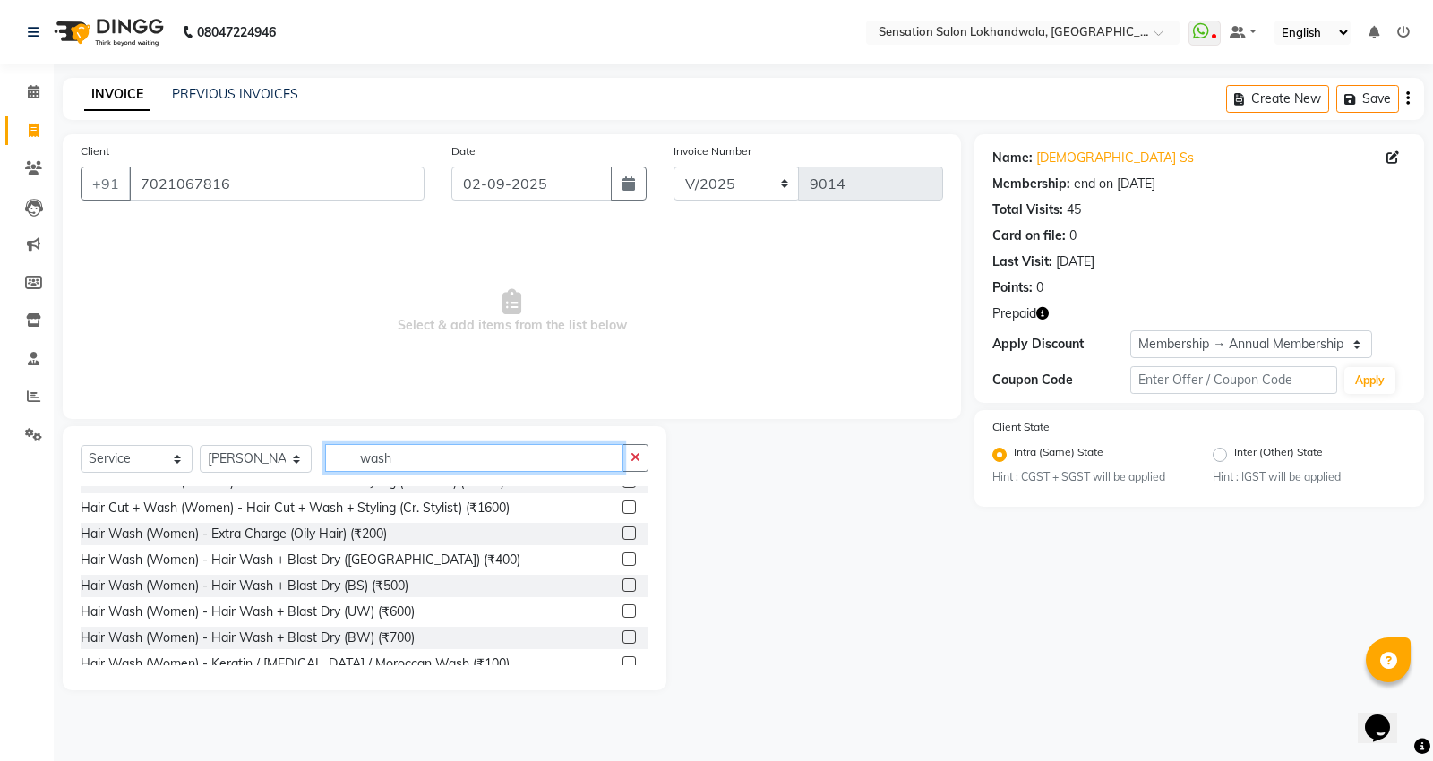
type input "wash"
click at [623, 589] on label at bounding box center [629, 585] width 13 height 13
click at [623, 589] on input "checkbox" at bounding box center [629, 587] width 12 height 12
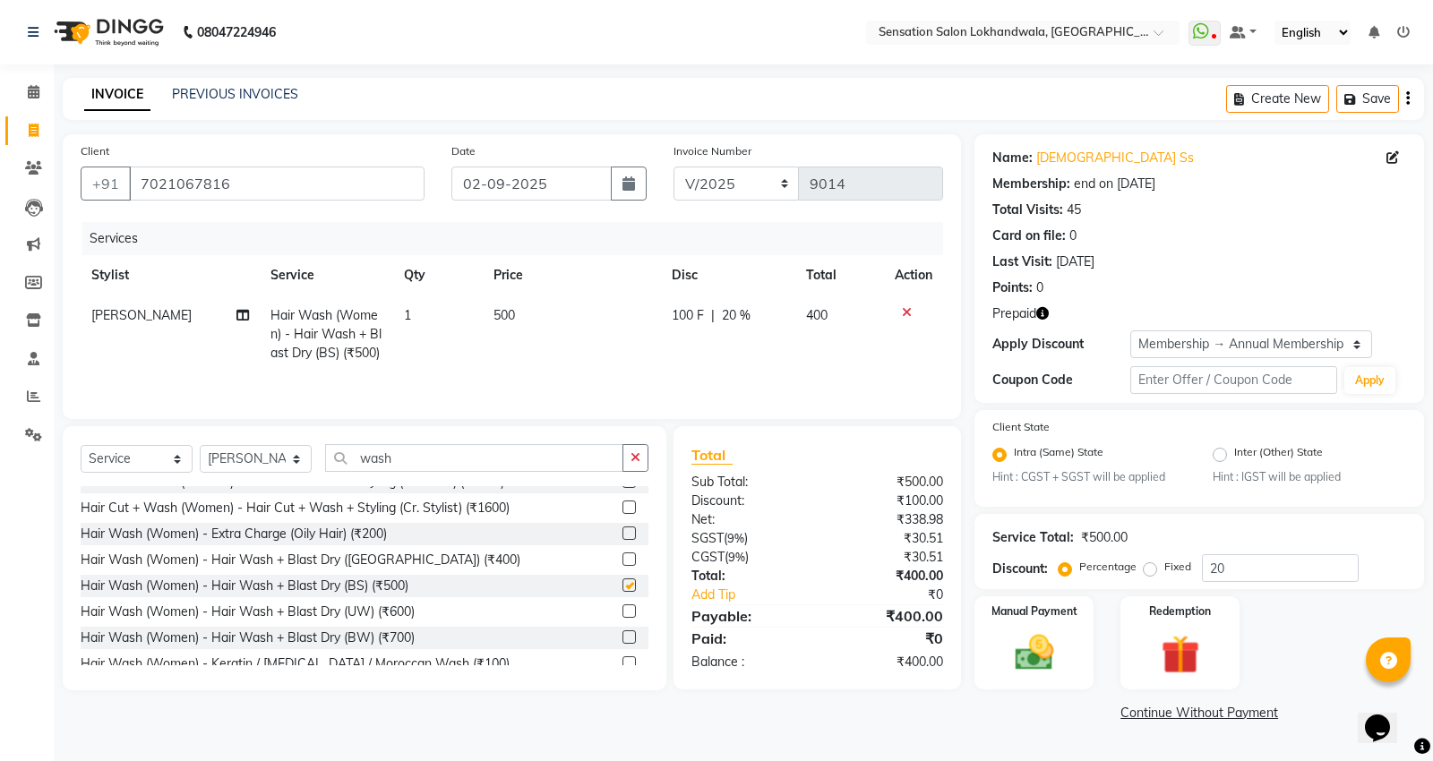
checkbox input "false"
click at [778, 344] on td "100 F | 20 %" at bounding box center [728, 335] width 134 height 78
select select "83651"
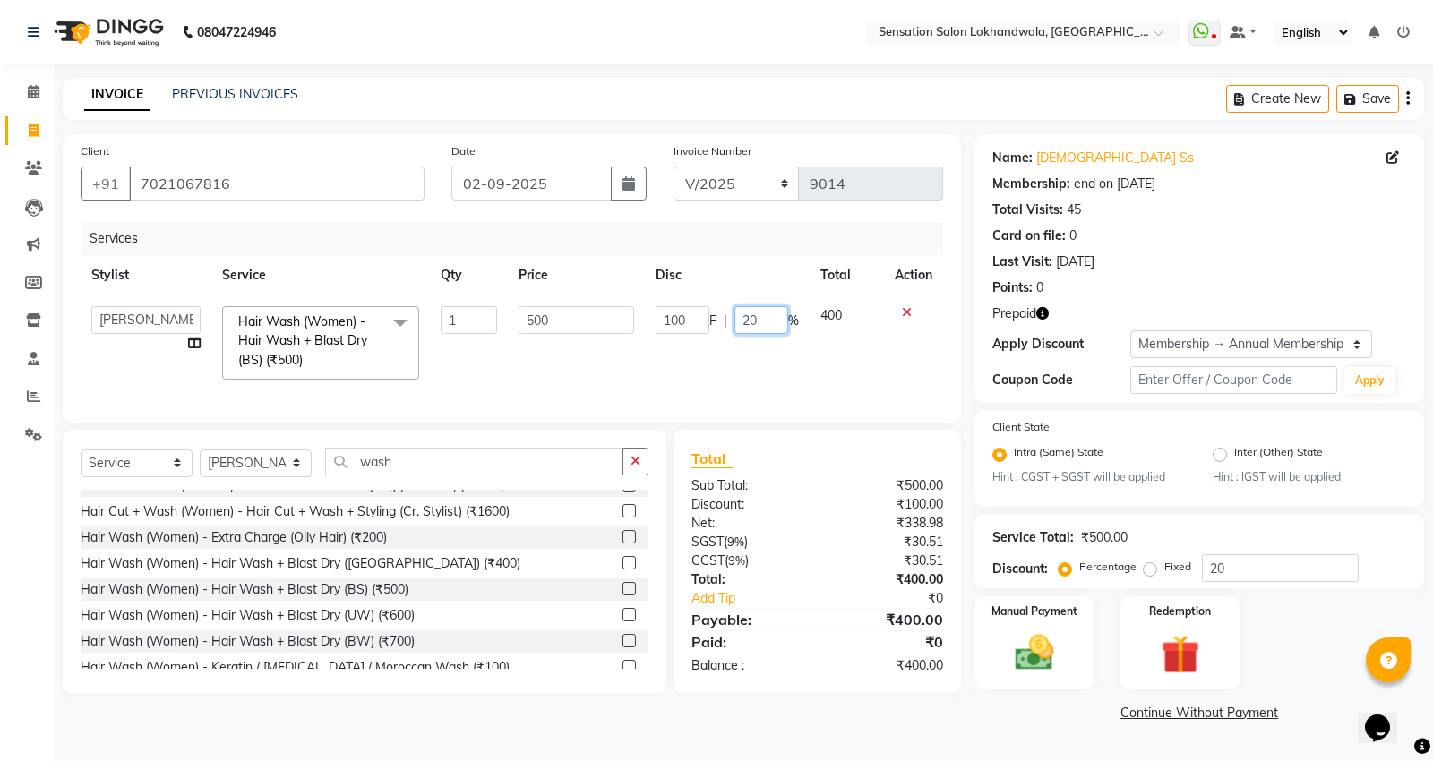
click at [777, 328] on input "20" at bounding box center [762, 320] width 54 height 28
type input "2"
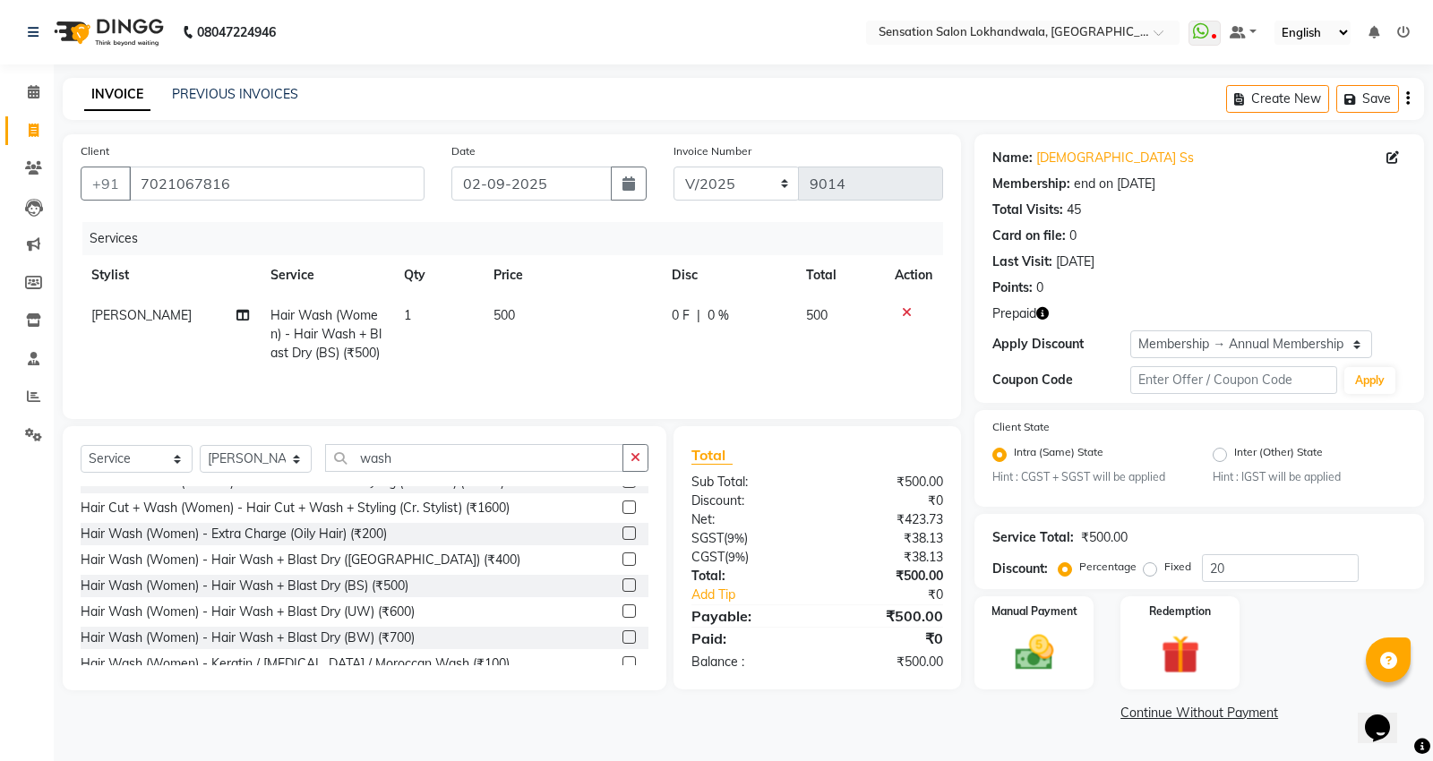
click at [927, 727] on main "INVOICE PREVIOUS INVOICES Create New Save Client [PHONE_NUMBER] Date [DATE] Inv…" at bounding box center [744, 415] width 1380 height 675
click at [1166, 648] on img at bounding box center [1180, 655] width 65 height 49
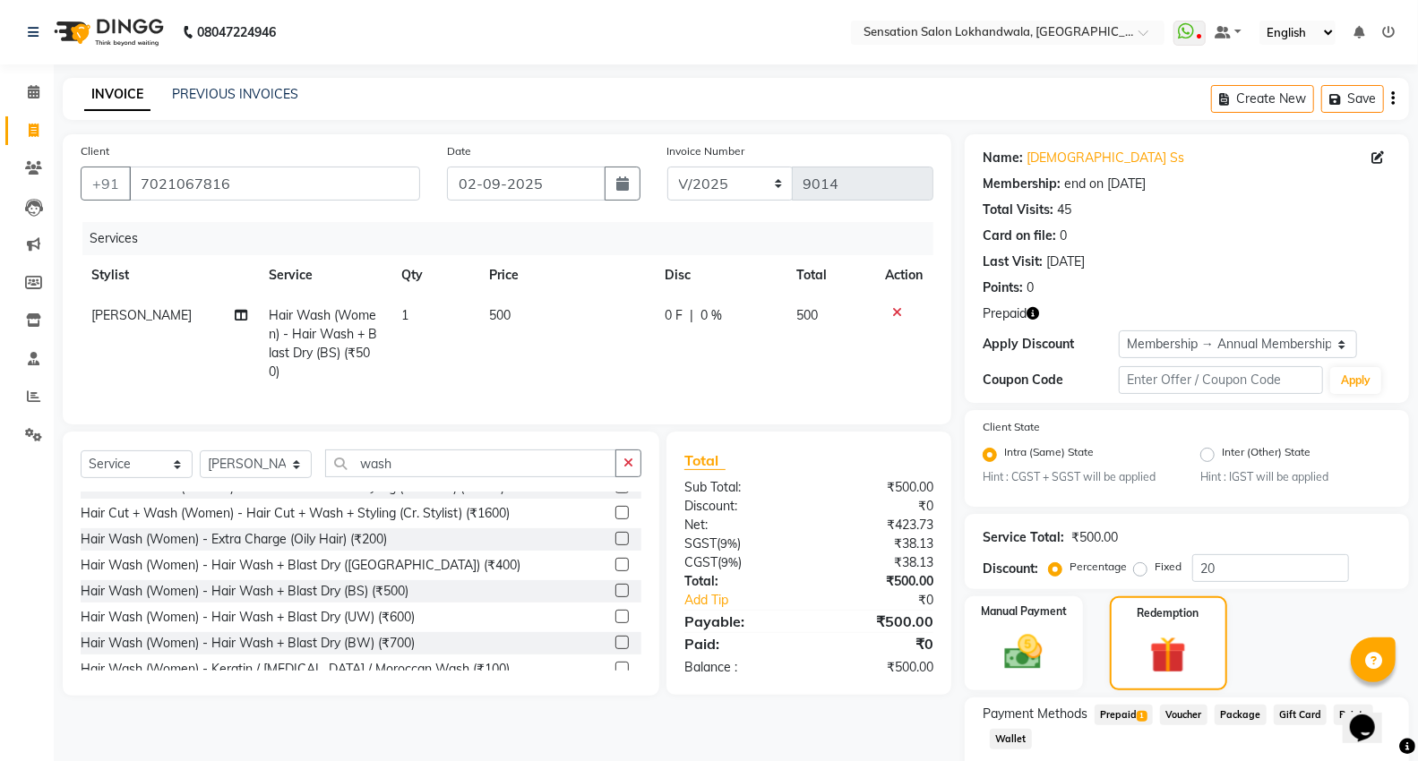
click at [1115, 715] on span "Prepaid 1" at bounding box center [1124, 715] width 58 height 21
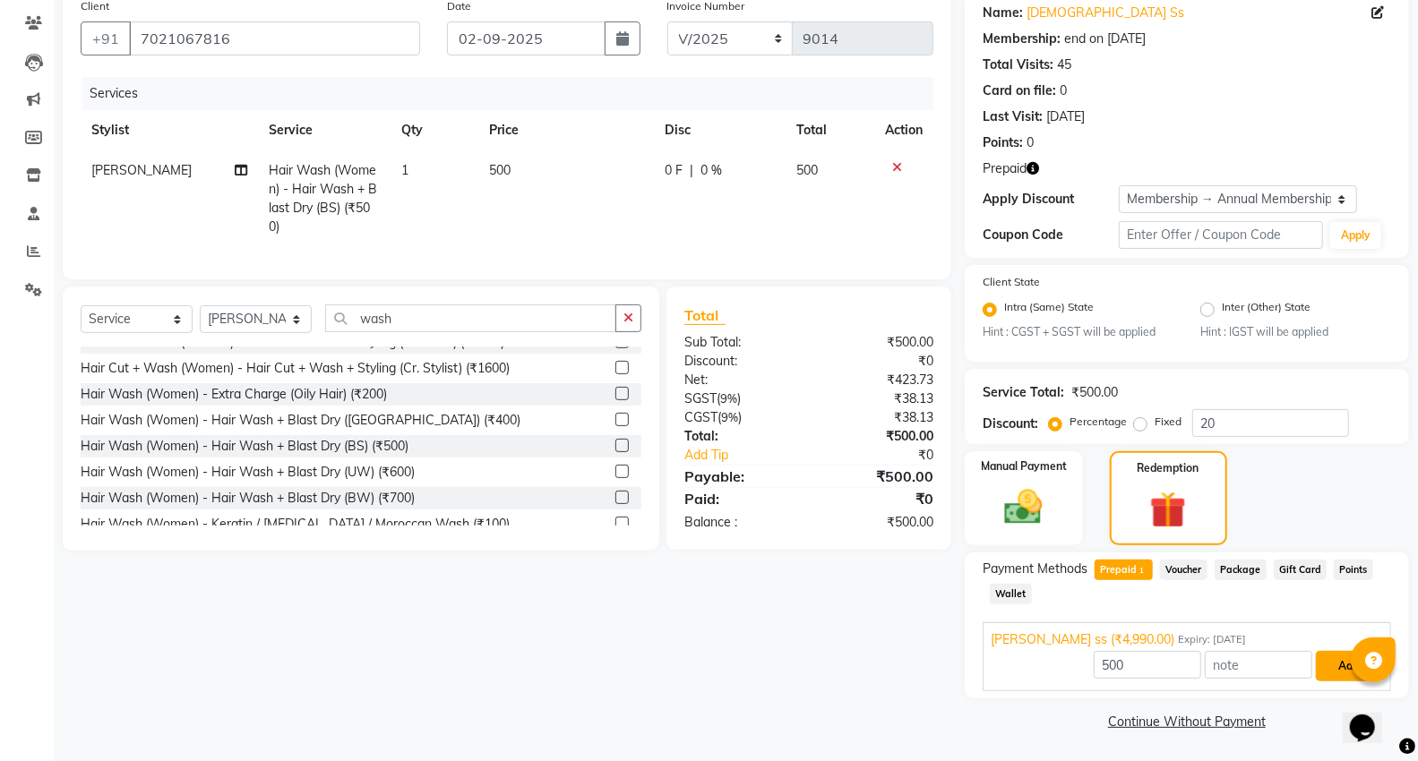
click at [1328, 667] on button "Add" at bounding box center [1348, 666] width 65 height 30
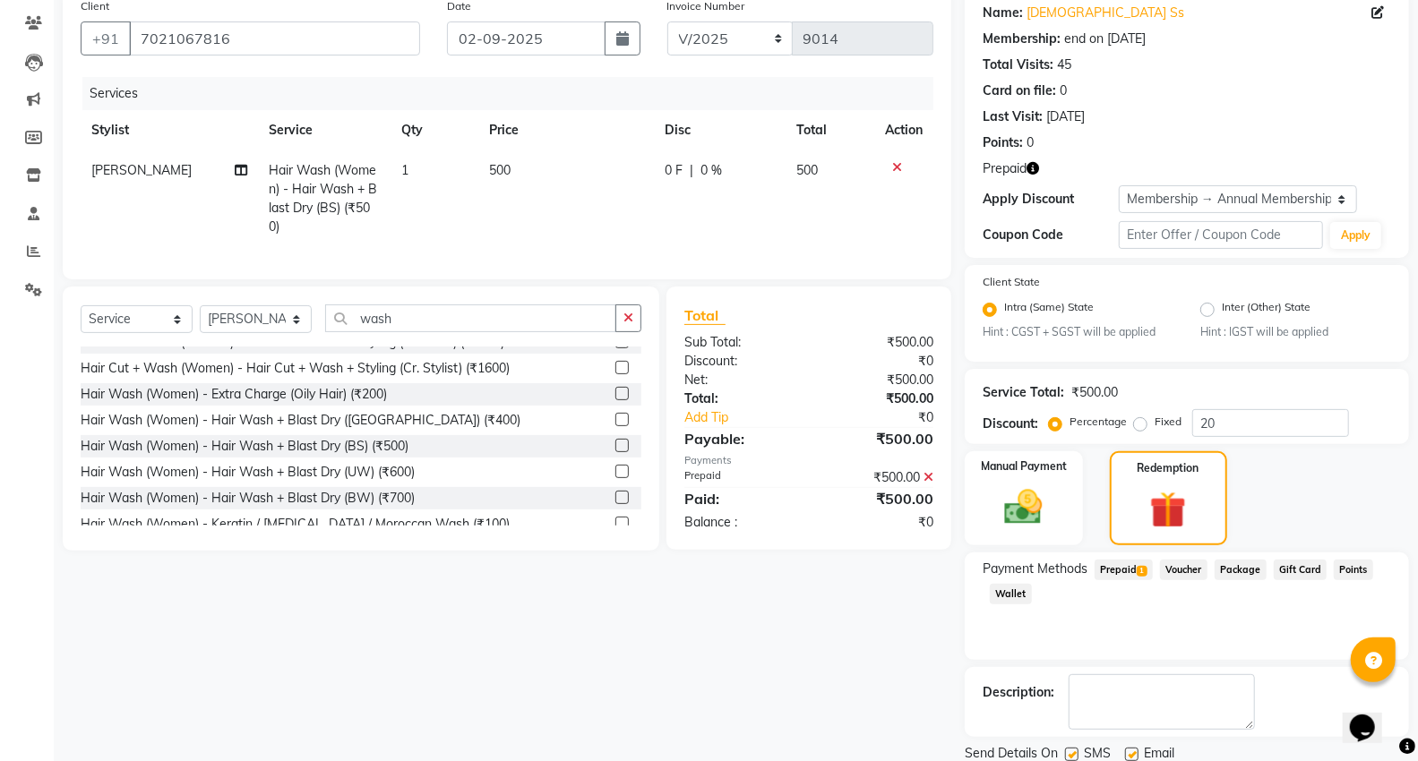
scroll to position [208, 0]
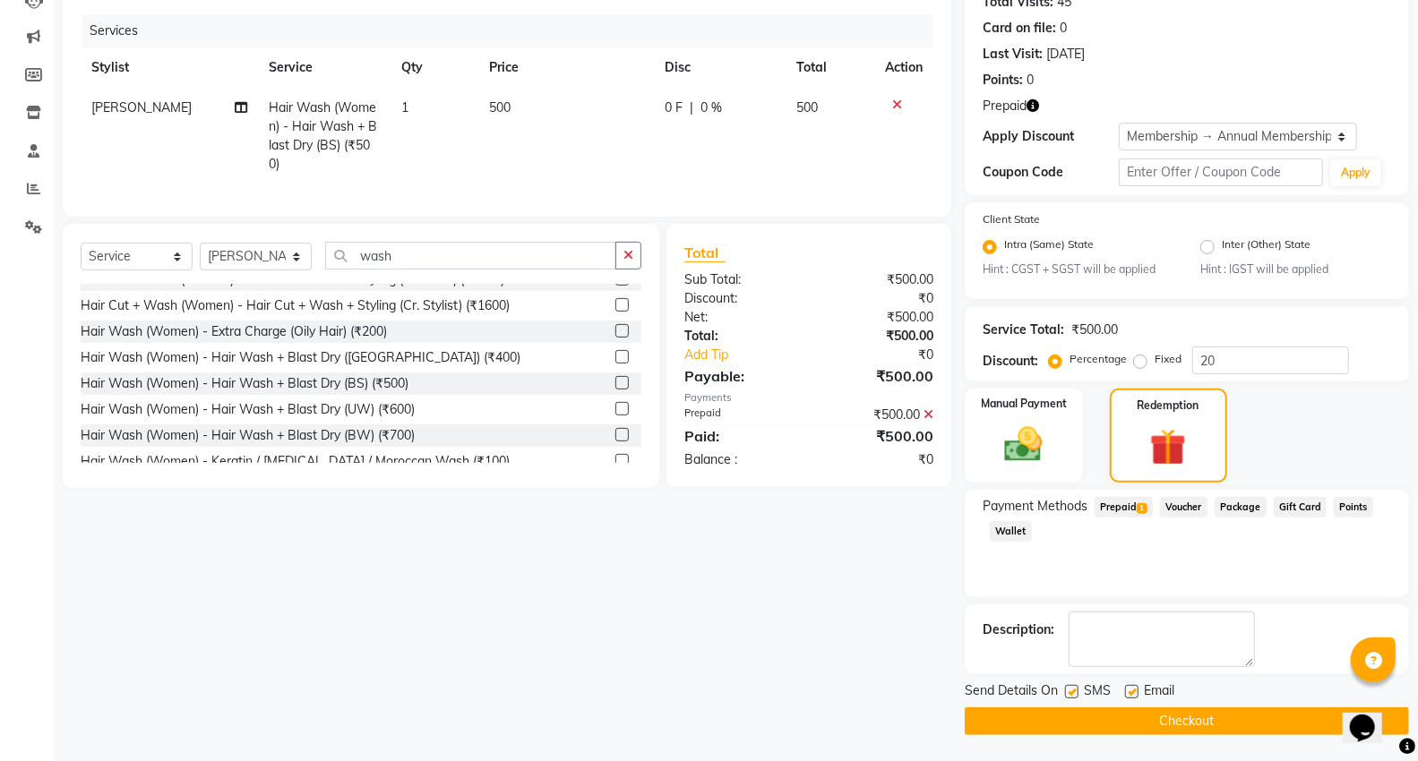
click at [1283, 718] on button "Checkout" at bounding box center [1187, 722] width 444 height 28
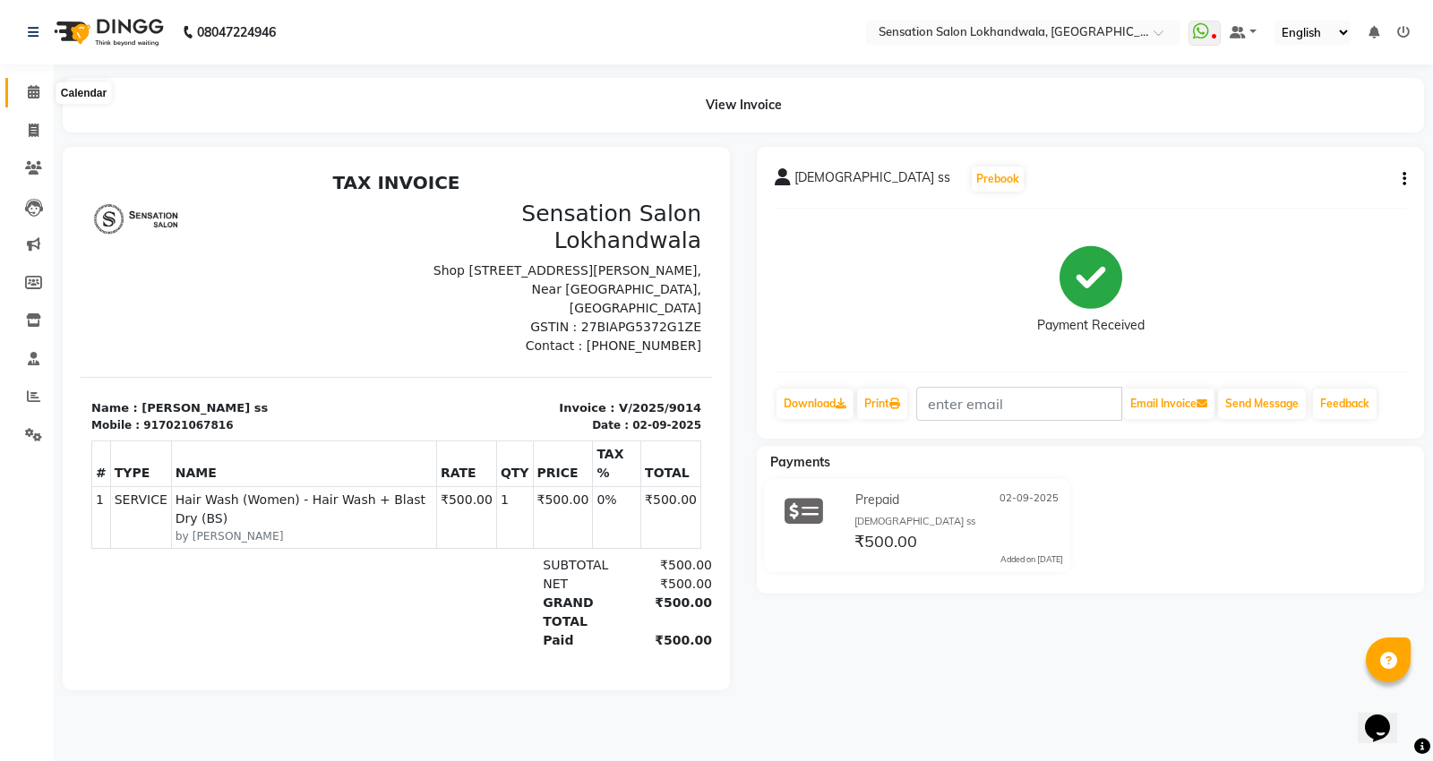
click at [24, 91] on span at bounding box center [33, 92] width 31 height 21
